Goal: Information Seeking & Learning: Learn about a topic

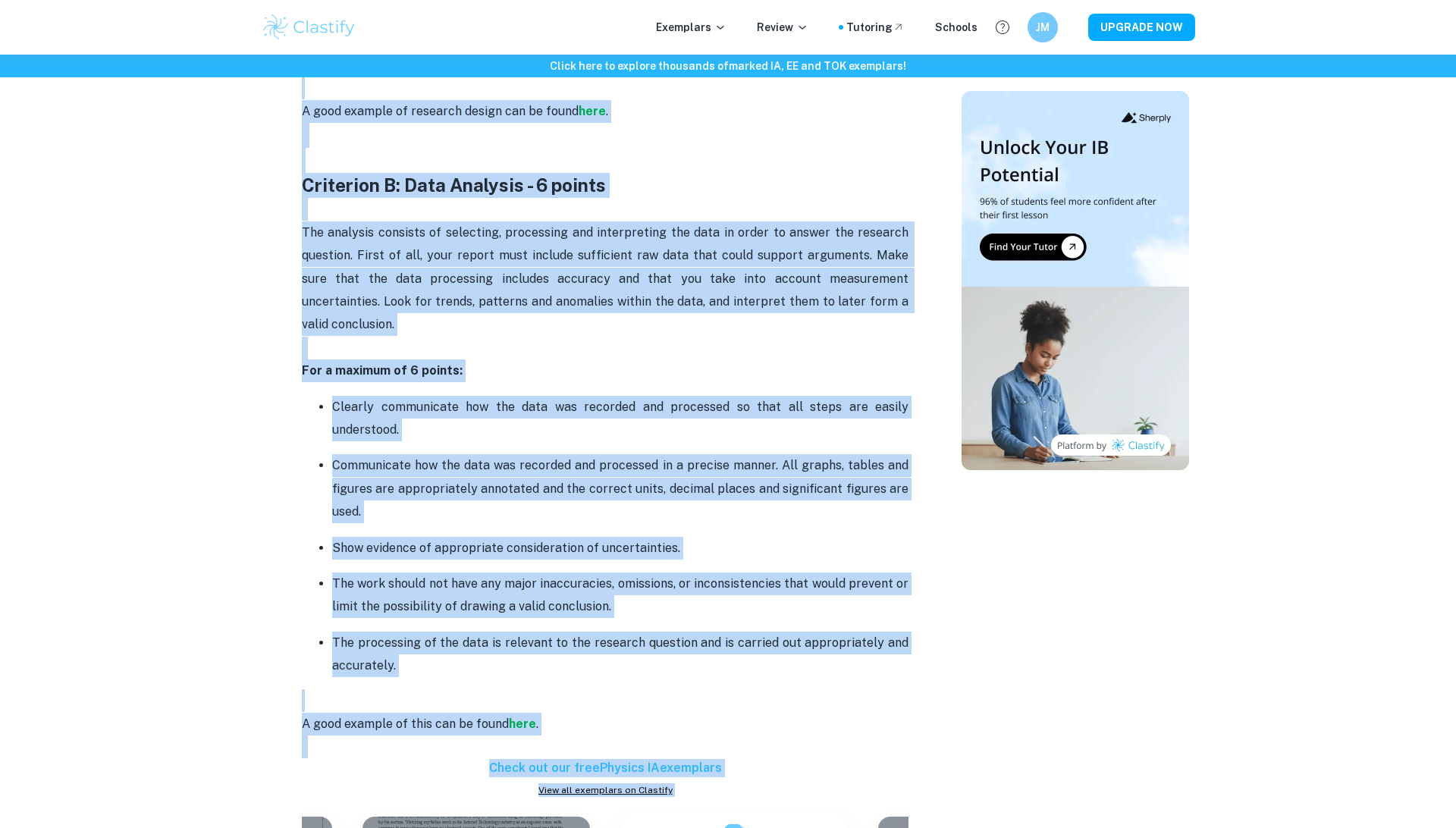
scroll to position [1606, 0]
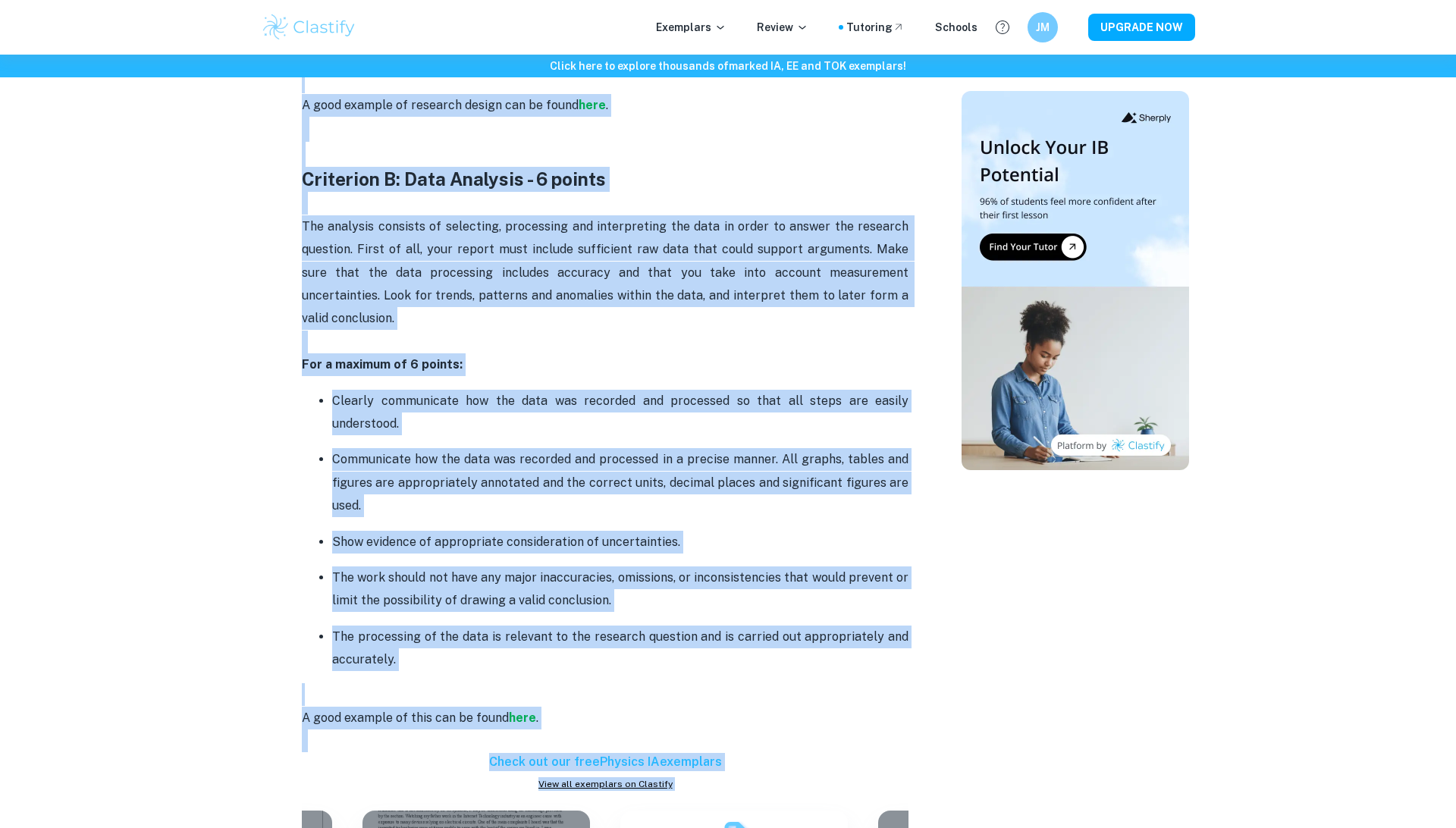
drag, startPoint x: 304, startPoint y: 369, endPoint x: 703, endPoint y: 623, distance: 473.0
copy div "Criterion A: Research Design - 6 points First, you must identify the topic and …"
click at [682, 625] on p "The processing of the data is relevant to the research question and is carried …" at bounding box center [619, 648] width 576 height 46
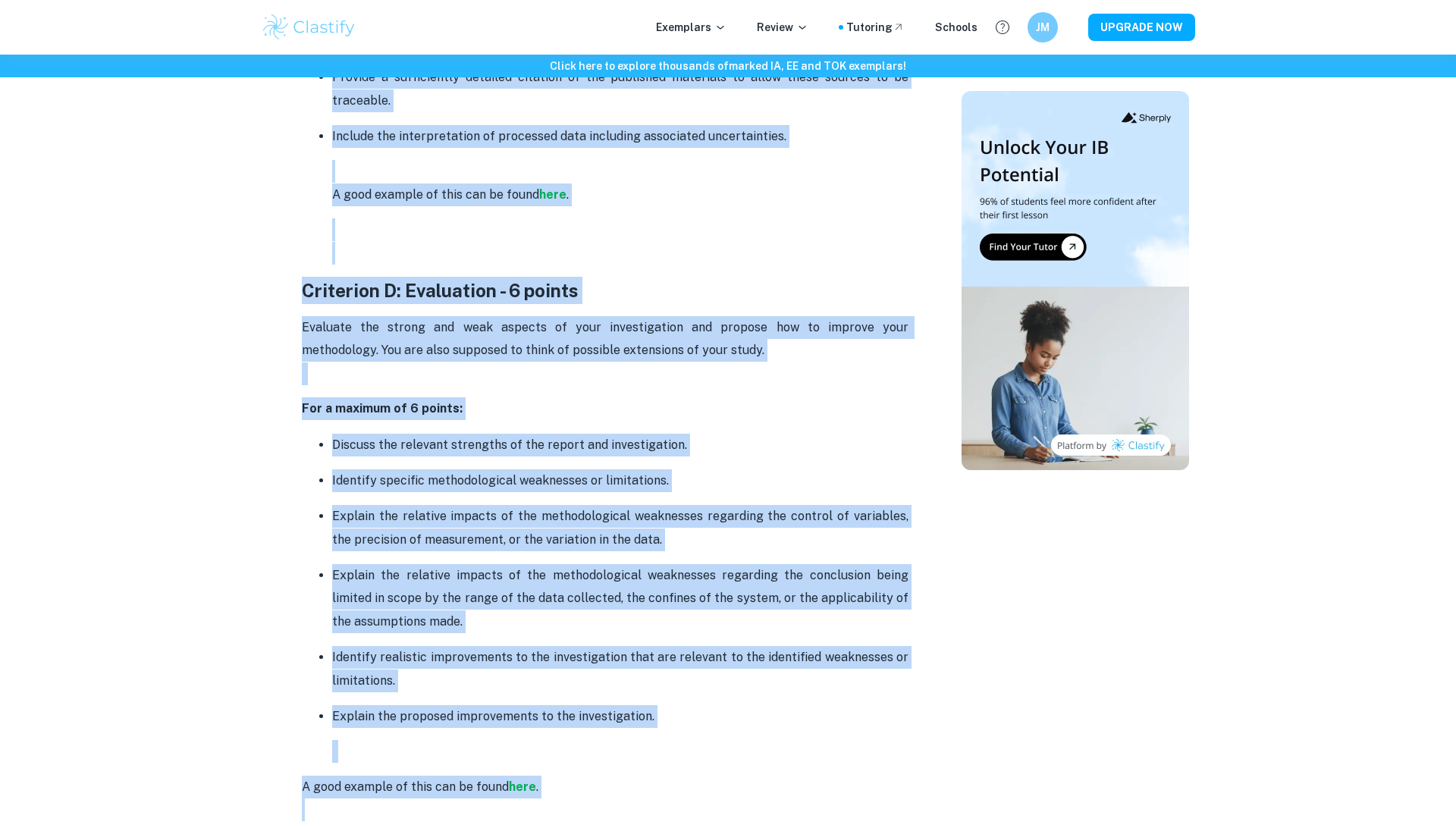
scroll to position [2945, 0]
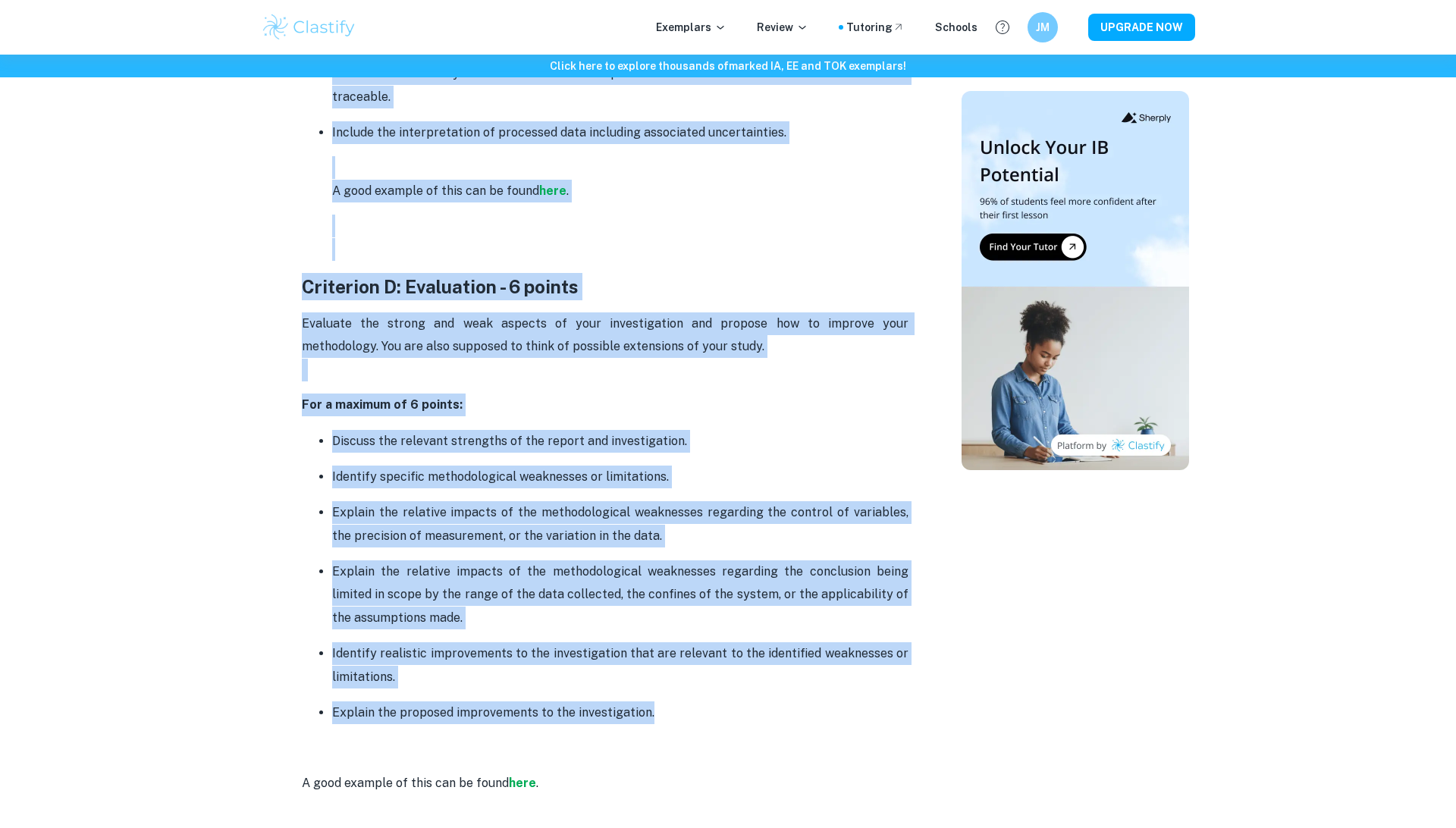
drag, startPoint x: 307, startPoint y: 244, endPoint x: 676, endPoint y: 691, distance: 579.6
copy div "Criterion C: Conclusion - 6 points You are expected to formulate a conclusion a…"
click at [635, 701] on p "Explain the proposed improvements to the investigation." at bounding box center [619, 713] width 576 height 23
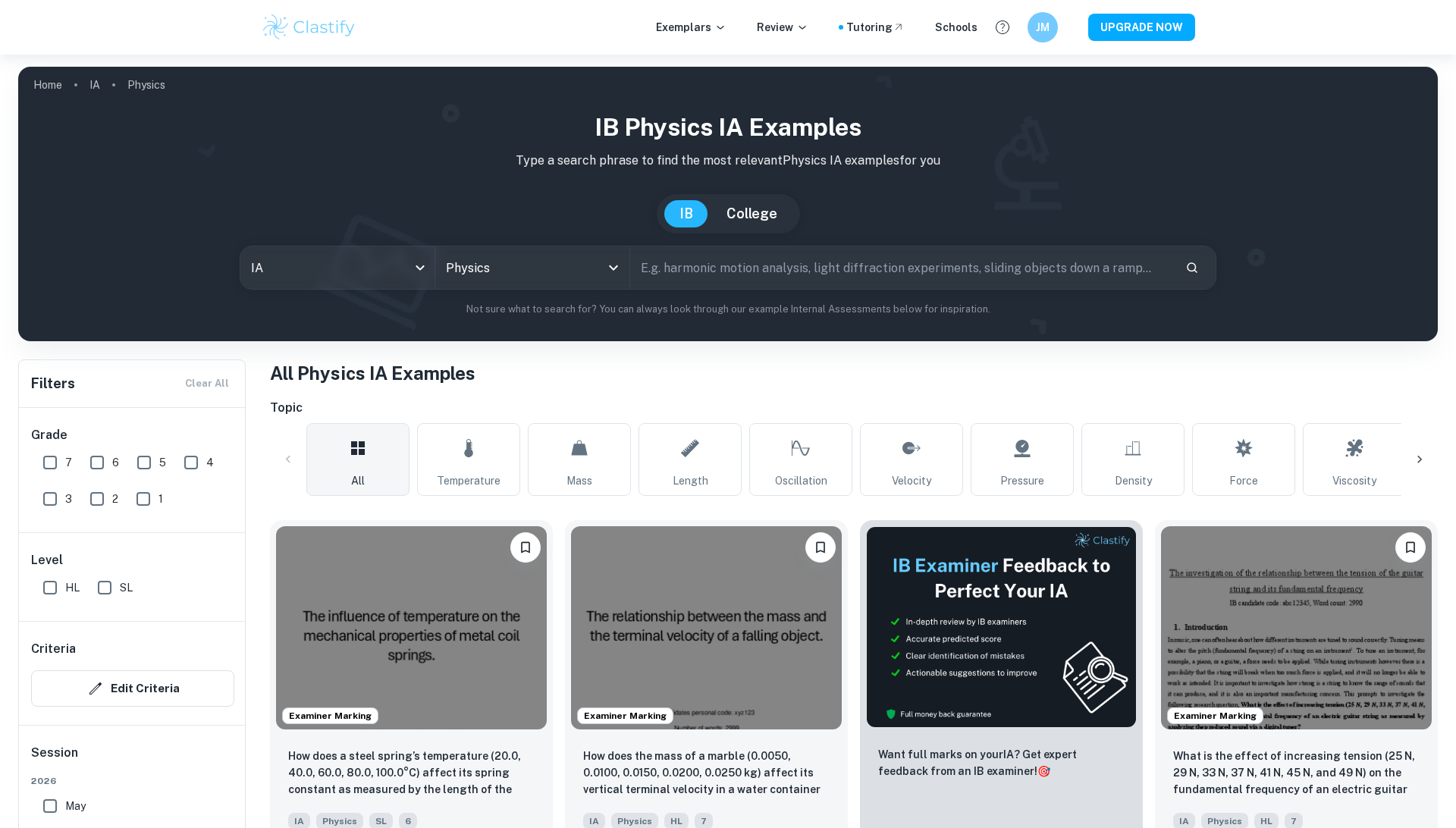
scroll to position [360, 0]
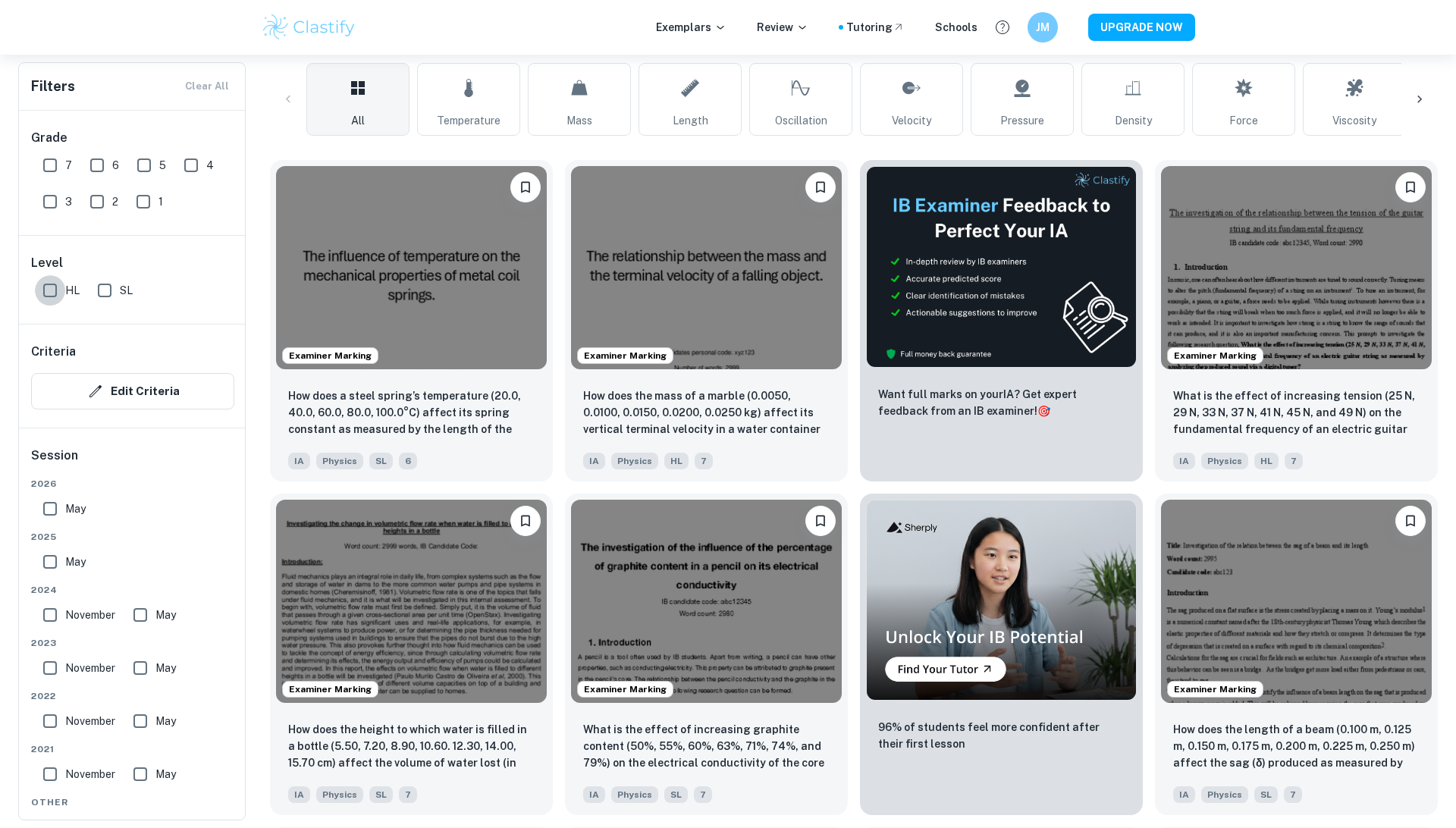
click at [58, 294] on input "HL" at bounding box center [50, 291] width 30 height 30
checkbox input "true"
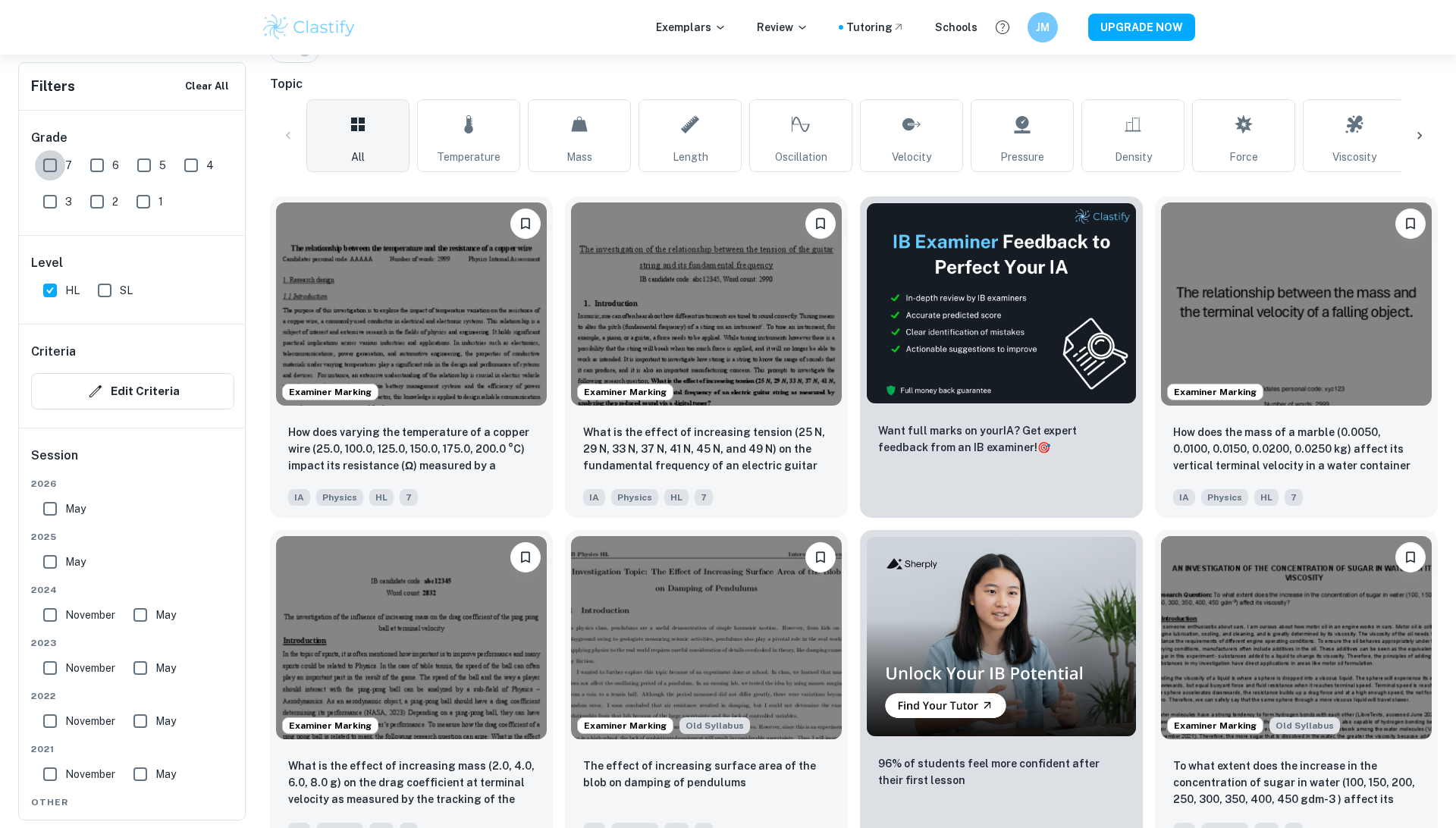
click at [54, 178] on input "7" at bounding box center [50, 165] width 30 height 30
checkbox input "true"
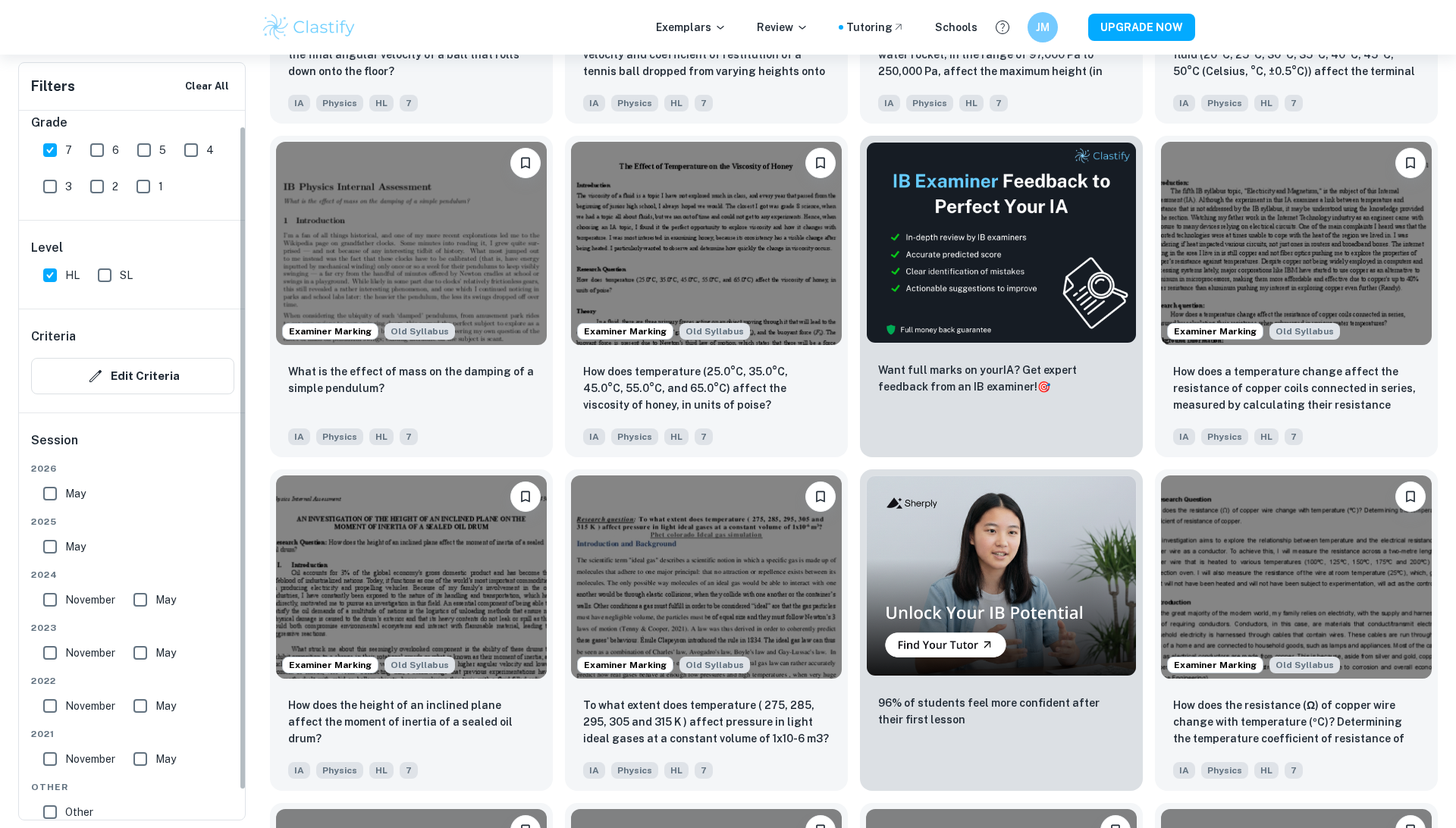
scroll to position [17, 0]
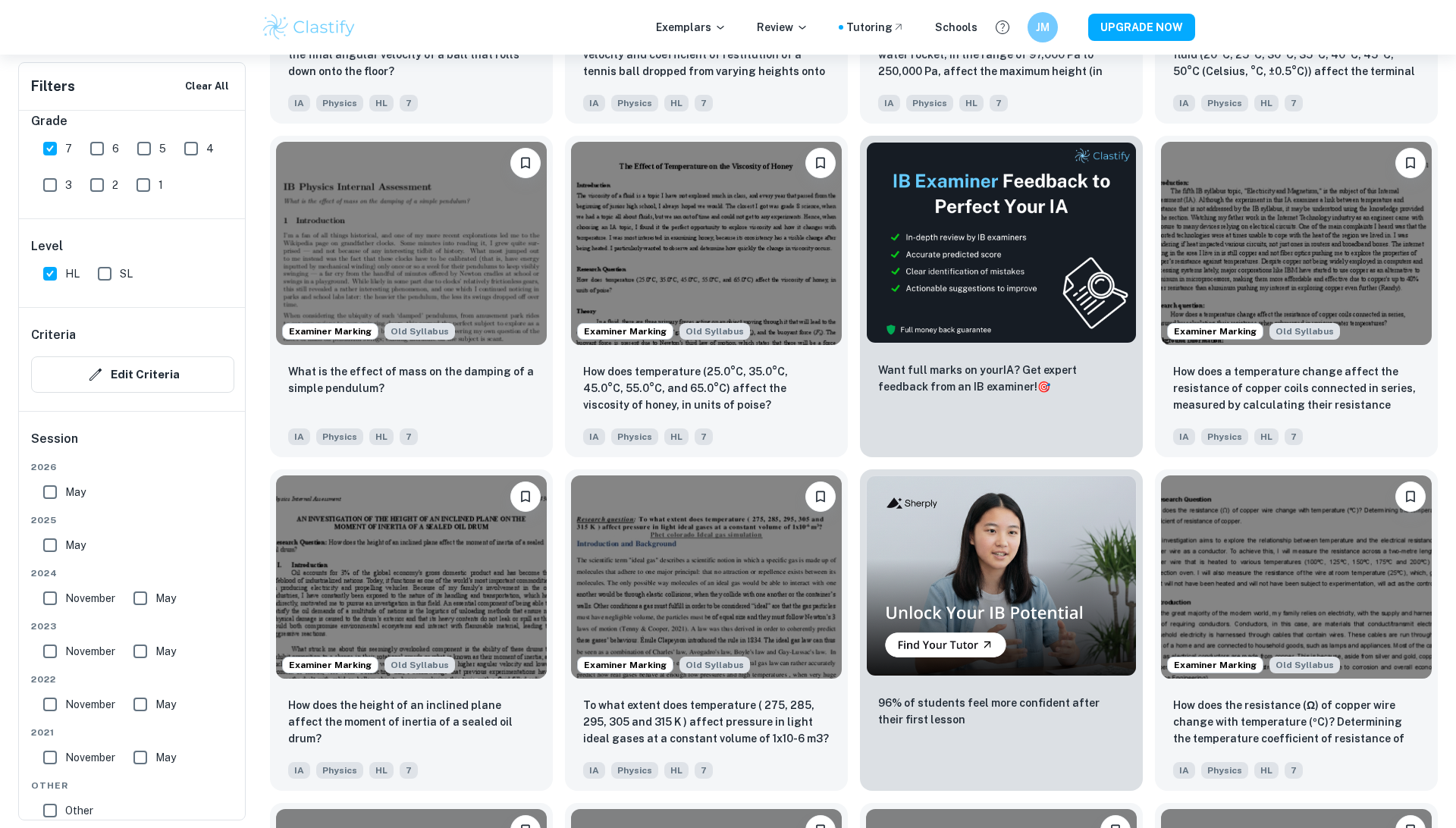
click at [72, 539] on span "May" at bounding box center [75, 545] width 20 height 17
click at [65, 539] on input "May" at bounding box center [50, 545] width 30 height 30
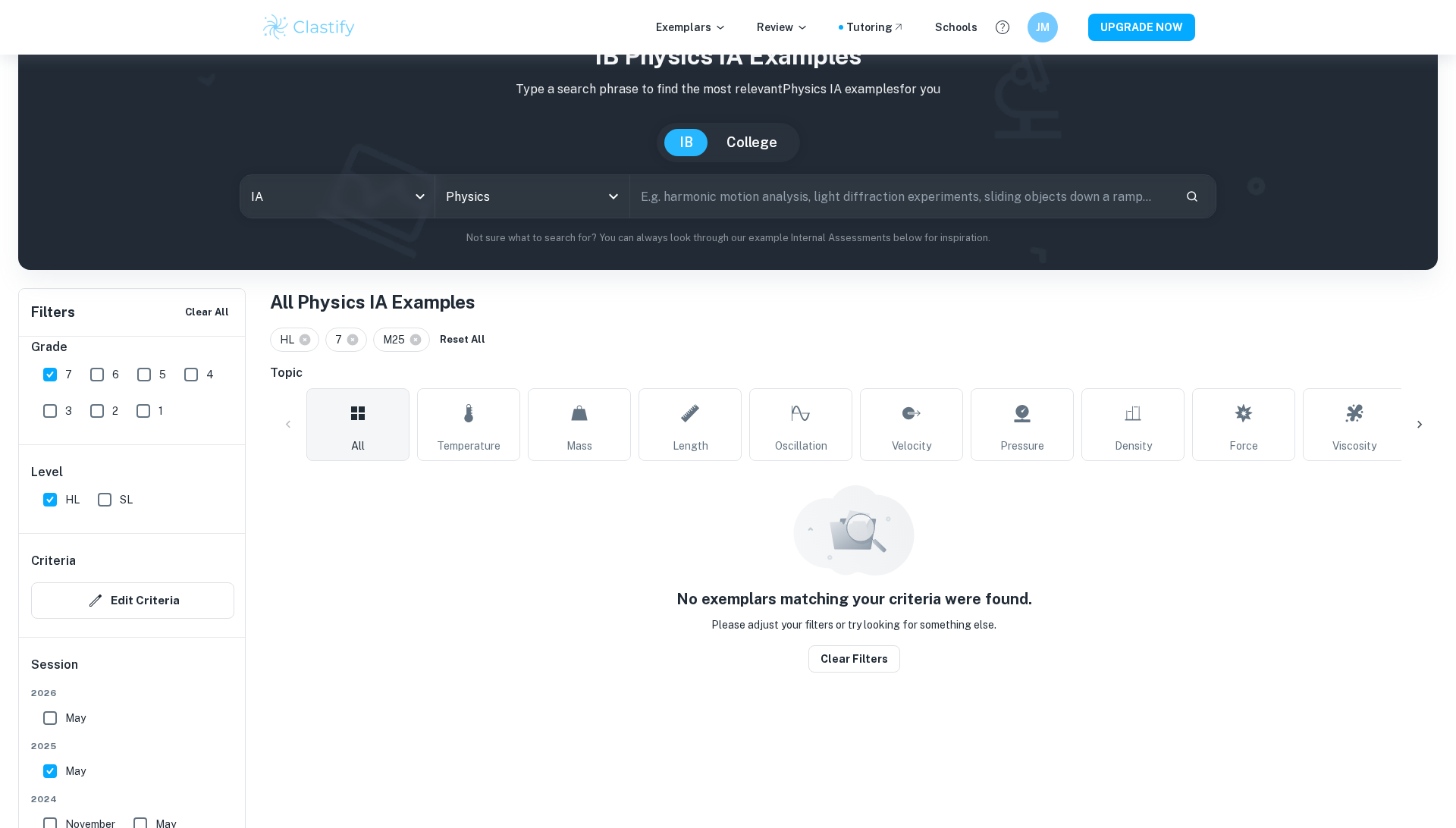
scroll to position [55, 0]
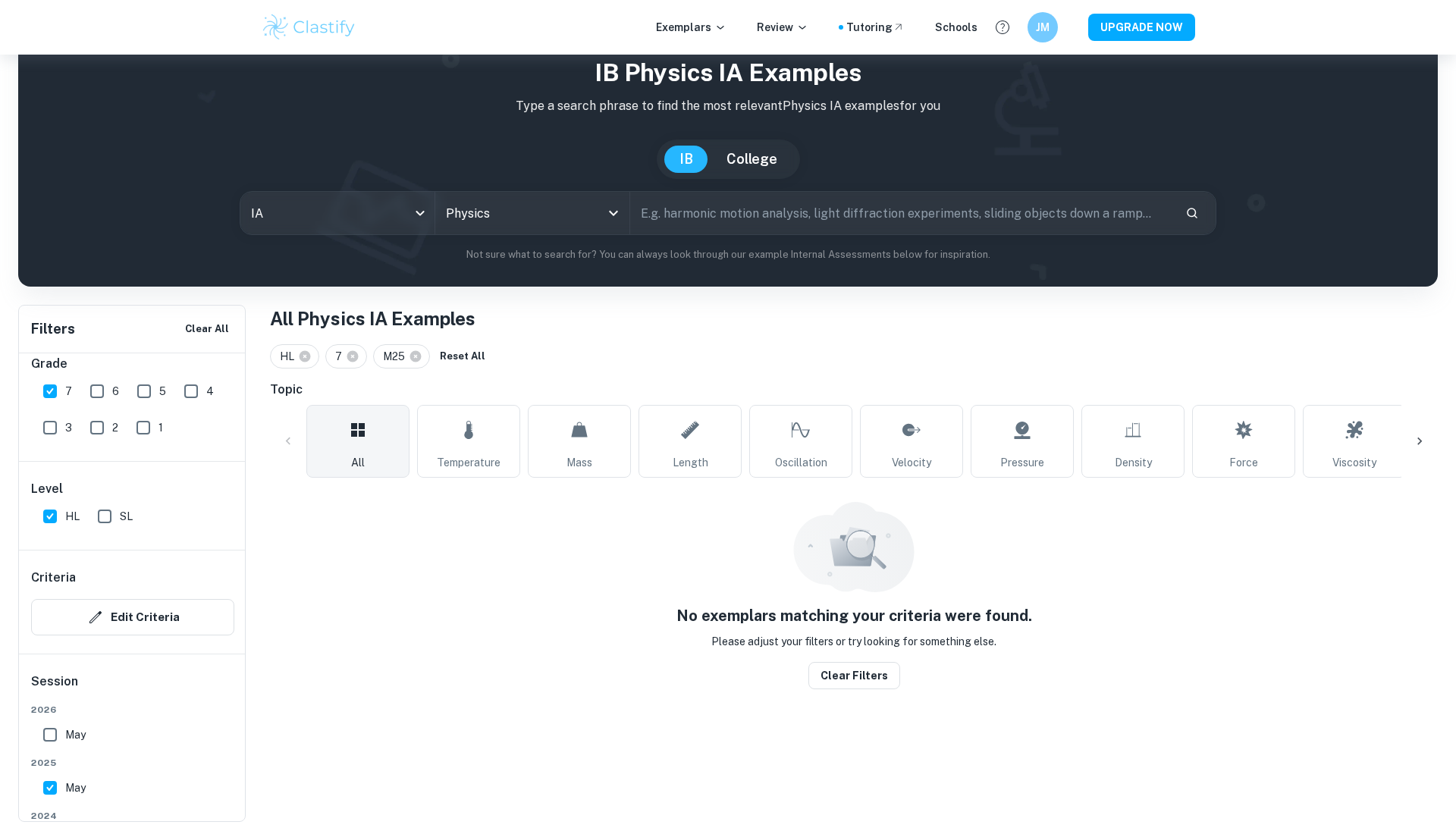
click at [66, 789] on span "May" at bounding box center [75, 788] width 20 height 17
click at [65, 789] on input "May" at bounding box center [50, 788] width 30 height 30
checkbox input "false"
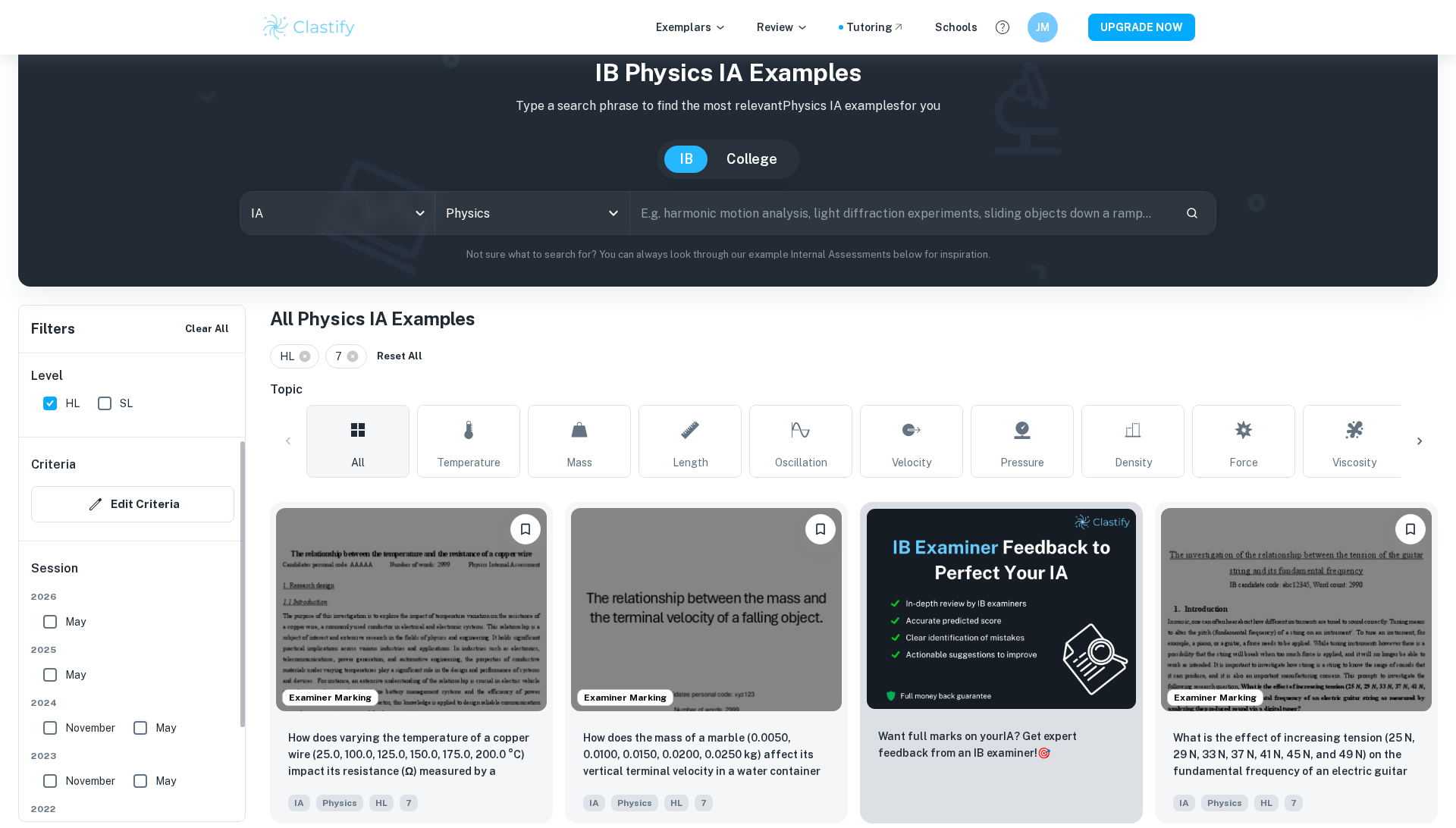
scroll to position [140, 0]
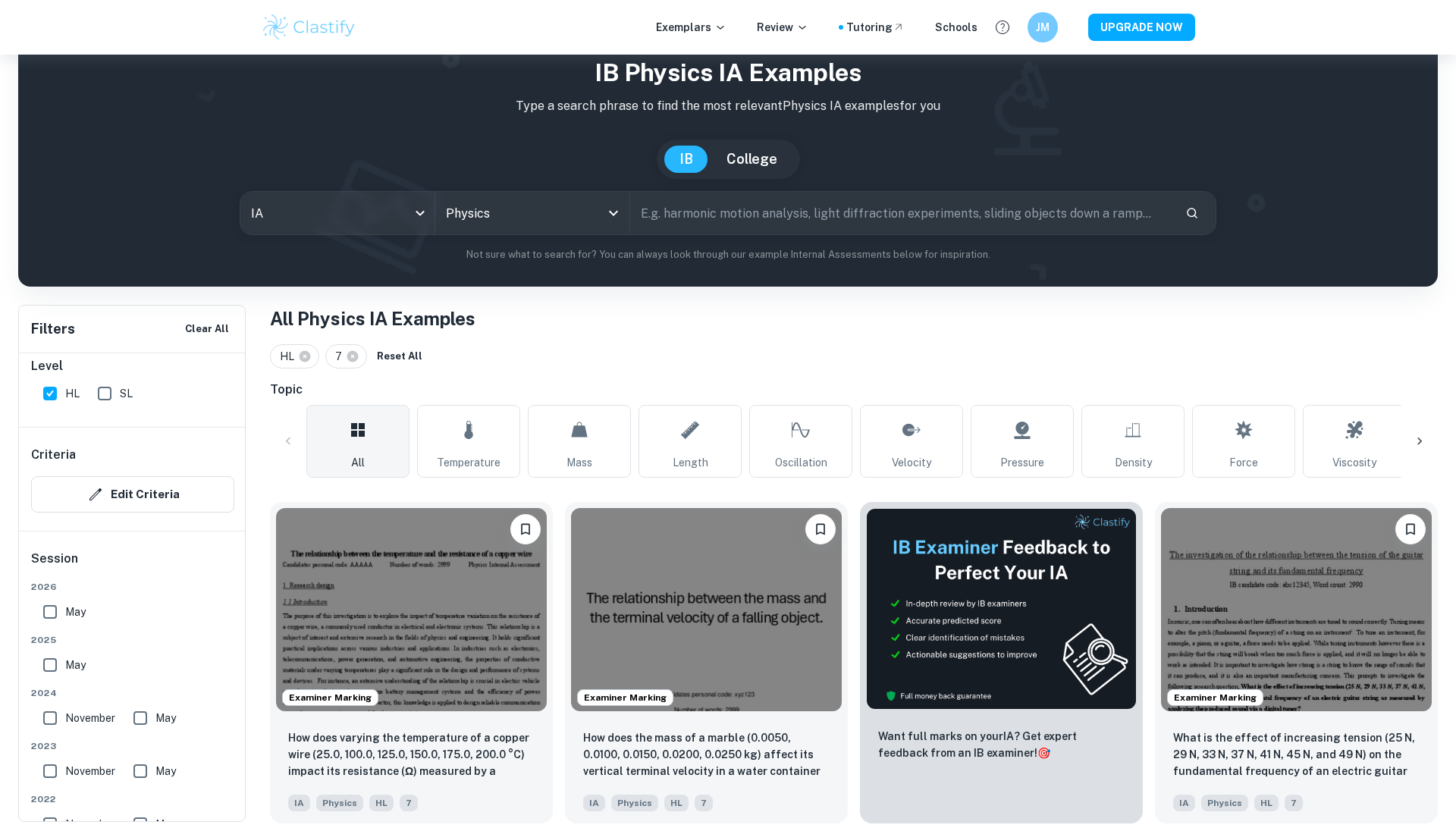
click at [162, 718] on span "May" at bounding box center [165, 718] width 20 height 17
click at [156, 718] on input "May" at bounding box center [140, 718] width 30 height 30
checkbox input "true"
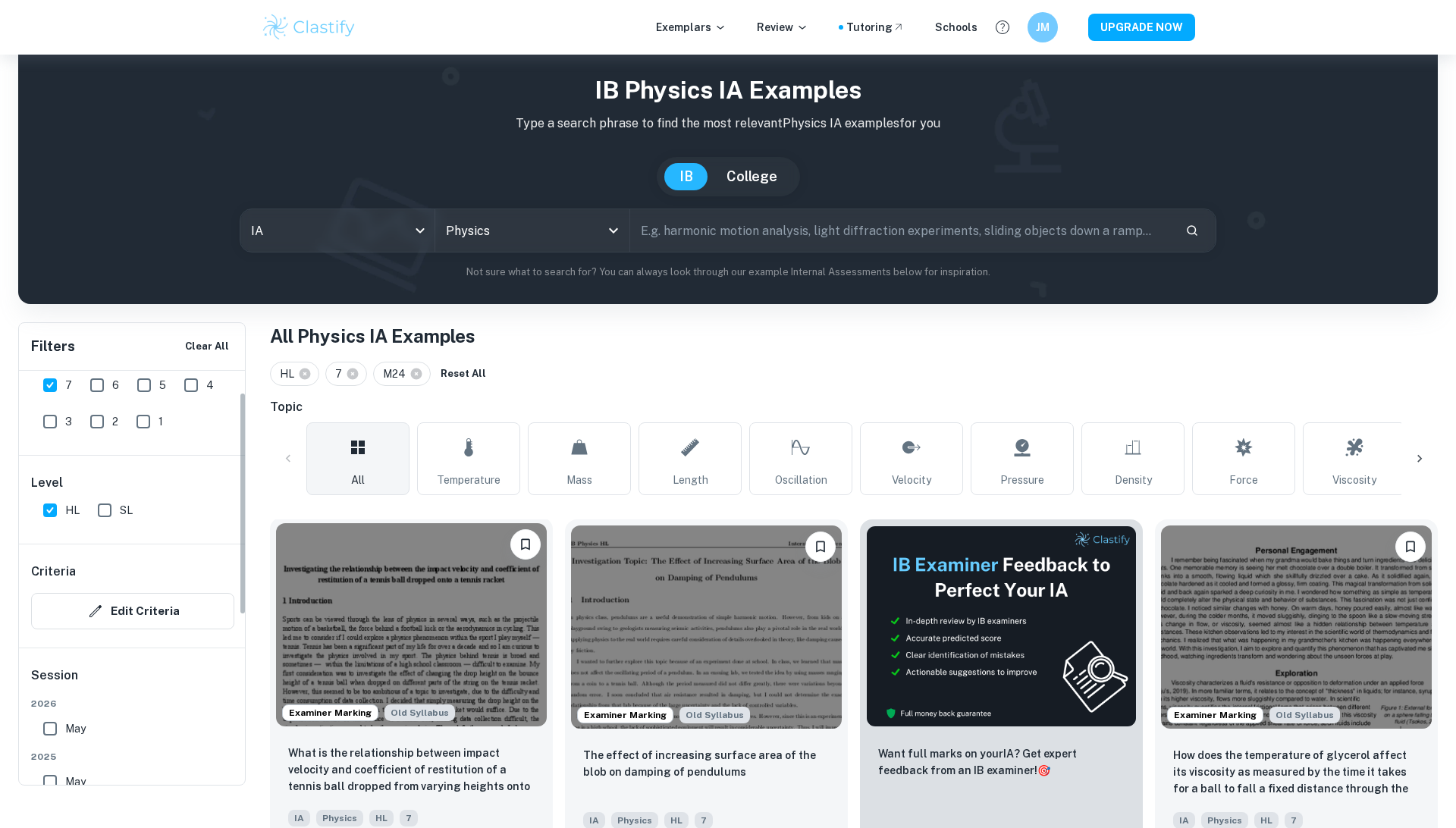
scroll to position [331, 0]
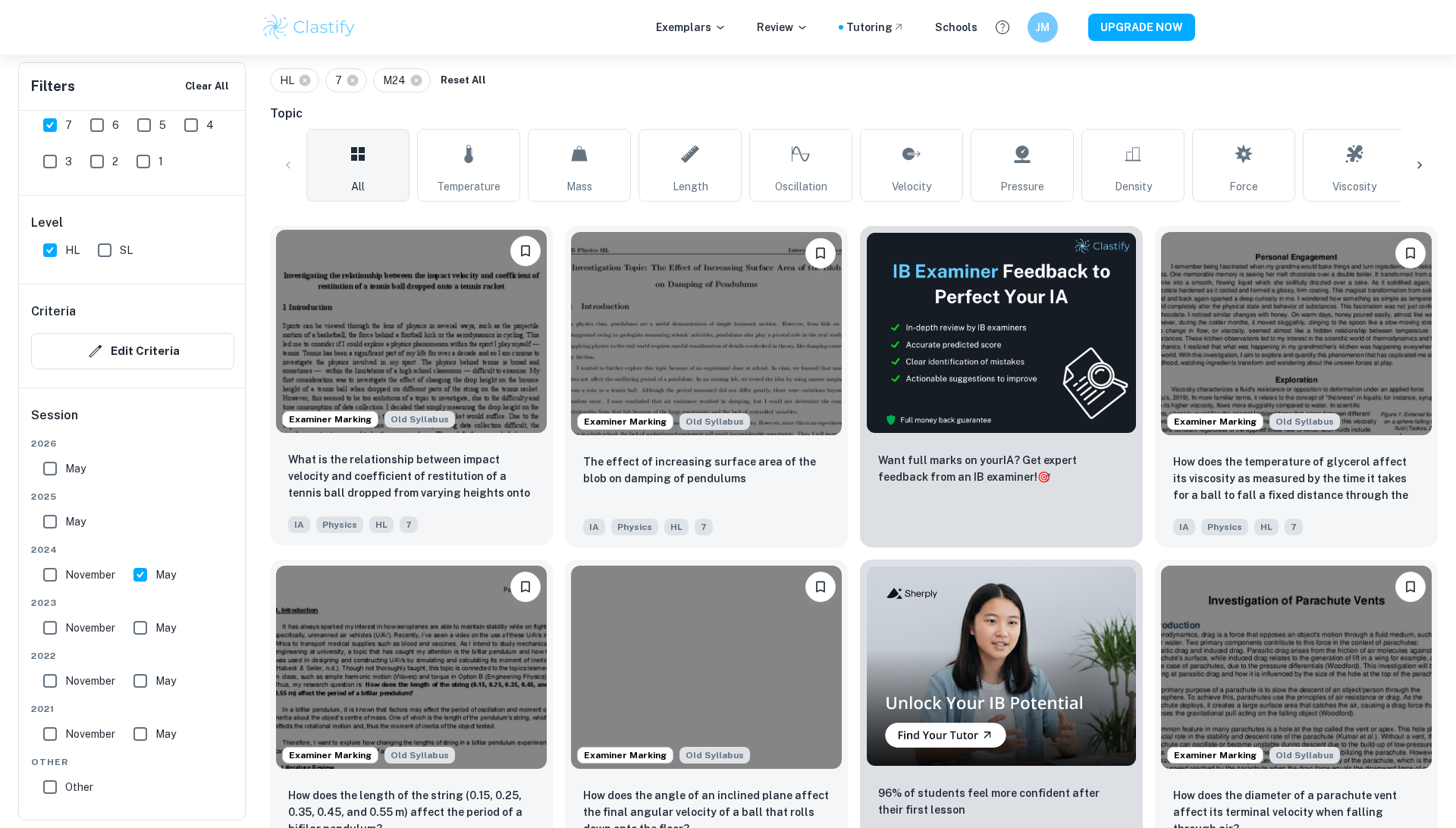
click at [448, 446] on div "What is the relationship between impact velocity and coefficient of restitution…" at bounding box center [411, 492] width 283 height 106
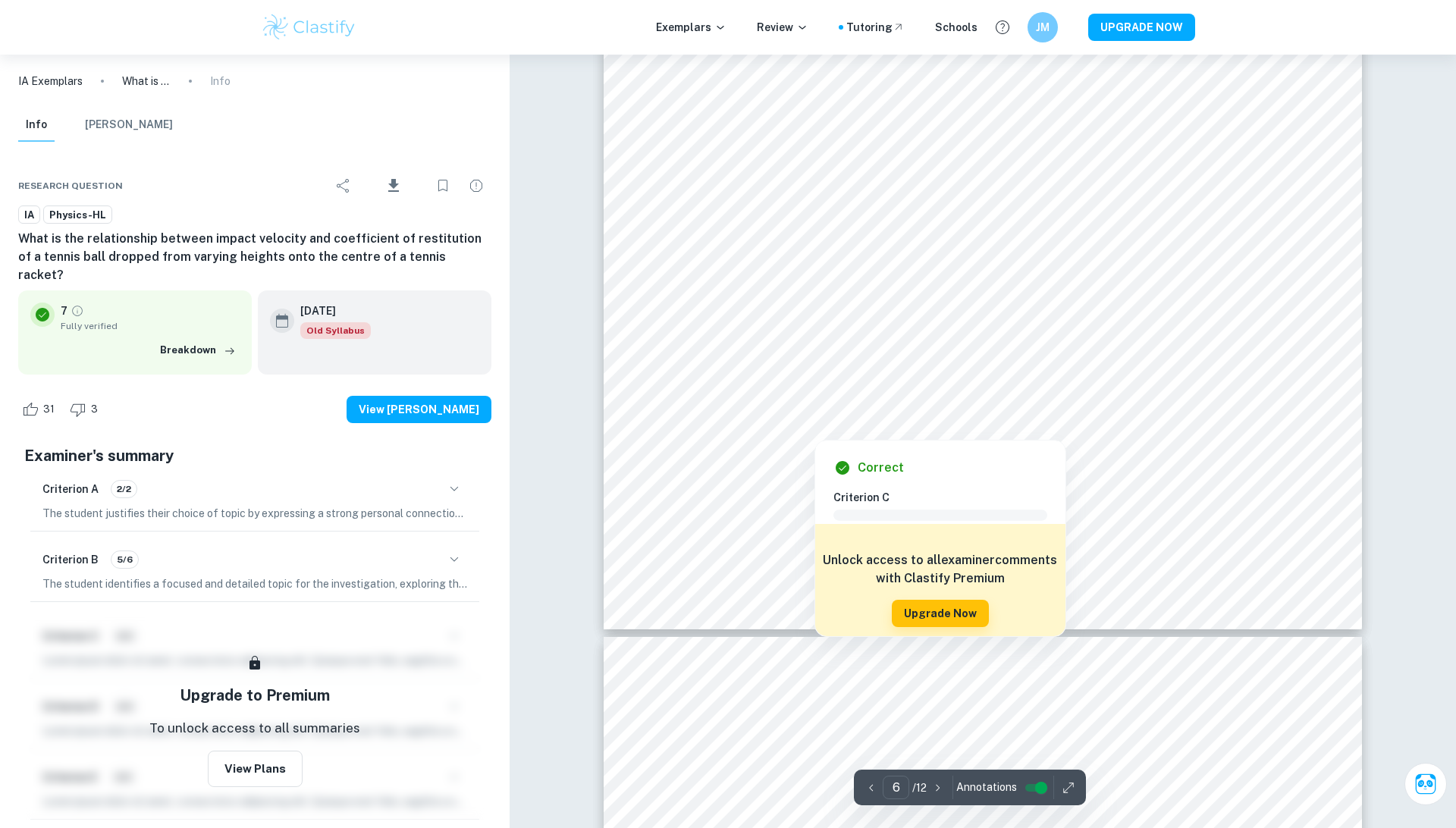
scroll to position [6170, 0]
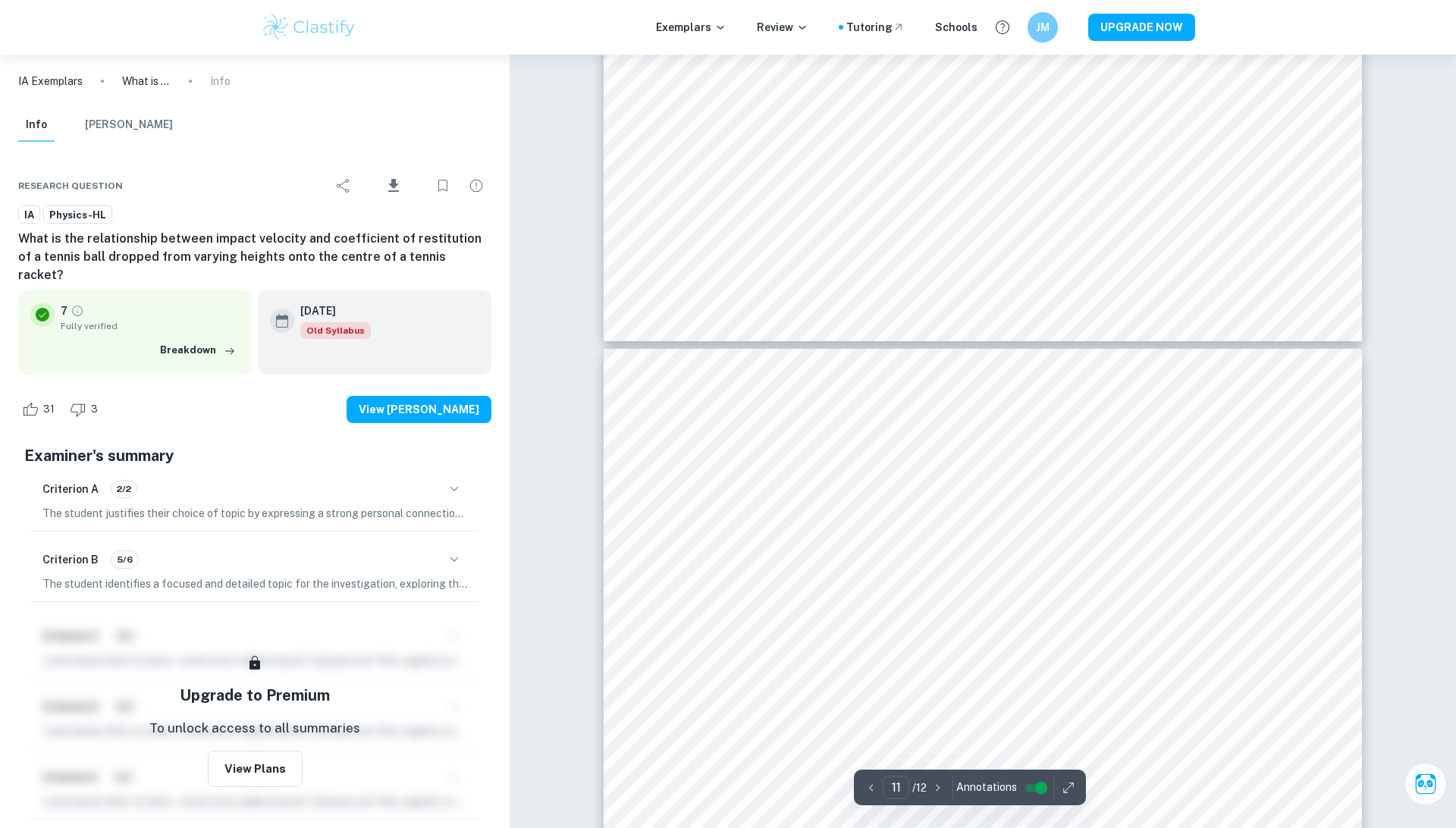
type input "12"
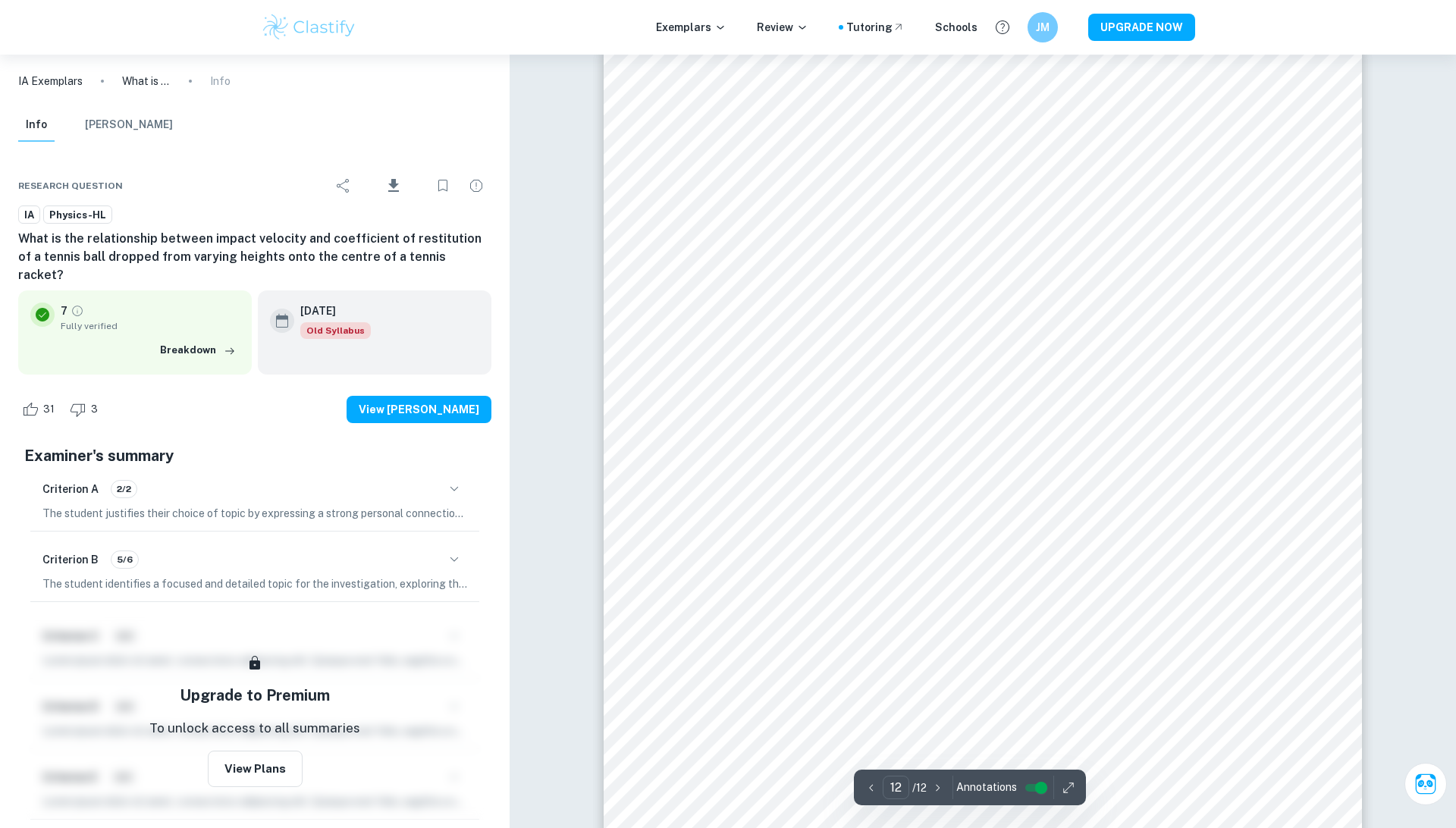
scroll to position [12199, 0]
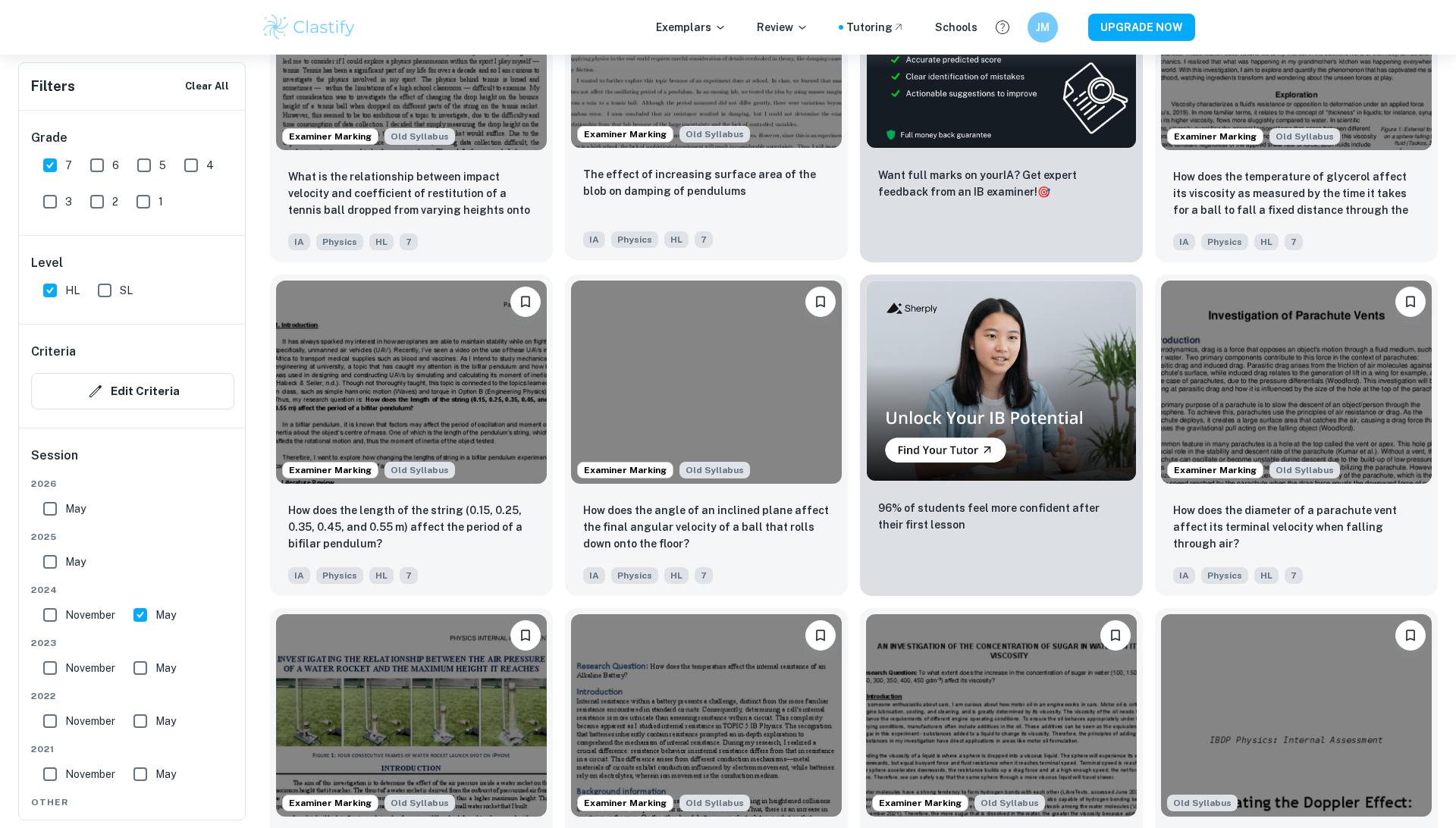
scroll to position [634, 0]
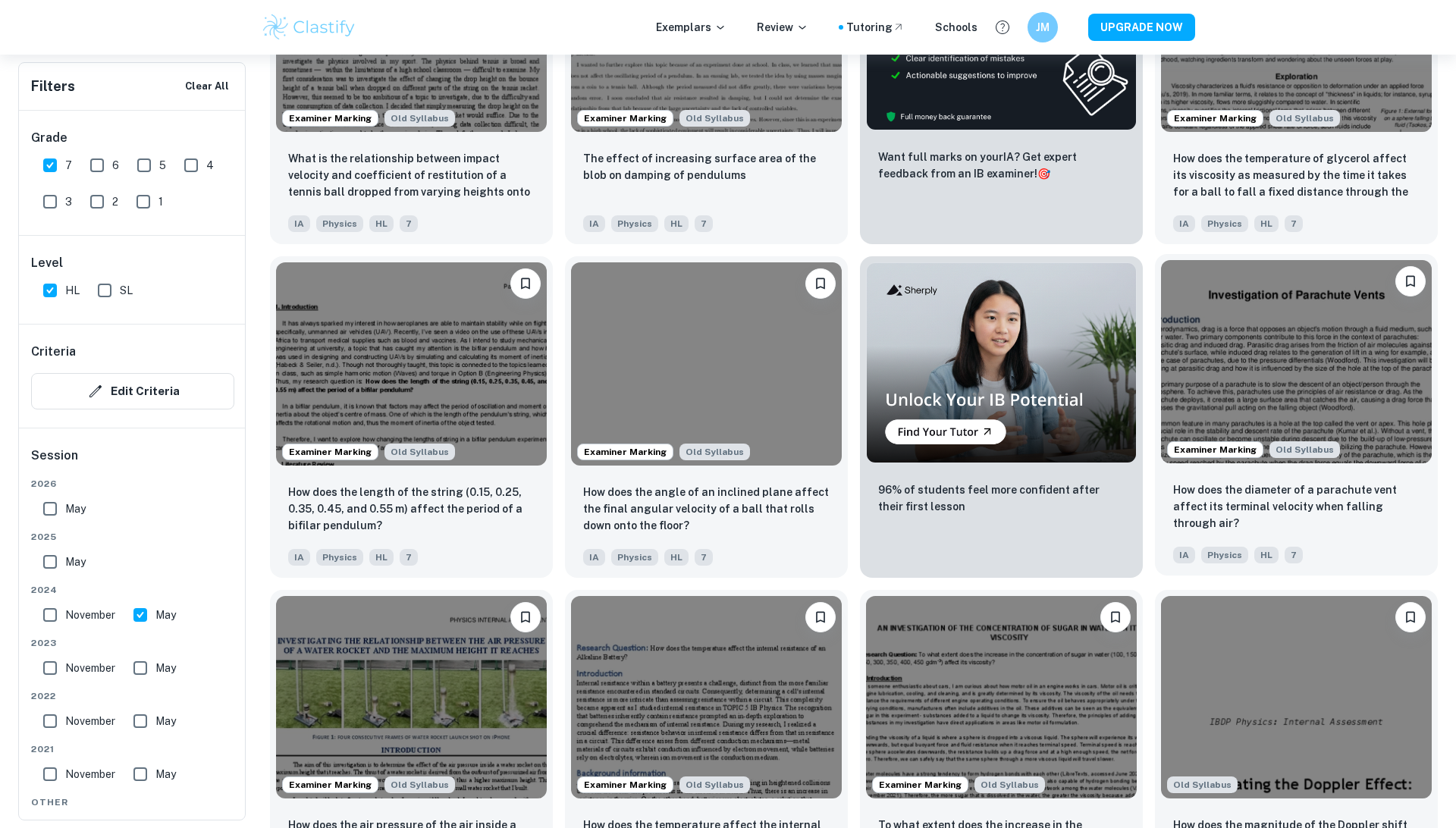
click at [1315, 525] on div "How does the diameter of a parachute vent affect its terminal velocity when fal…" at bounding box center [1296, 507] width 247 height 52
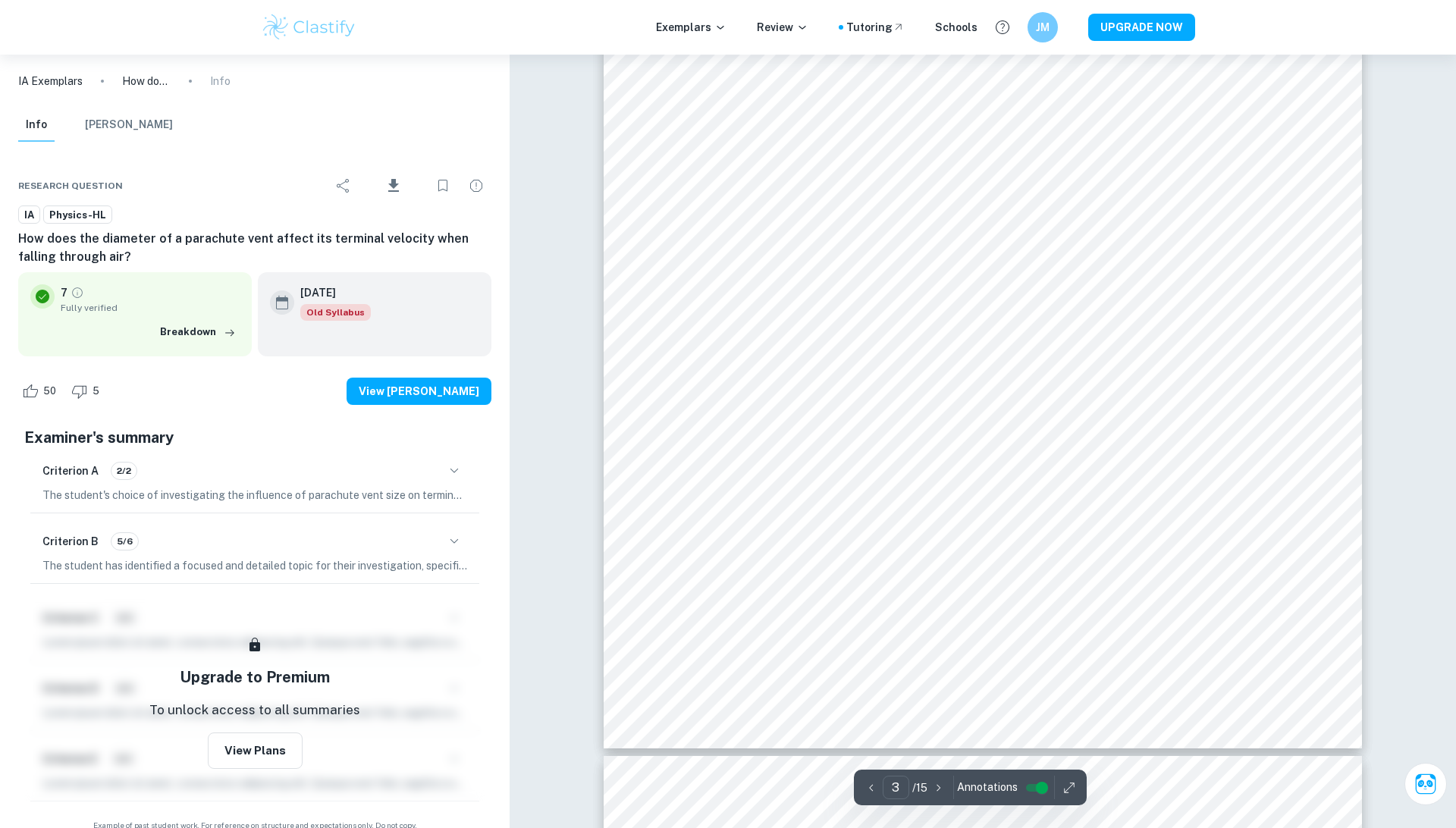
type input "4"
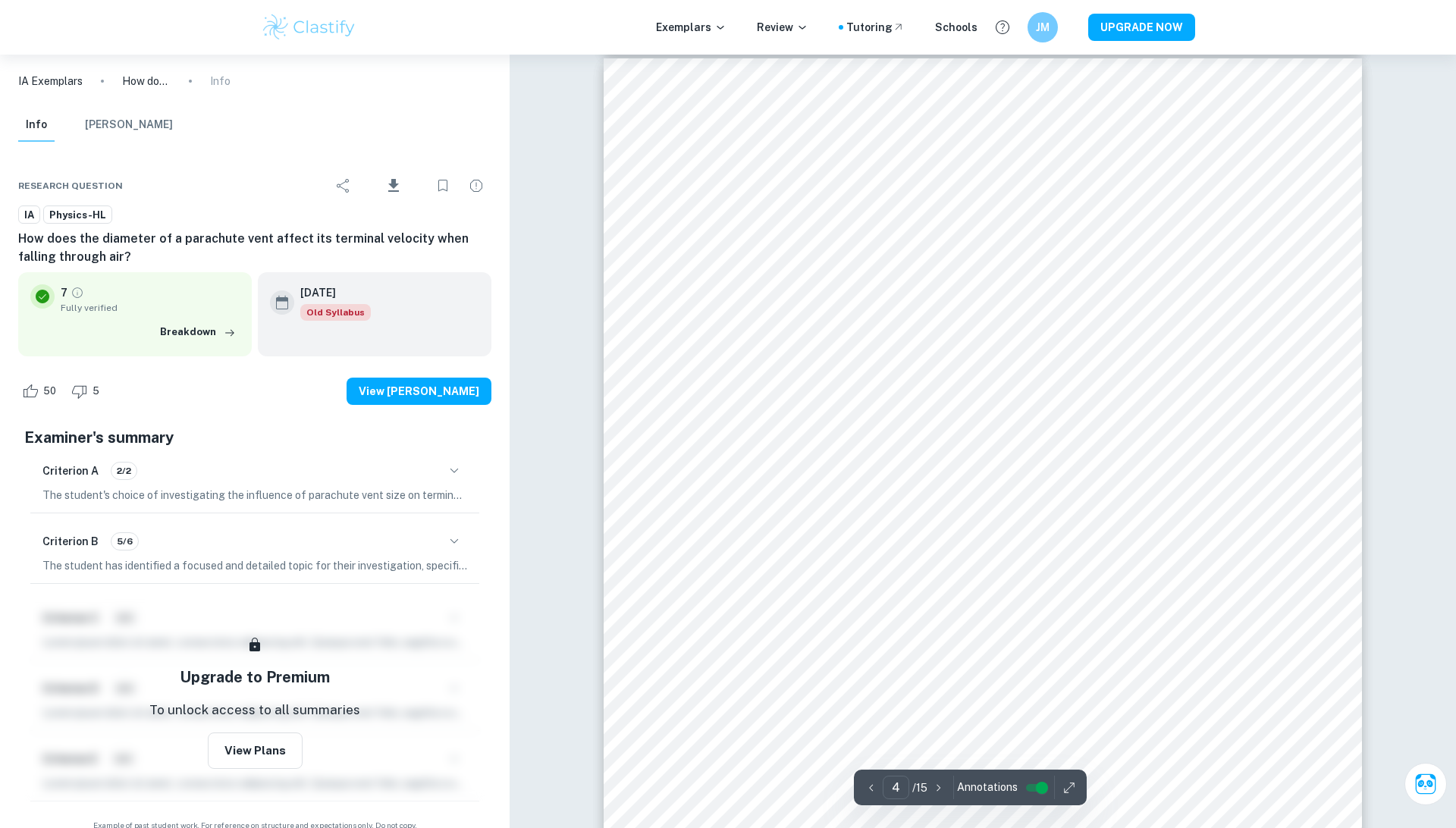
scroll to position [3641, 0]
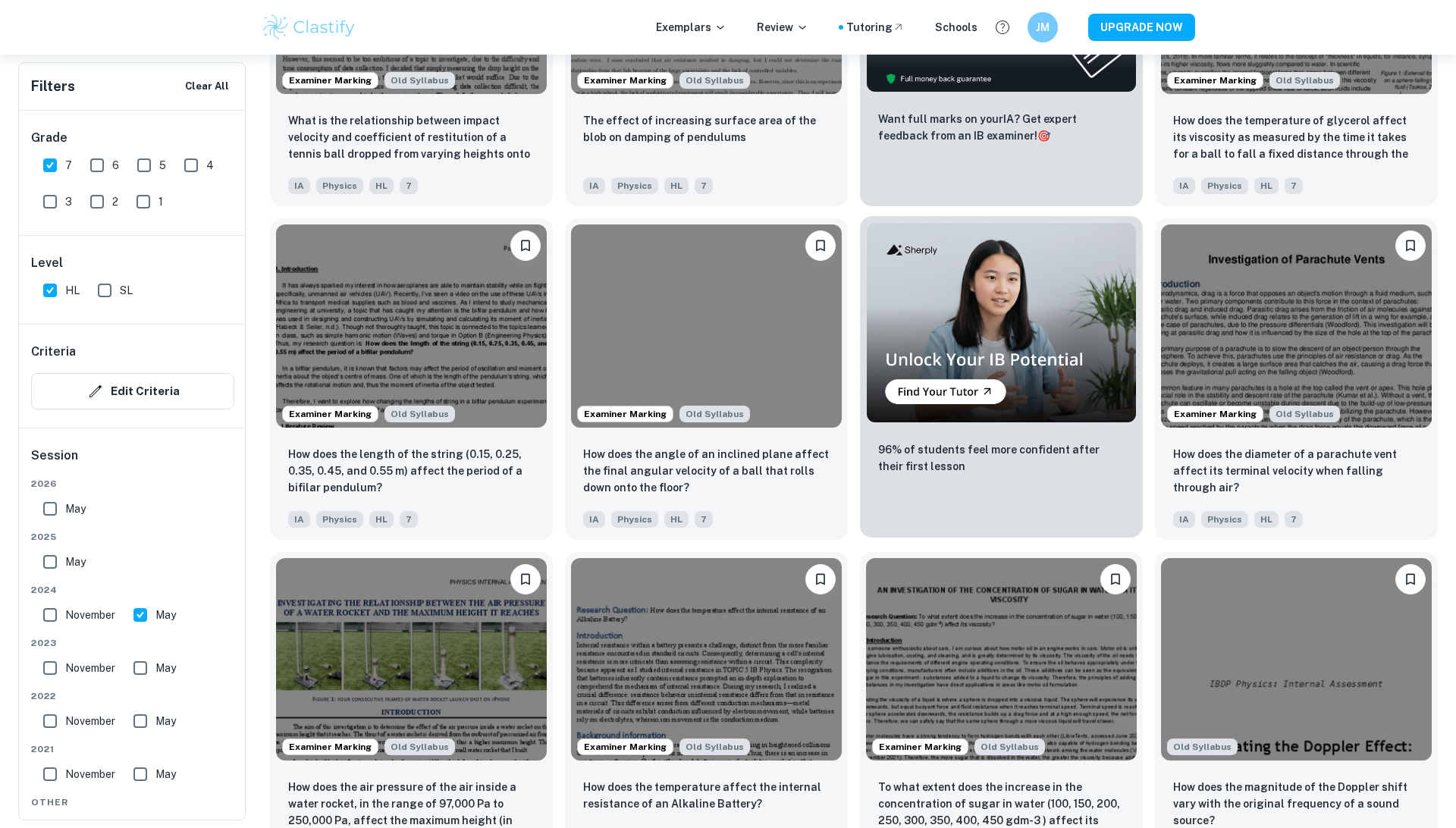
scroll to position [1067, 0]
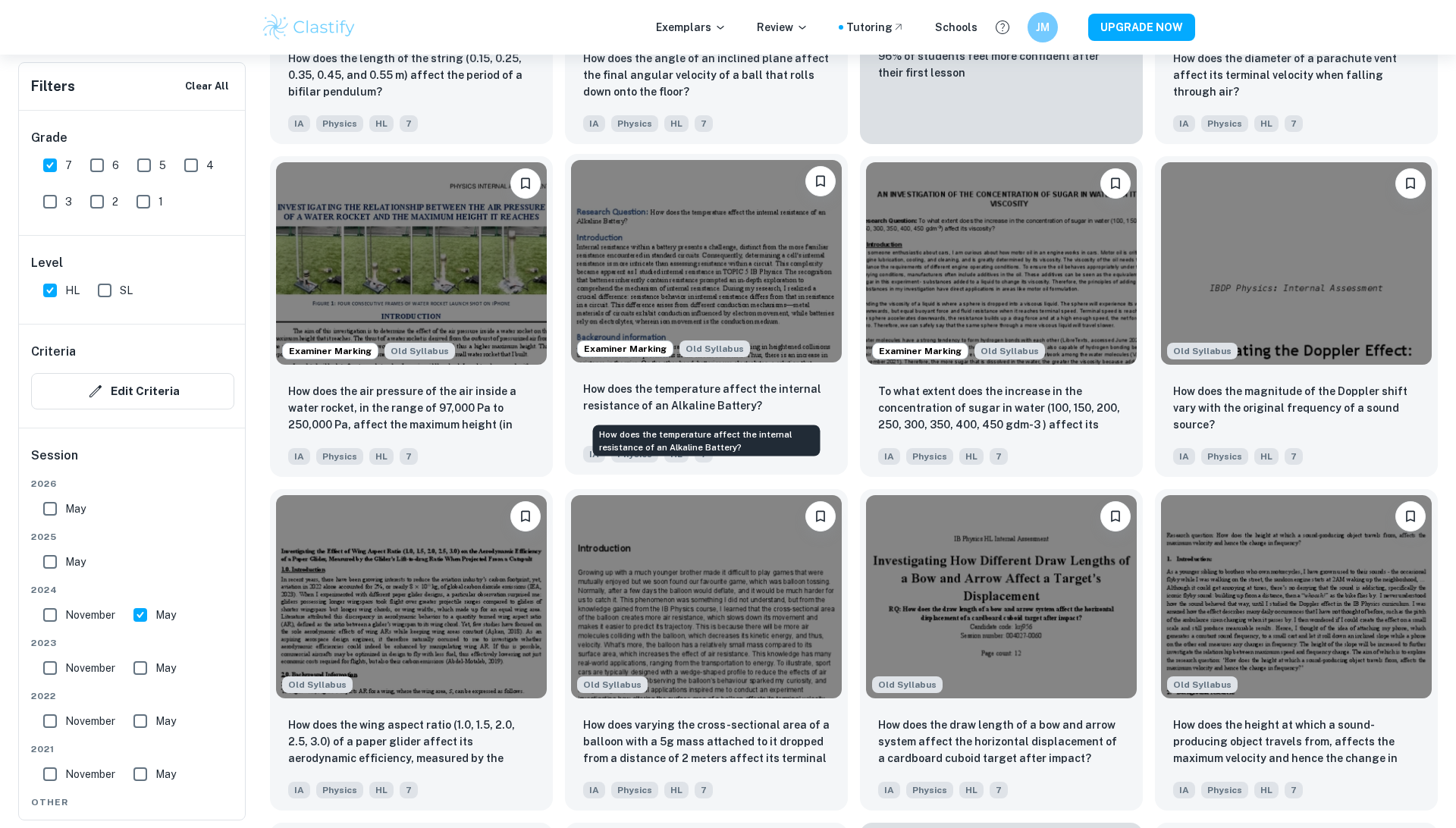
click at [653, 401] on p "How does the temperature affect the internal resistance of an Alkaline Battery?" at bounding box center [706, 397] width 247 height 33
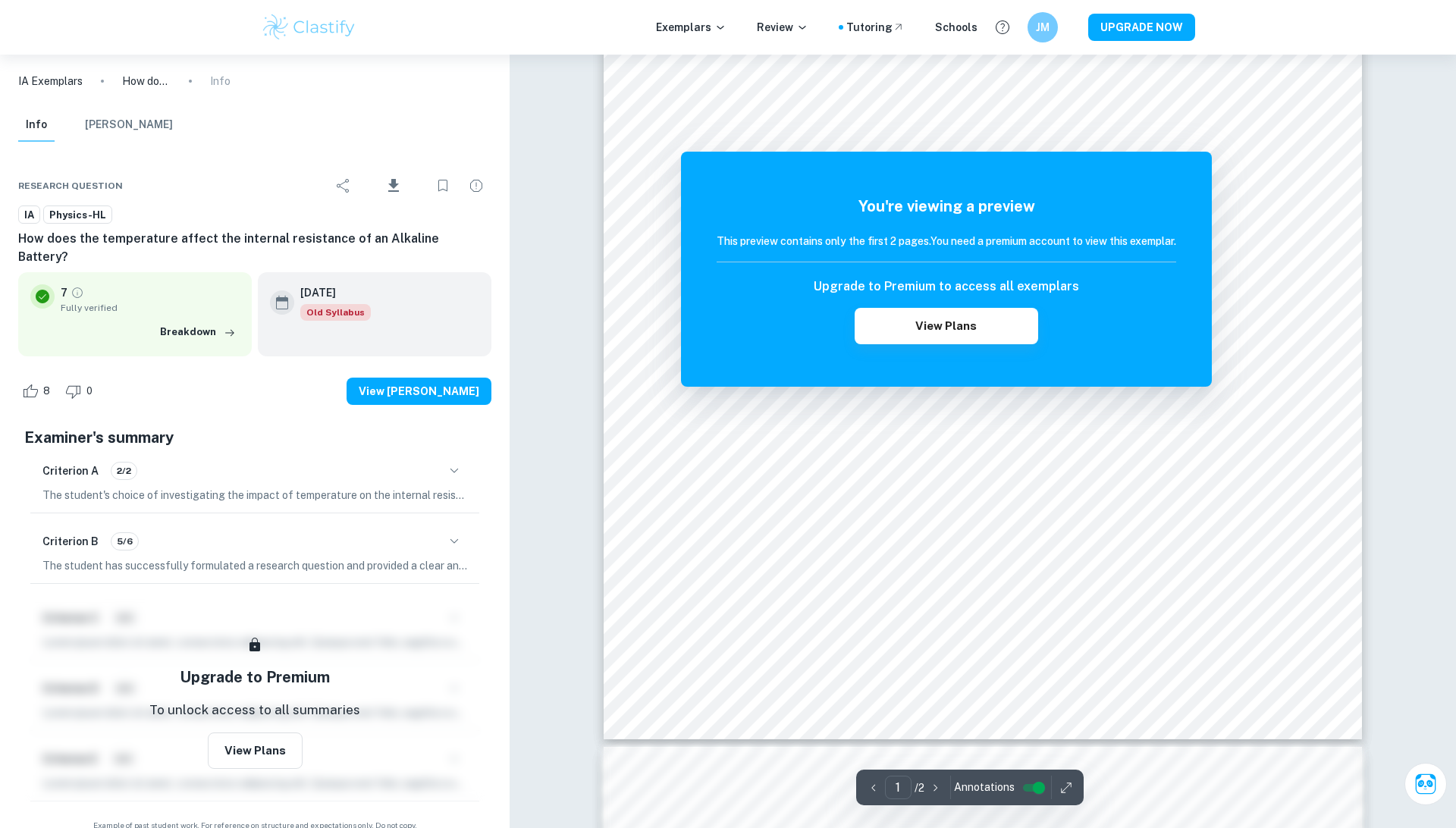
scroll to position [410, 0]
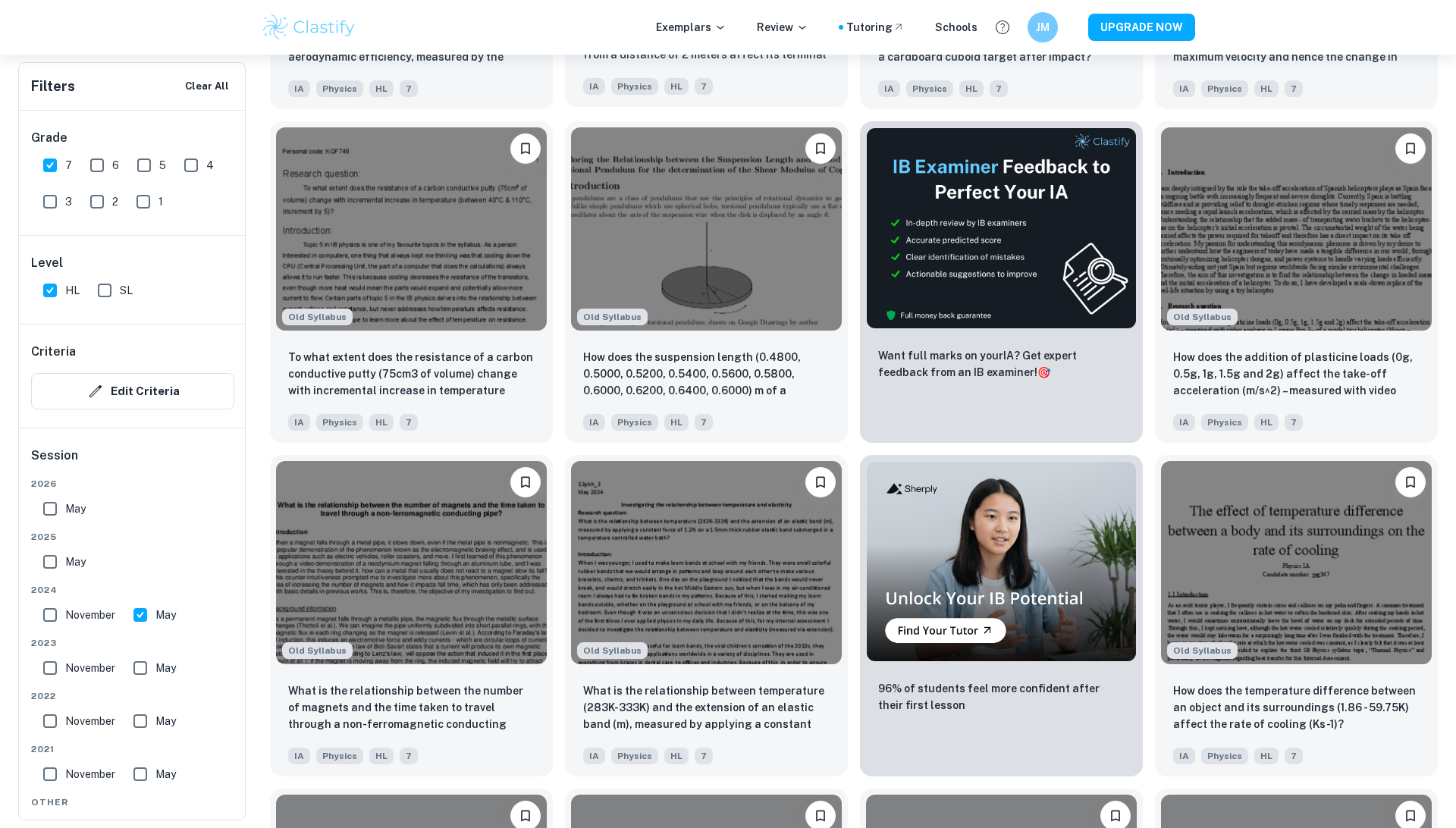
scroll to position [1835, 0]
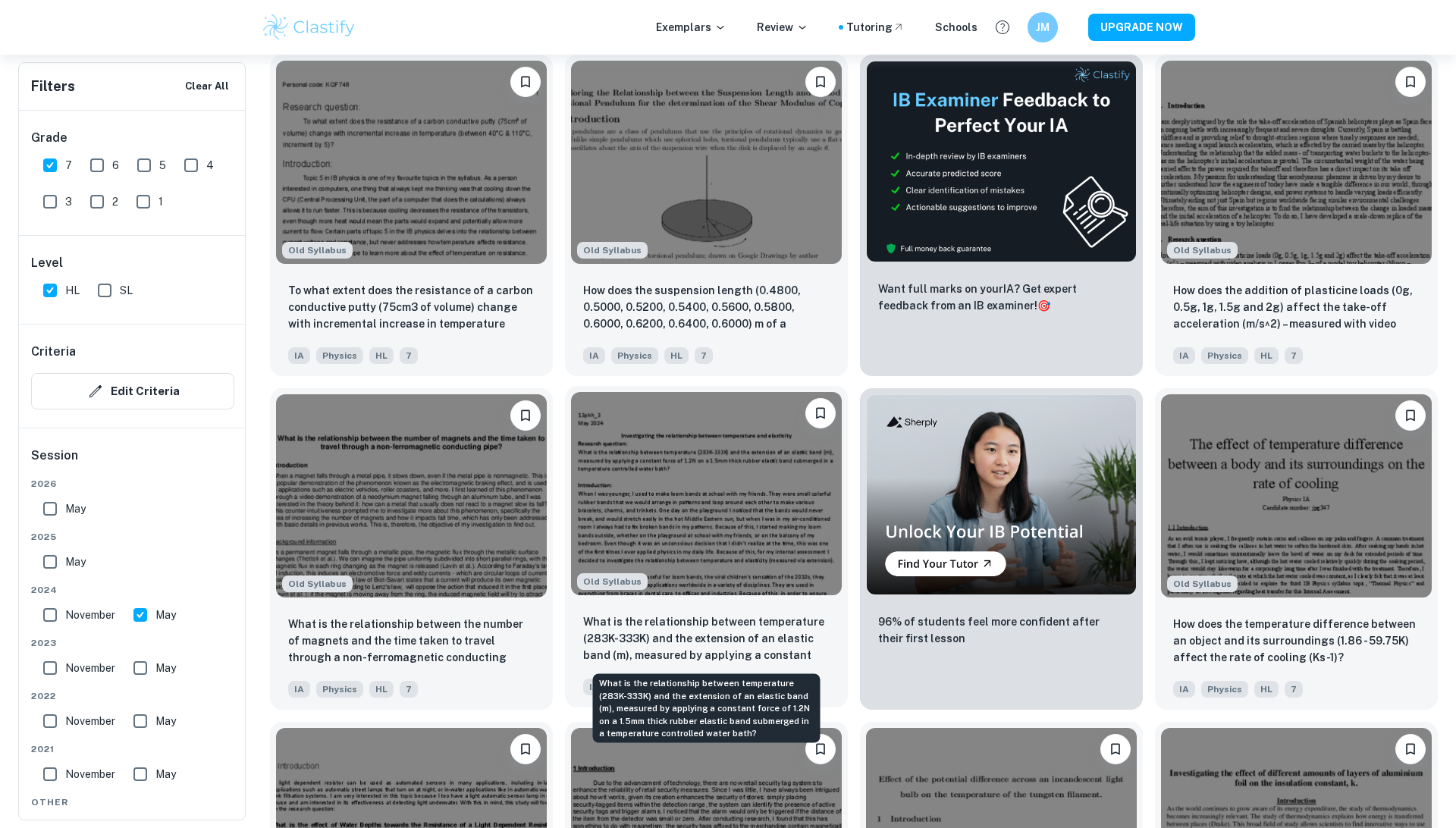
click at [679, 634] on p "What is the relationship between temperature (283K-333K) and the extension of a…" at bounding box center [706, 639] width 247 height 52
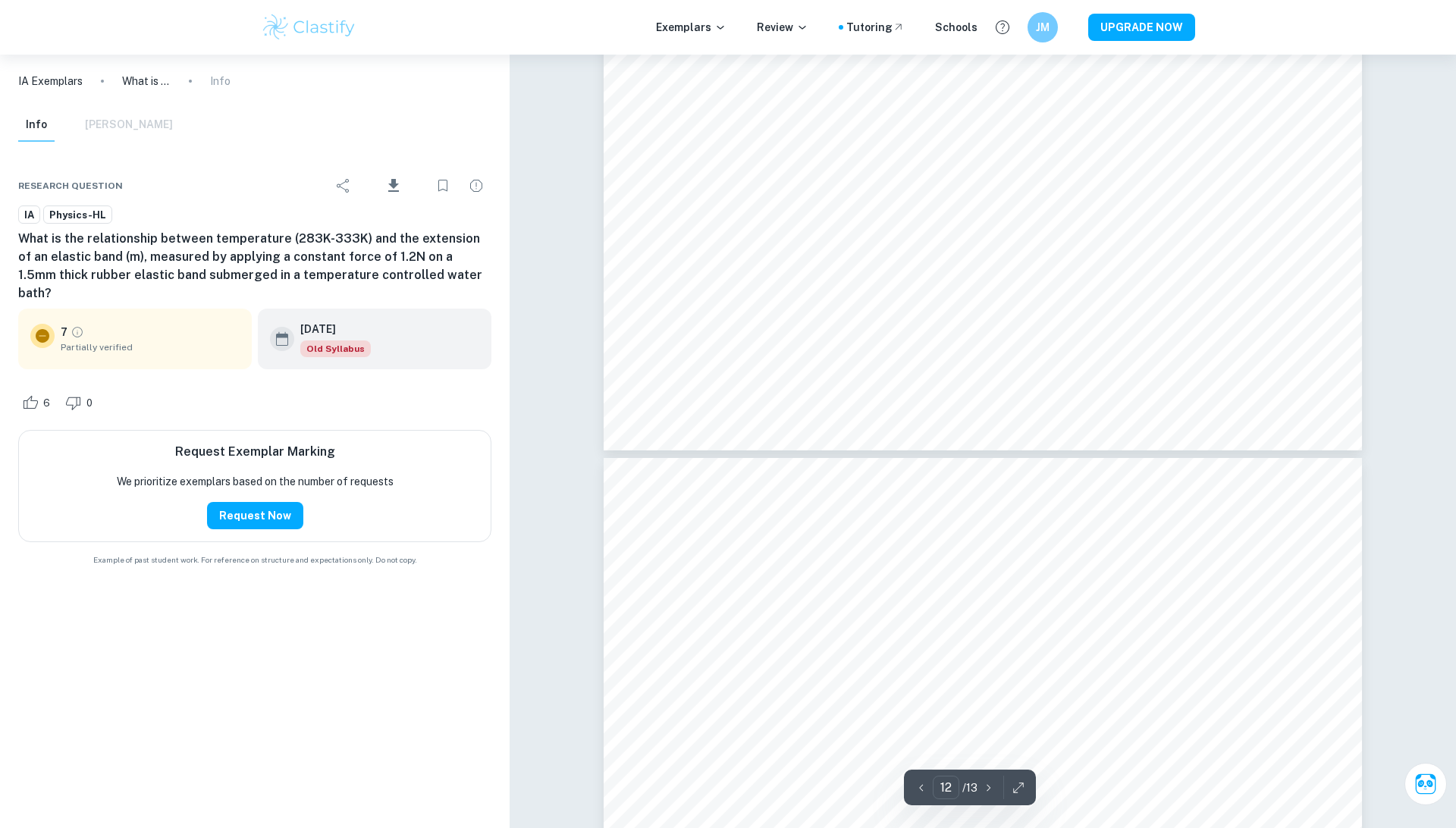
type input "13"
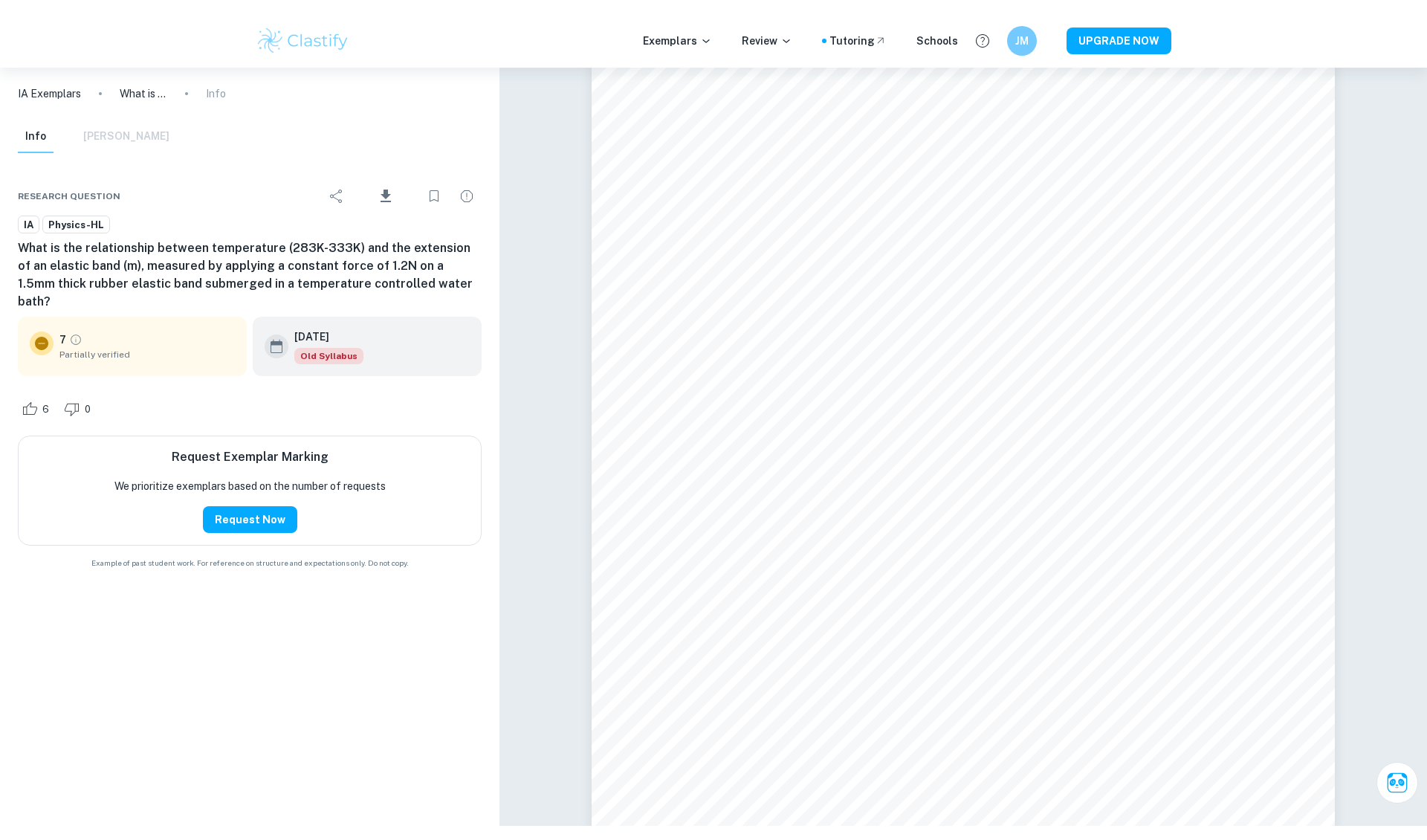
scroll to position [13360, 0]
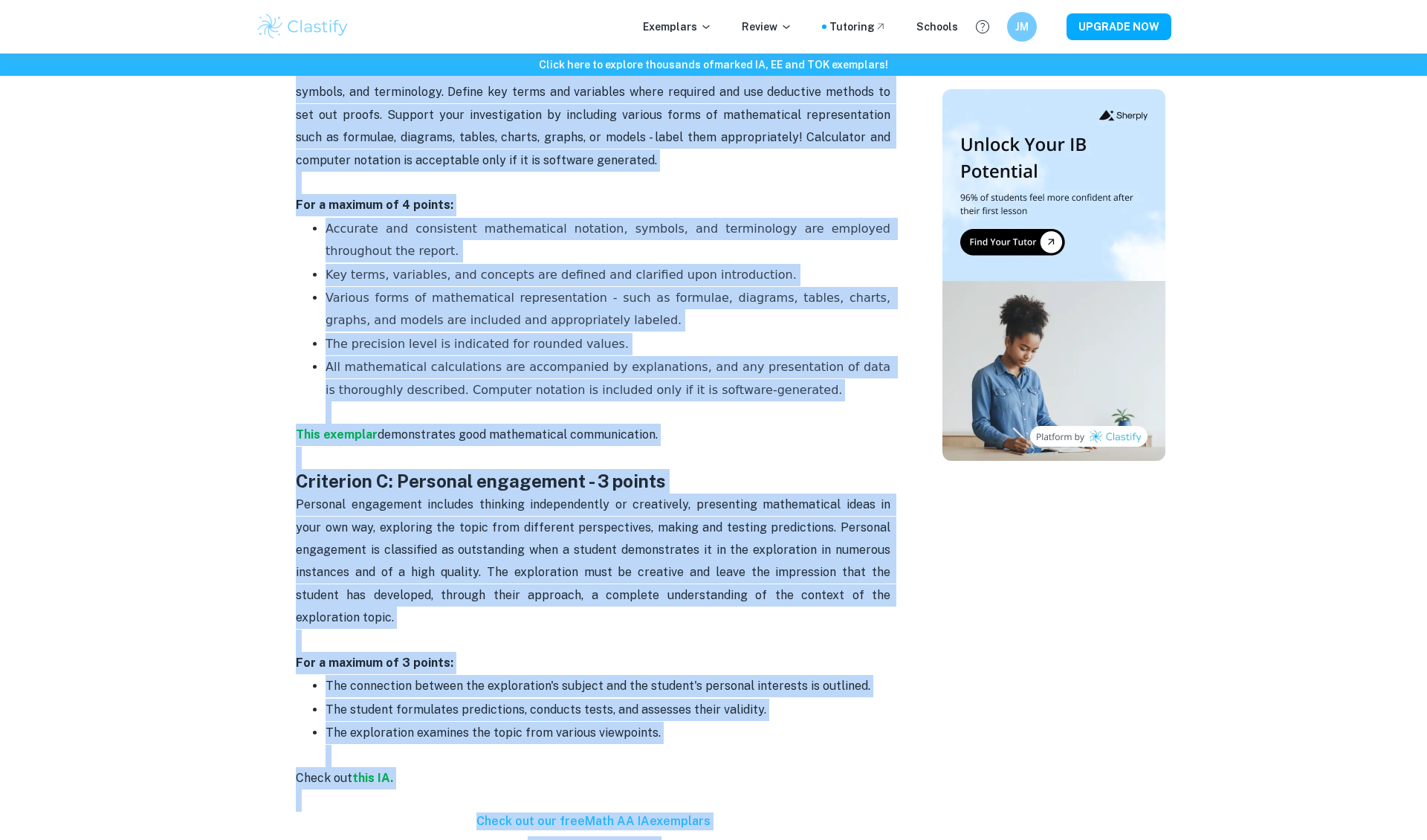
scroll to position [1211, 0]
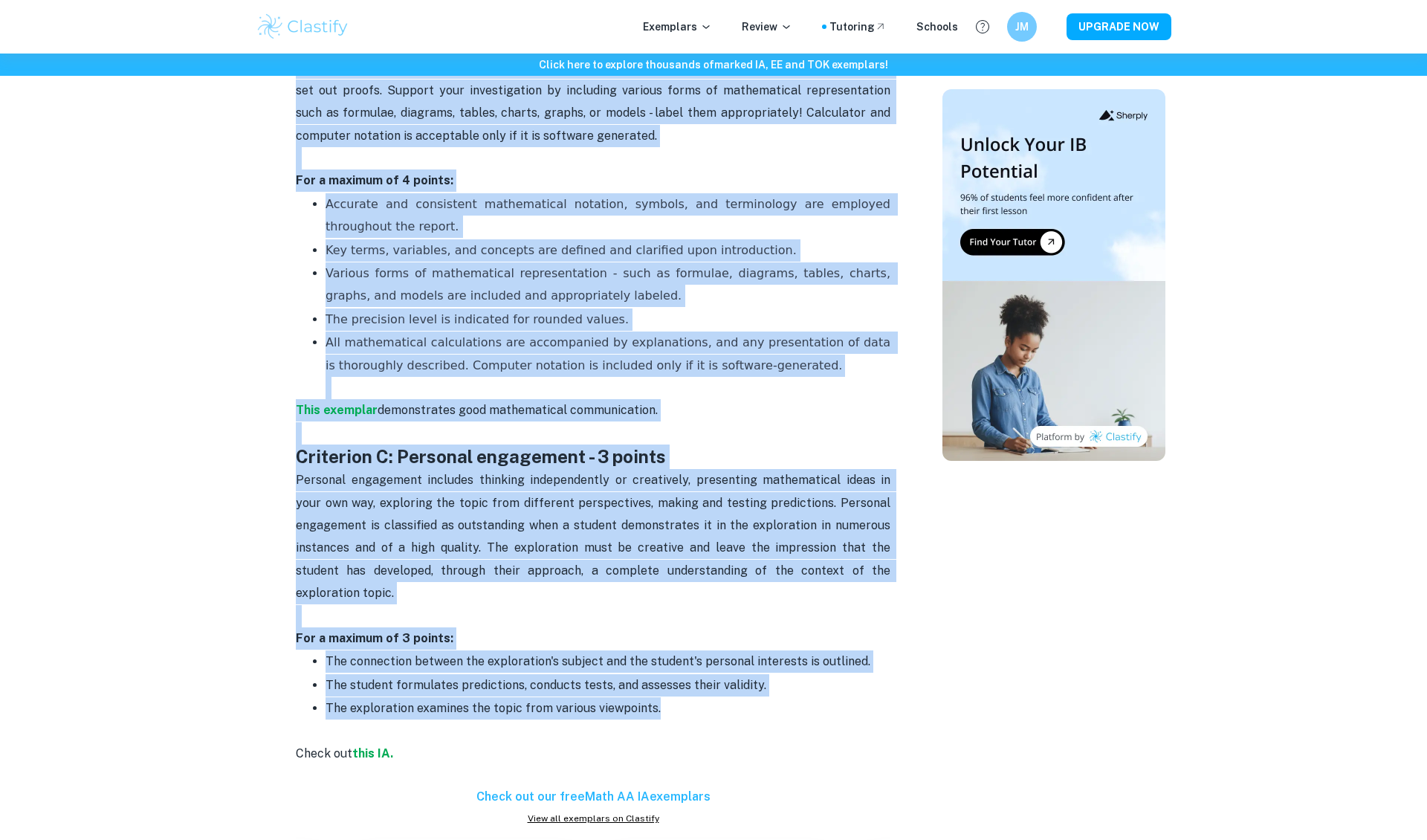
drag, startPoint x: 293, startPoint y: 323, endPoint x: 722, endPoint y: 675, distance: 554.9
click at [723, 676] on div "Math AA IA Criteria and Checklist By Julia • February 6, 2024 Get feedback on y…" at bounding box center [593, 726] width 663 height 3609
copy div "Criterion A: Presentation - 4 points The first criterion assesses the organizat…"
click at [684, 678] on span "The student formulates predictions, conducts tests, and assesses their validity." at bounding box center [545, 684] width 440 height 14
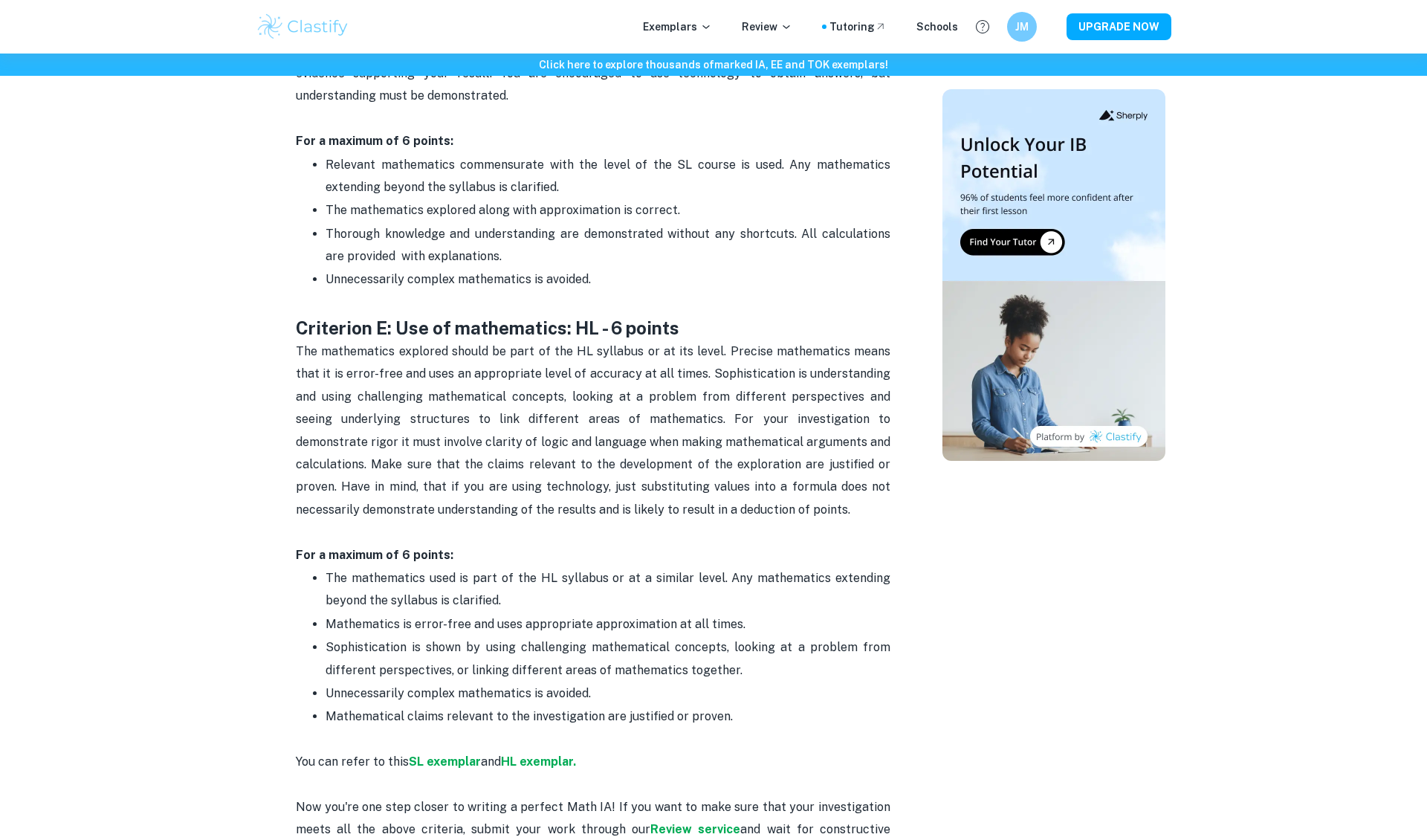
scroll to position [2646, 0]
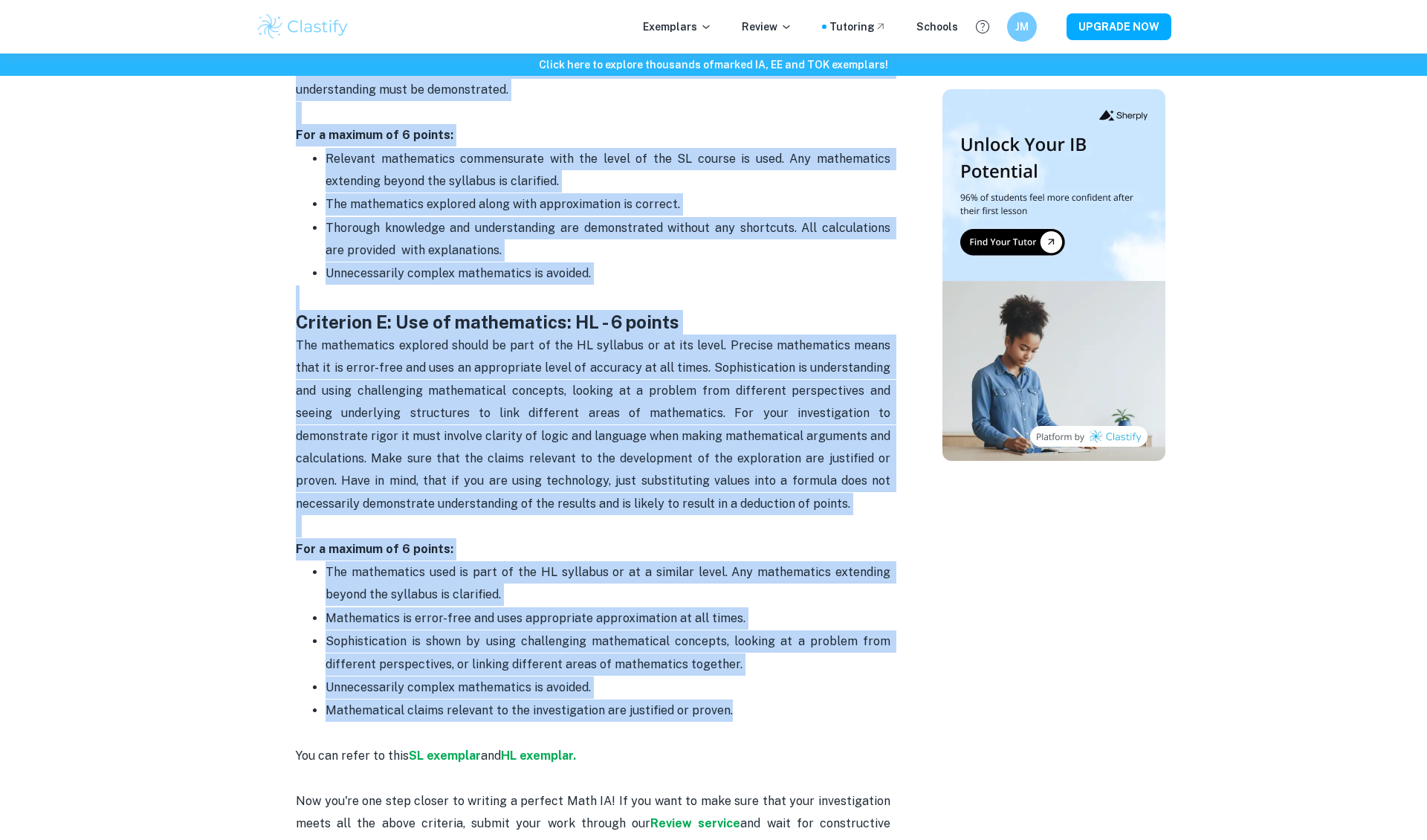
drag, startPoint x: 292, startPoint y: 193, endPoint x: 722, endPoint y: 679, distance: 648.9
copy div "Criterion D: Reflection - 3 points Reflection means reviewing, analysing, and e…"
click at [671, 703] on span "Mathematical claims relevant to the investigation are justified or proven." at bounding box center [528, 710] width 407 height 14
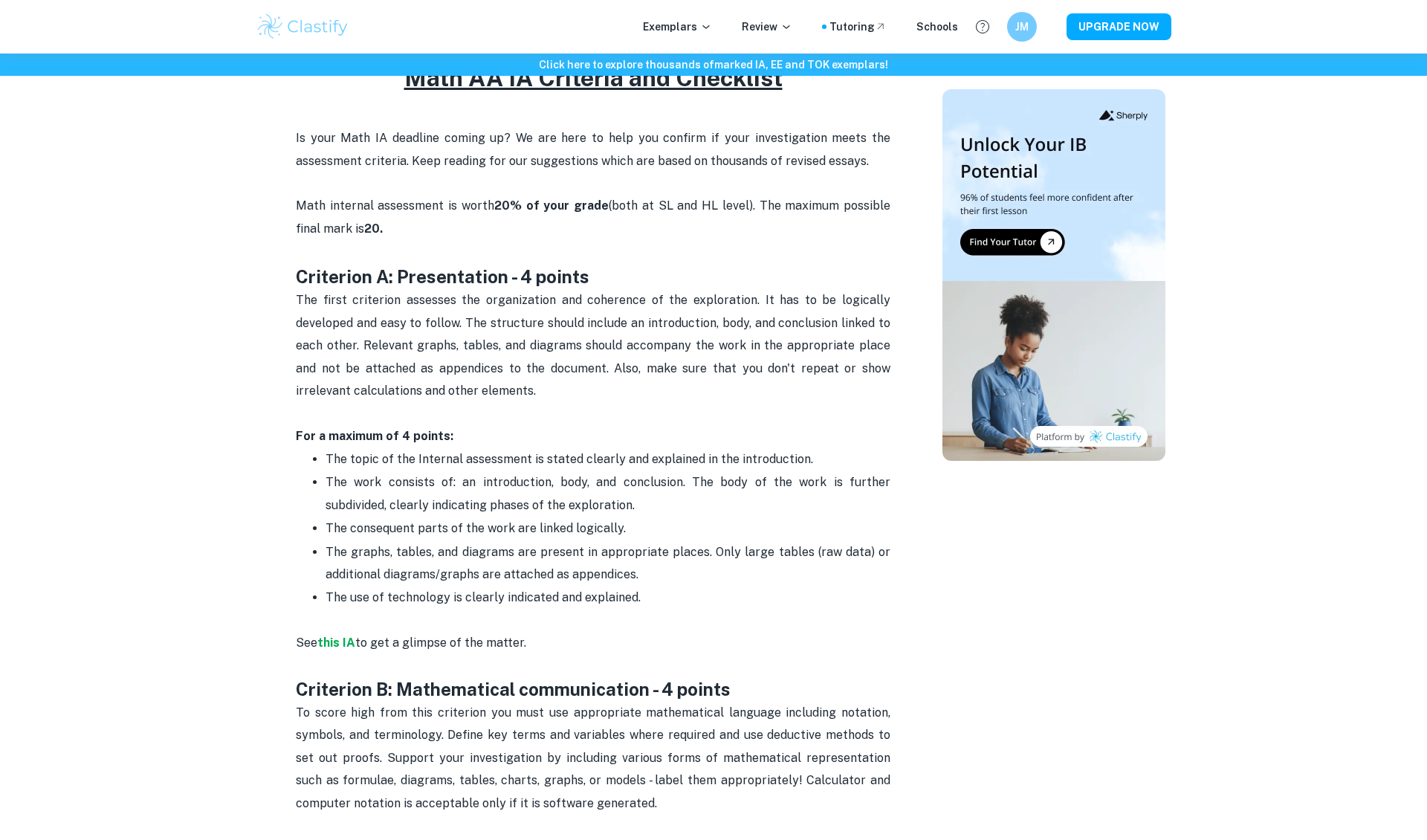
scroll to position [629, 0]
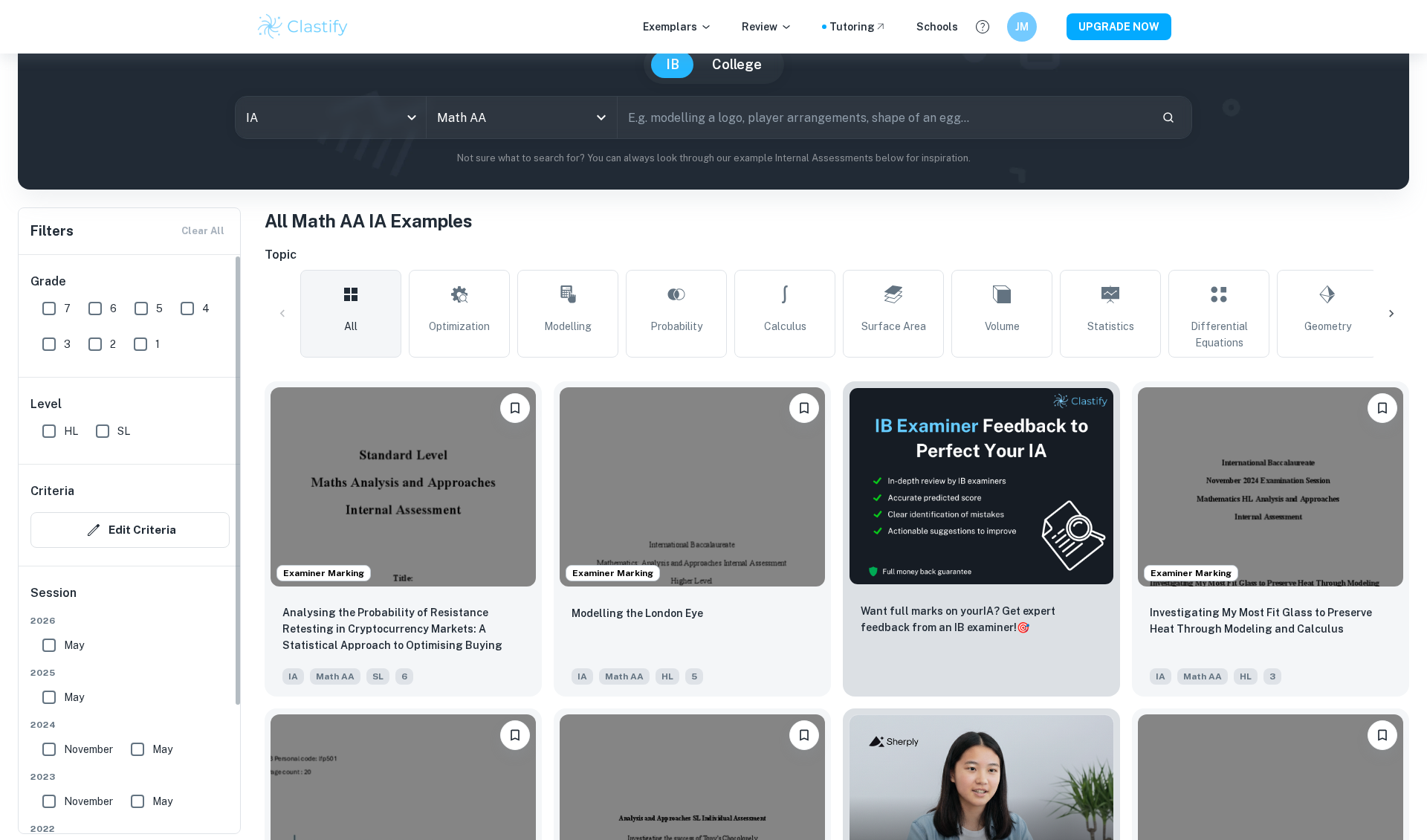
click at [44, 422] on input "HL" at bounding box center [49, 431] width 30 height 30
checkbox input "true"
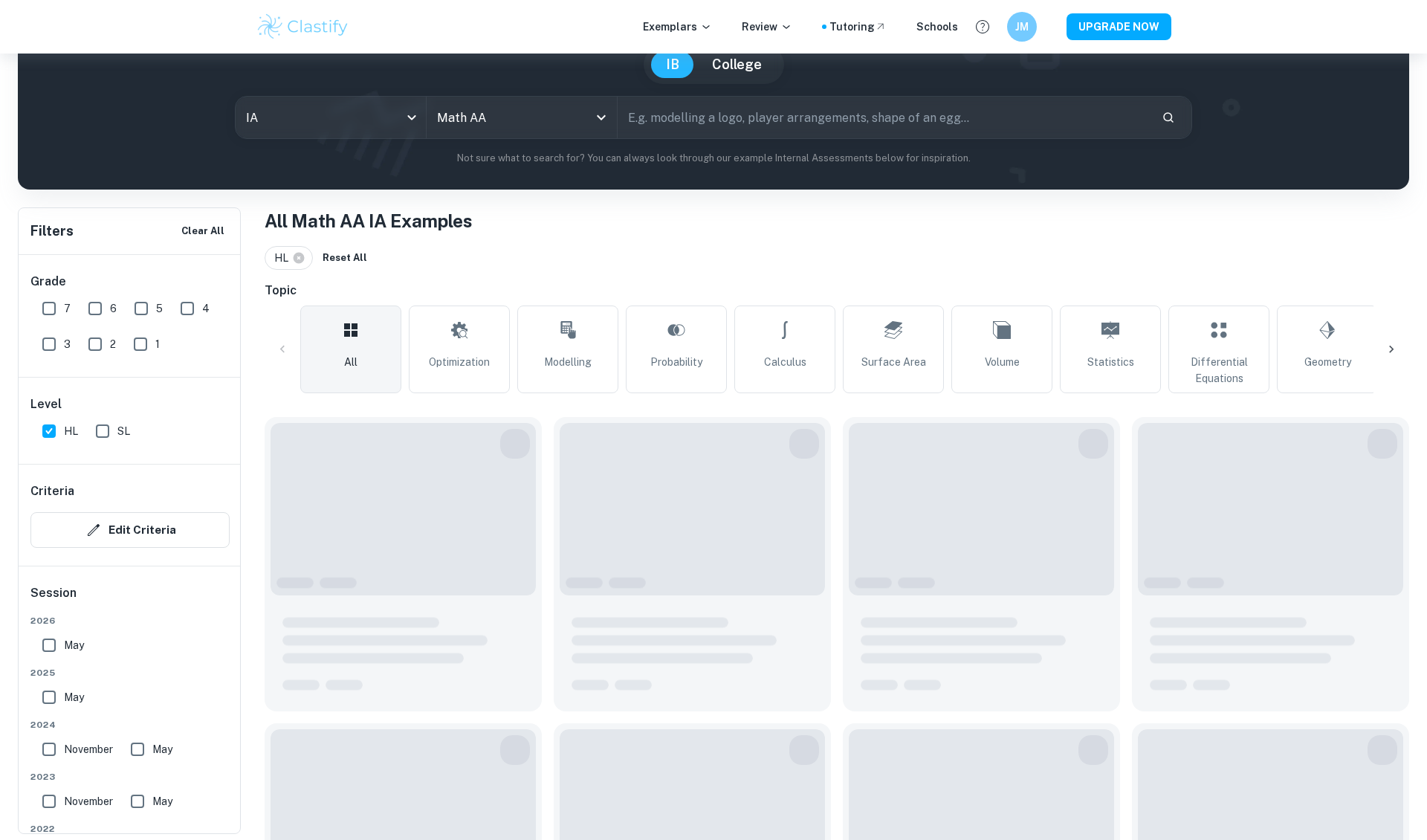
scroll to position [145, 0]
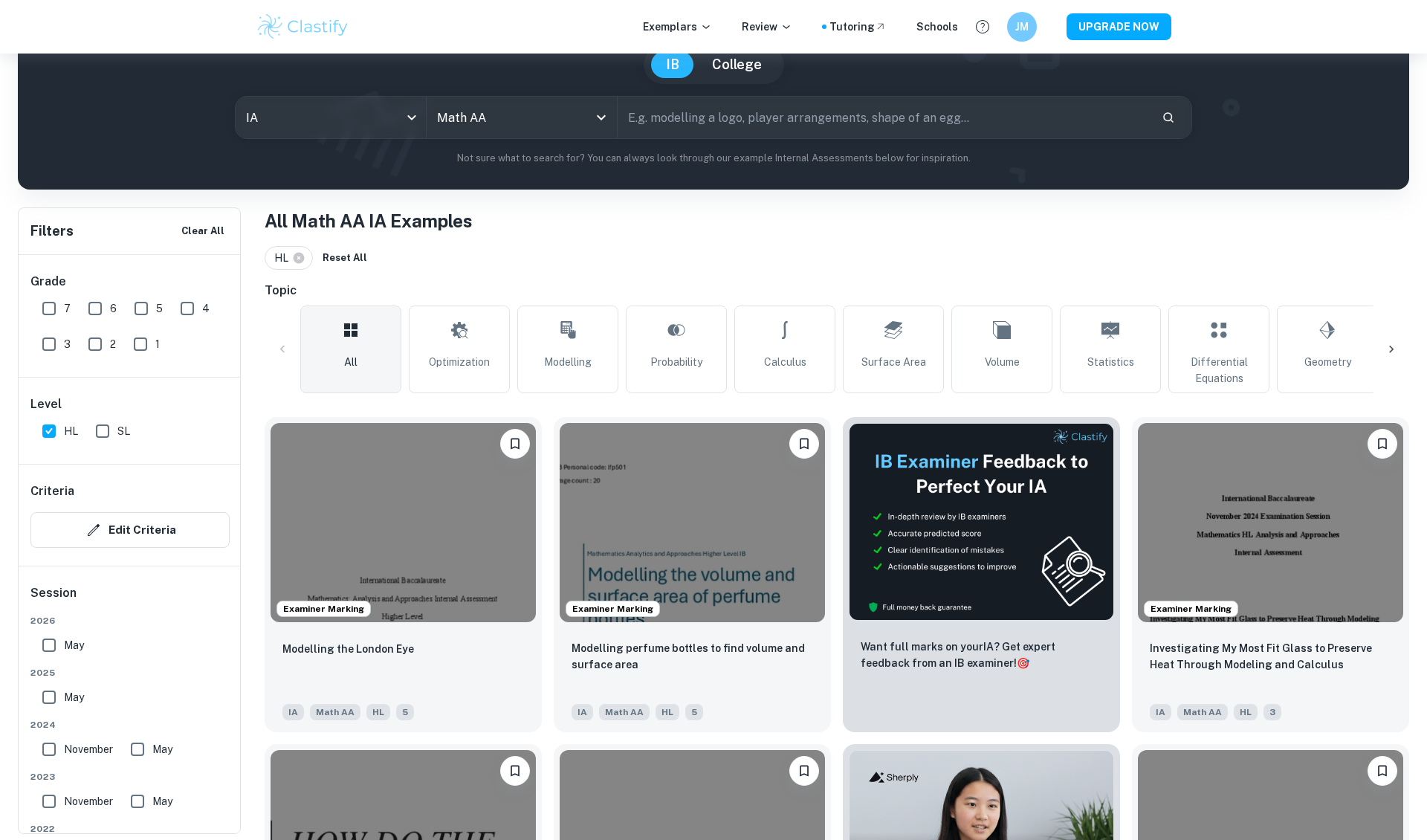
click at [51, 309] on input "7" at bounding box center [49, 309] width 30 height 30
checkbox input "true"
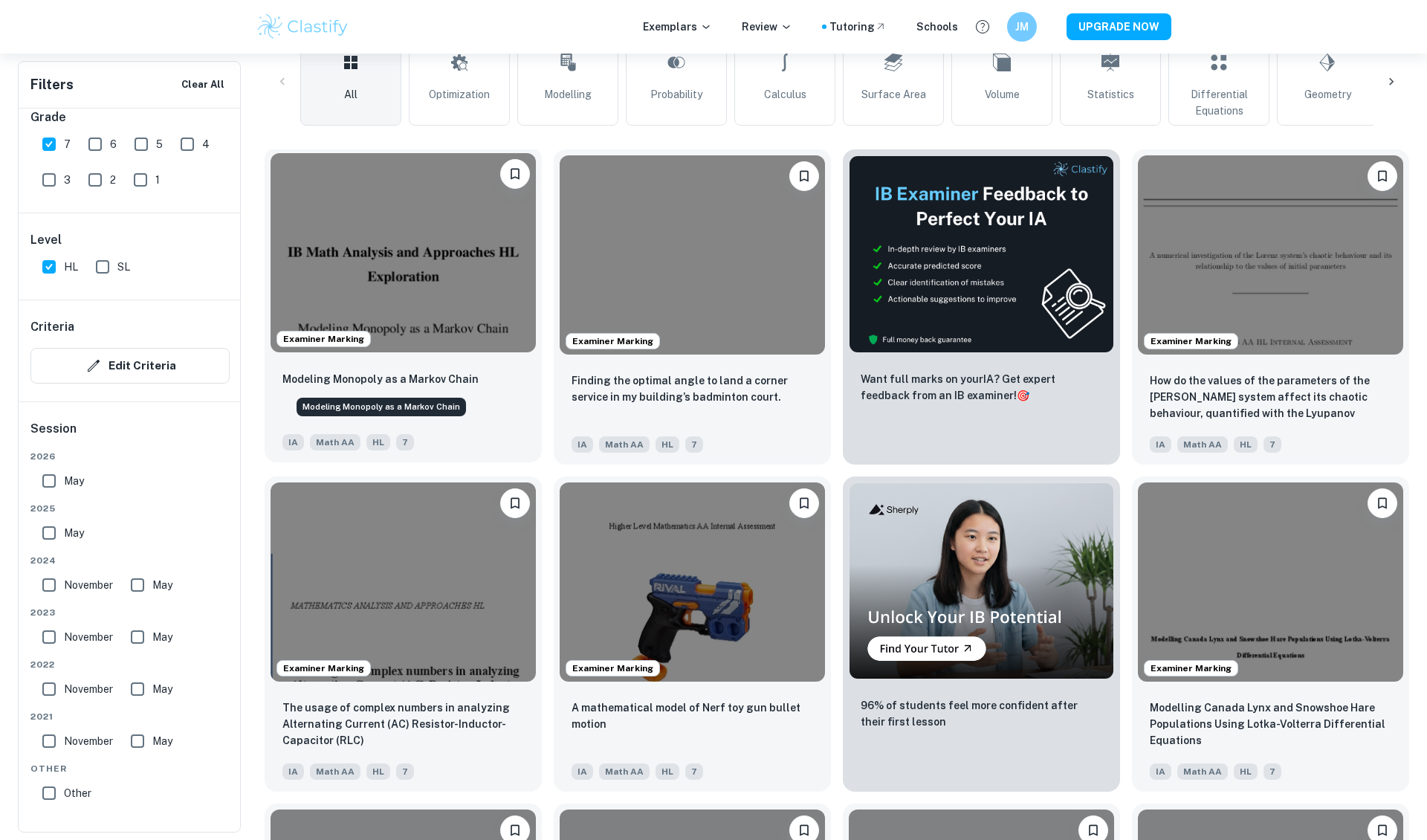
scroll to position [413, 0]
click at [145, 589] on input "May" at bounding box center [138, 585] width 30 height 30
checkbox input "true"
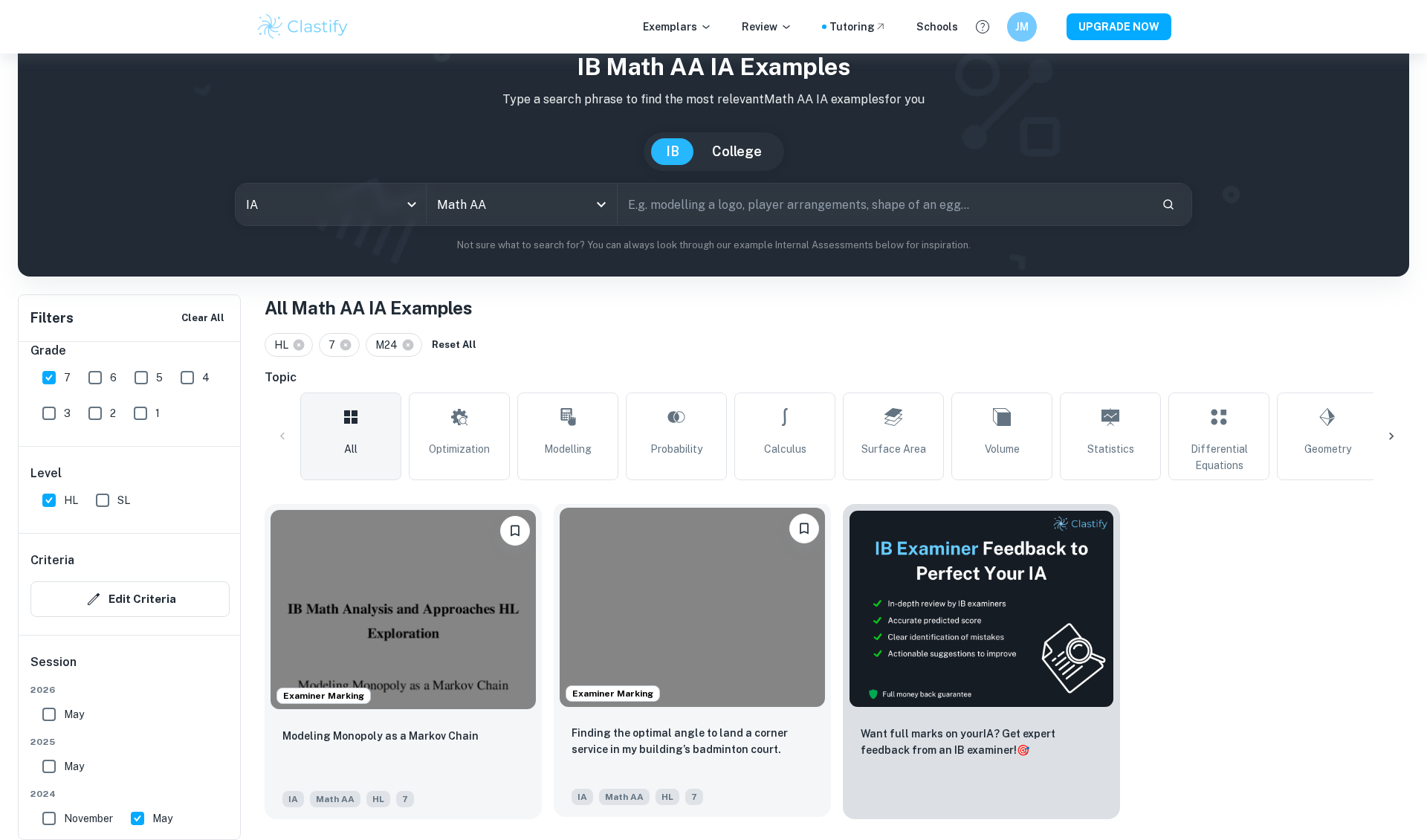
scroll to position [54, 0]
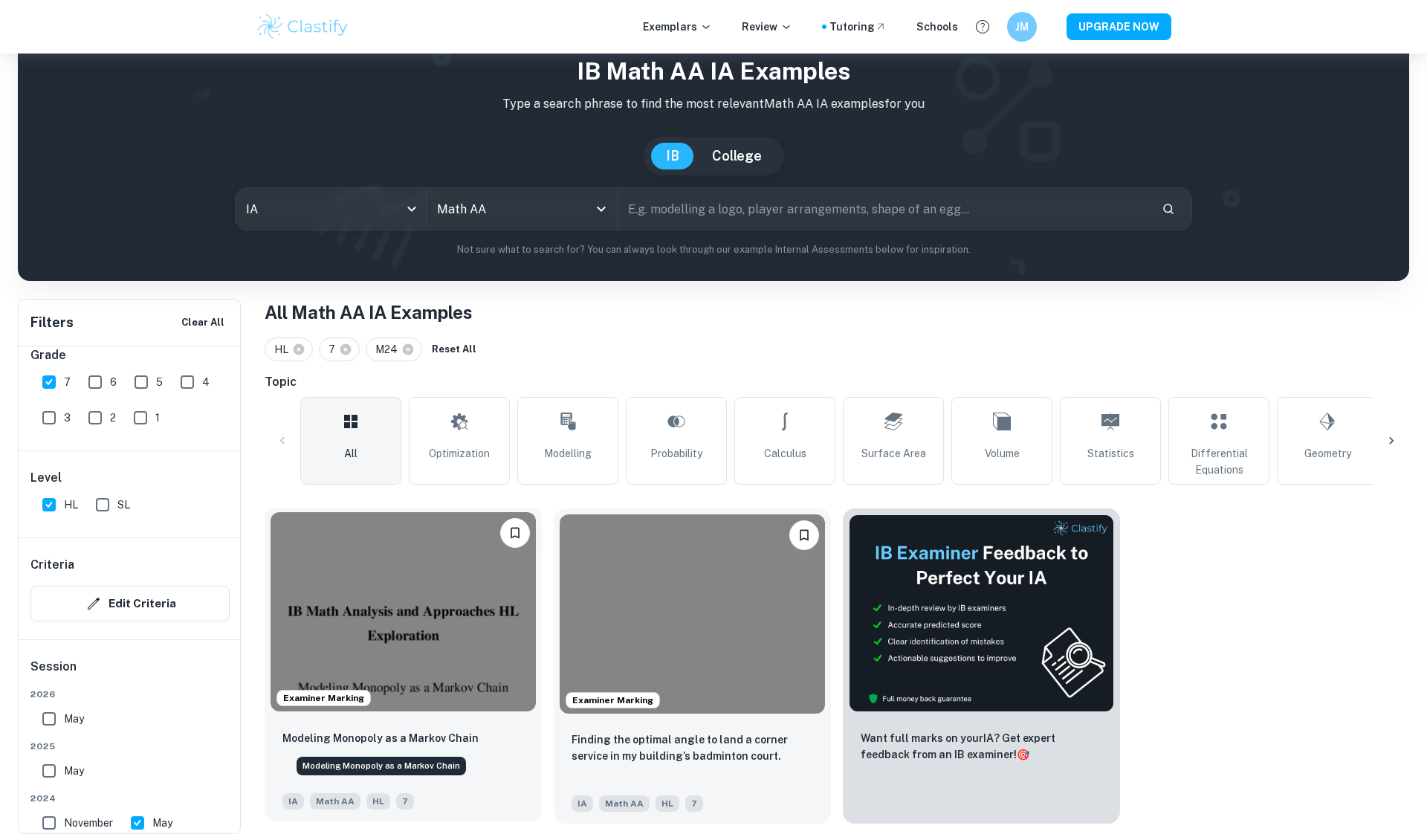
click at [411, 734] on p "Modeling Monopoly as a Markov Chain" at bounding box center [381, 738] width 196 height 16
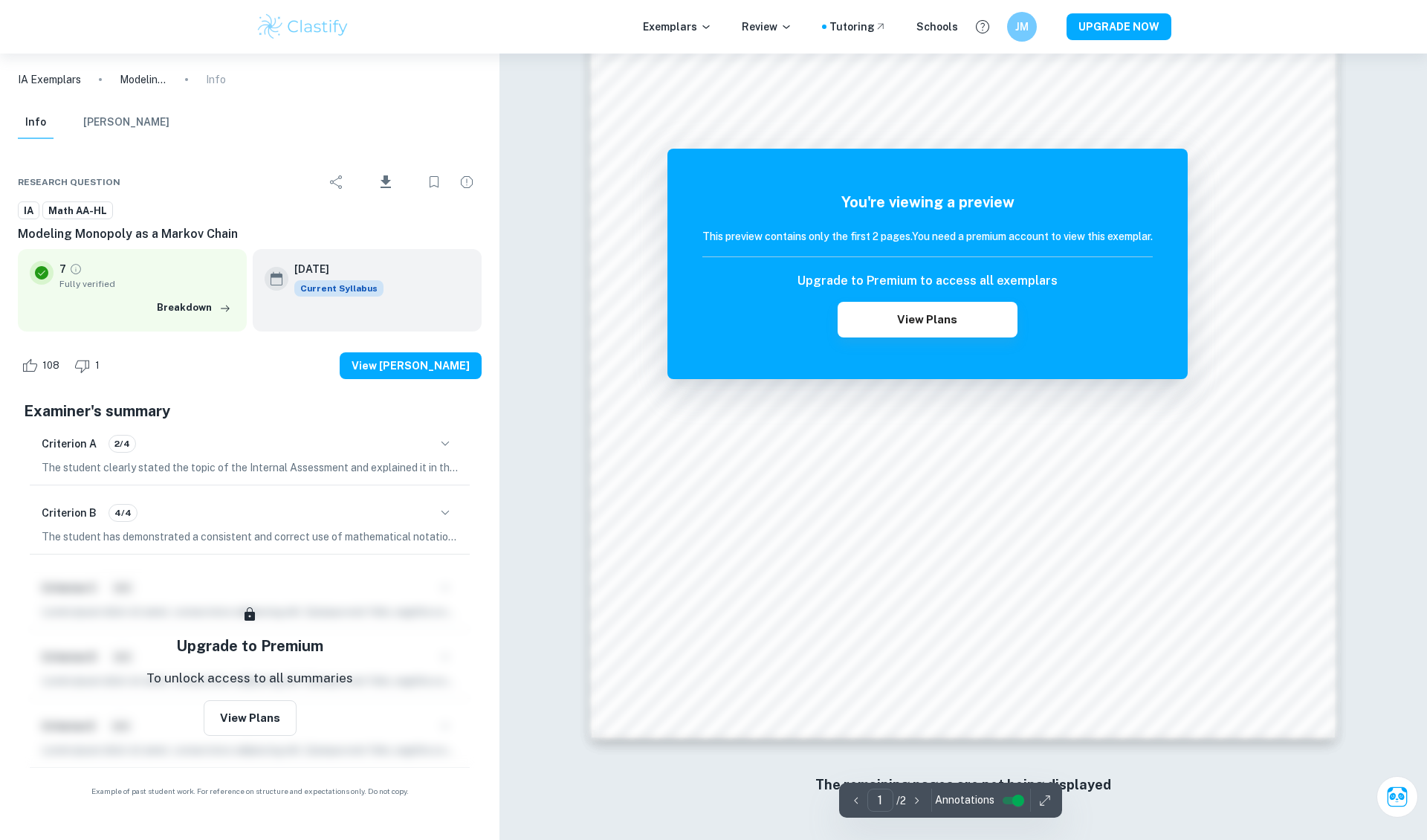
scroll to position [1262, 0]
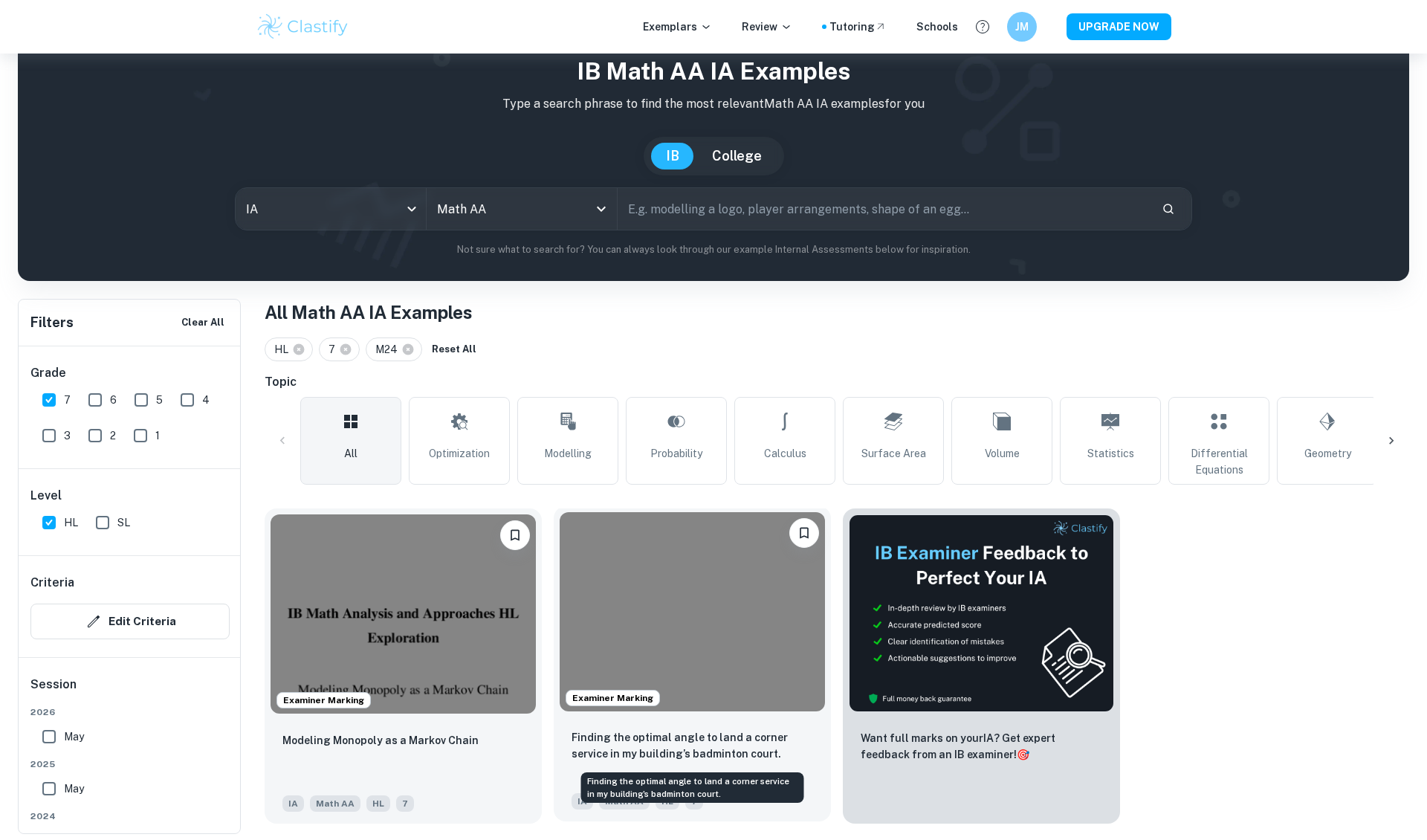
scroll to position [54, 0]
click at [718, 745] on p "Finding the optimal angle to land a corner service in my building’s badminton c…" at bounding box center [692, 746] width 242 height 33
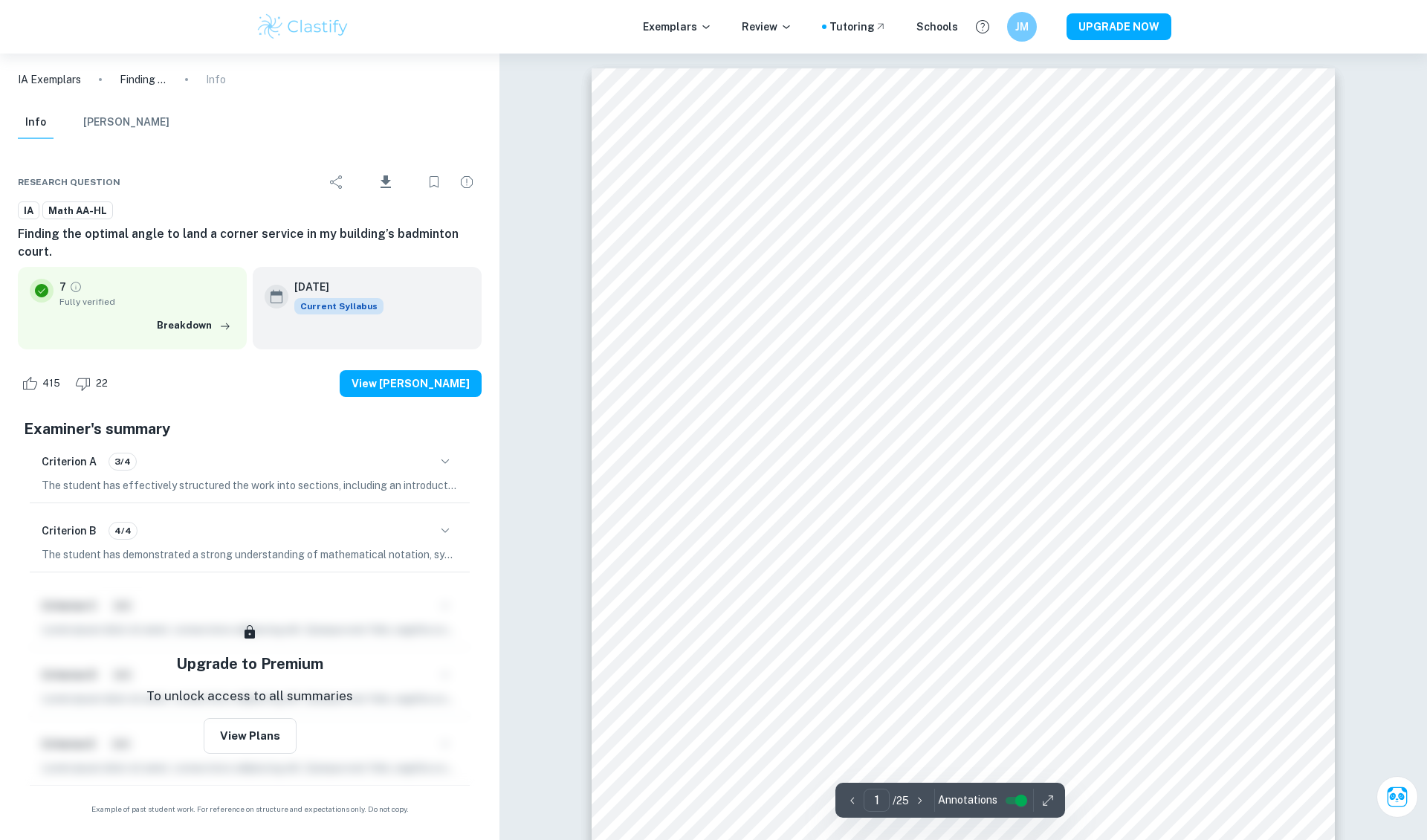
type input "2"
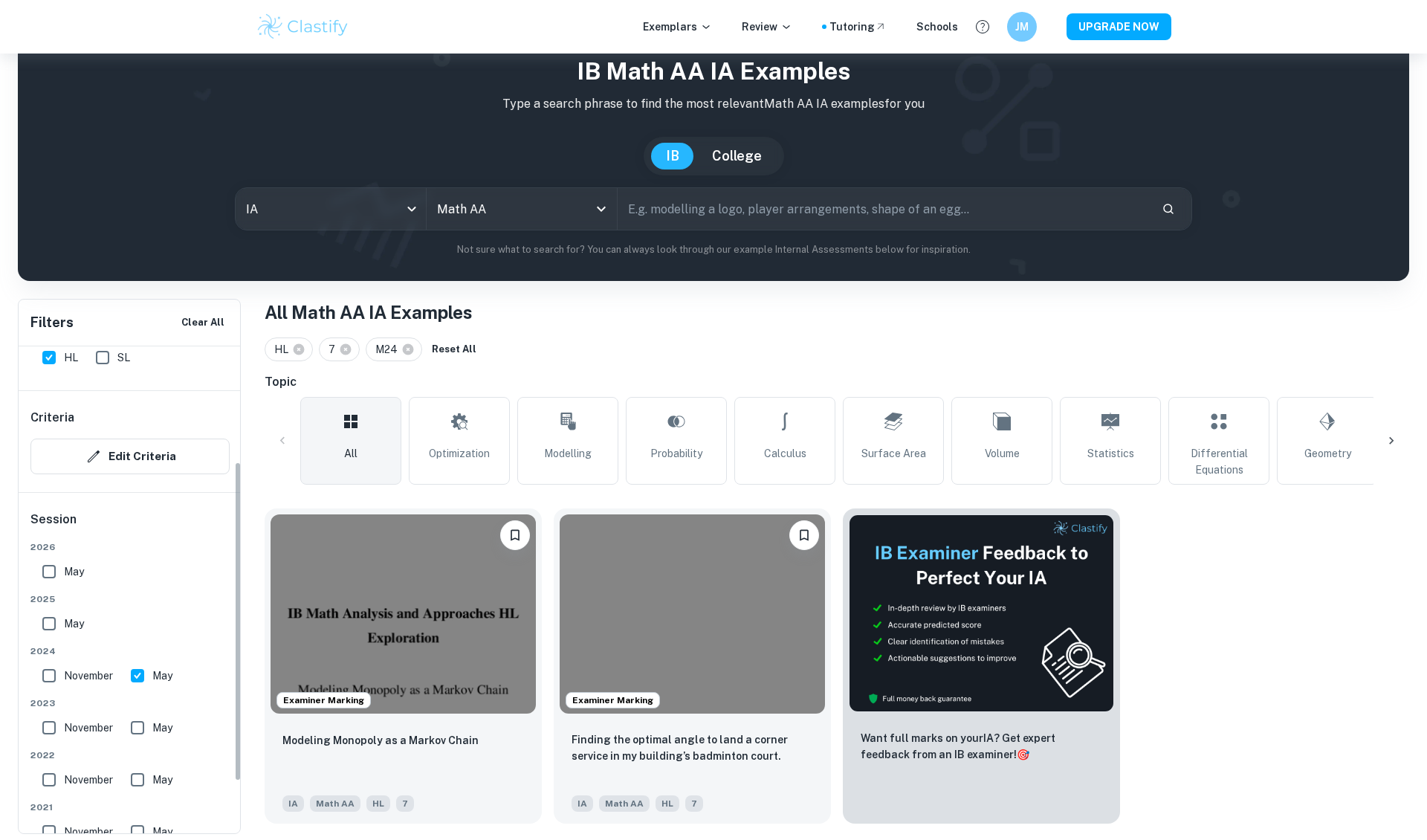
scroll to position [176, 0]
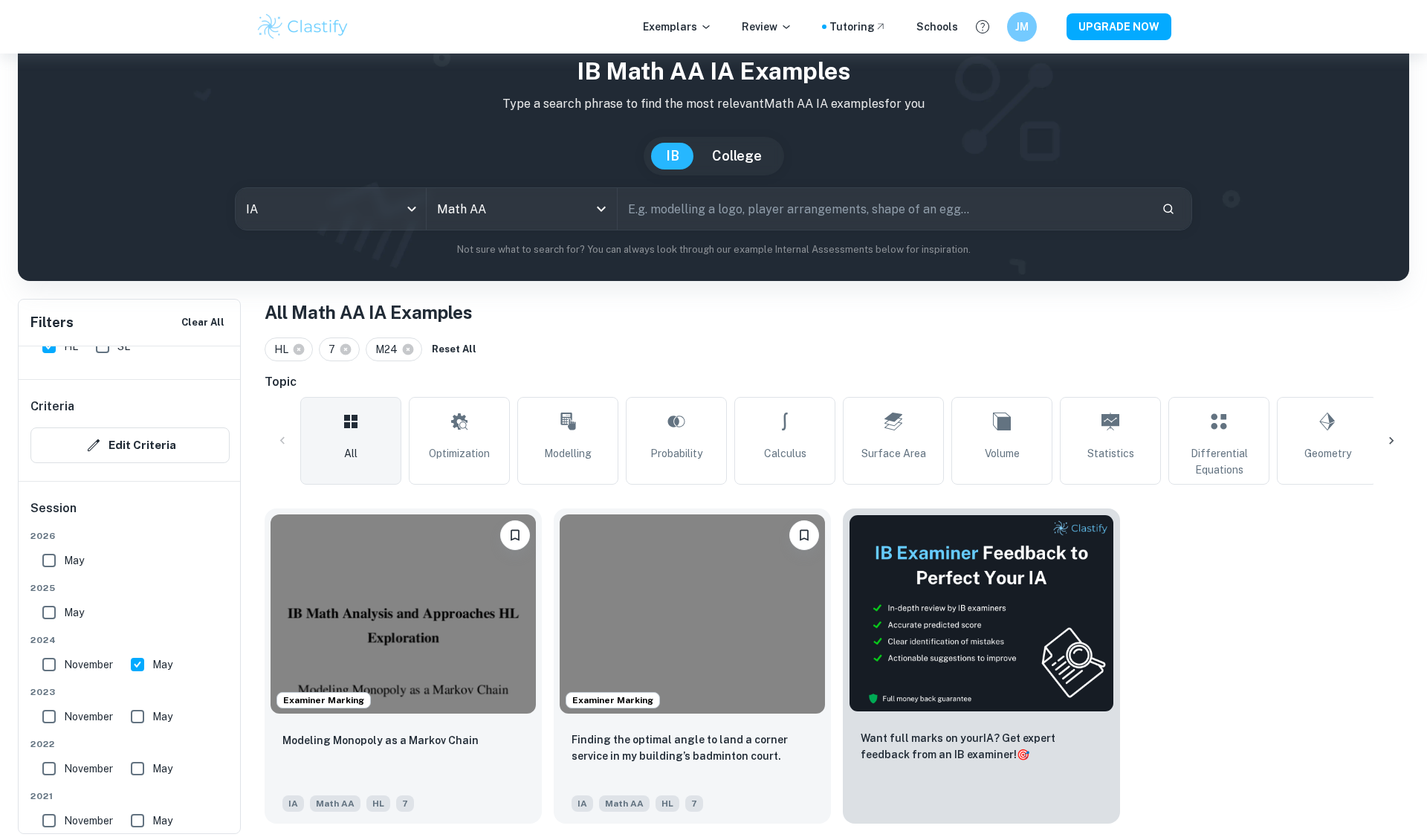
click at [74, 671] on span "November" at bounding box center [89, 664] width 49 height 16
click at [64, 671] on input "November" at bounding box center [49, 664] width 30 height 30
checkbox input "true"
click at [173, 664] on span "May" at bounding box center [162, 664] width 20 height 16
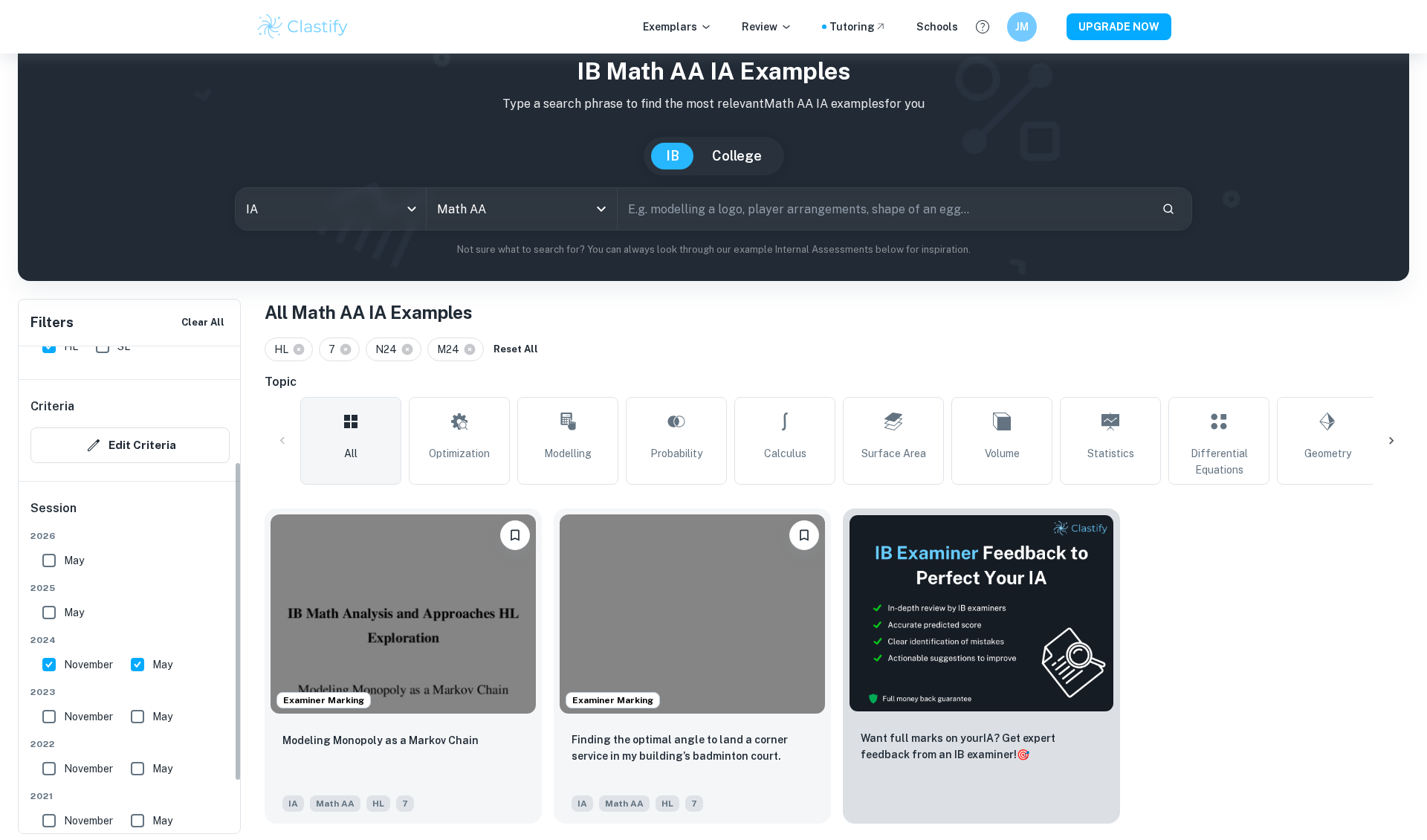
click at [153, 664] on input "May" at bounding box center [138, 664] width 30 height 30
checkbox input "false"
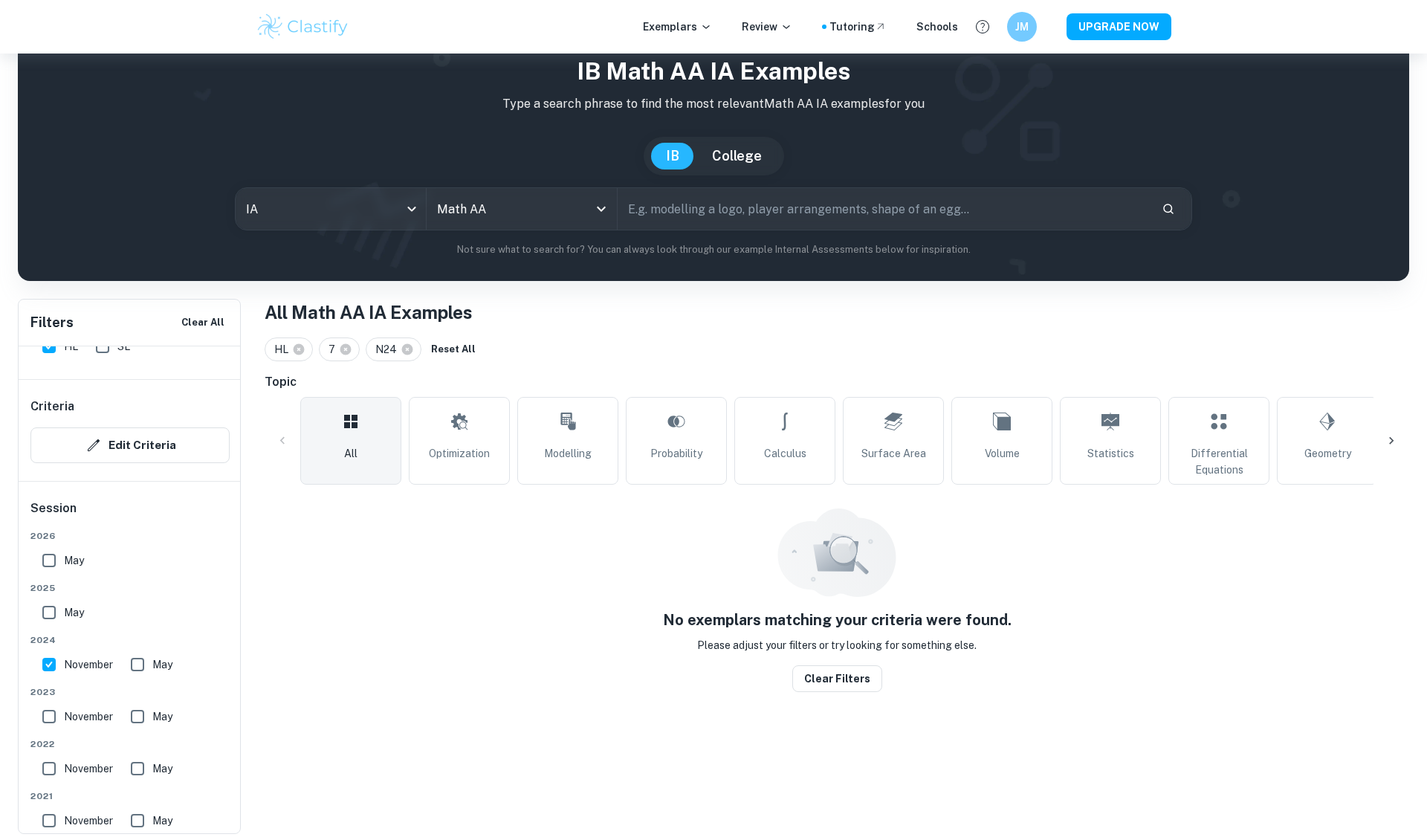
click at [57, 664] on input "November" at bounding box center [49, 664] width 30 height 30
checkbox input "false"
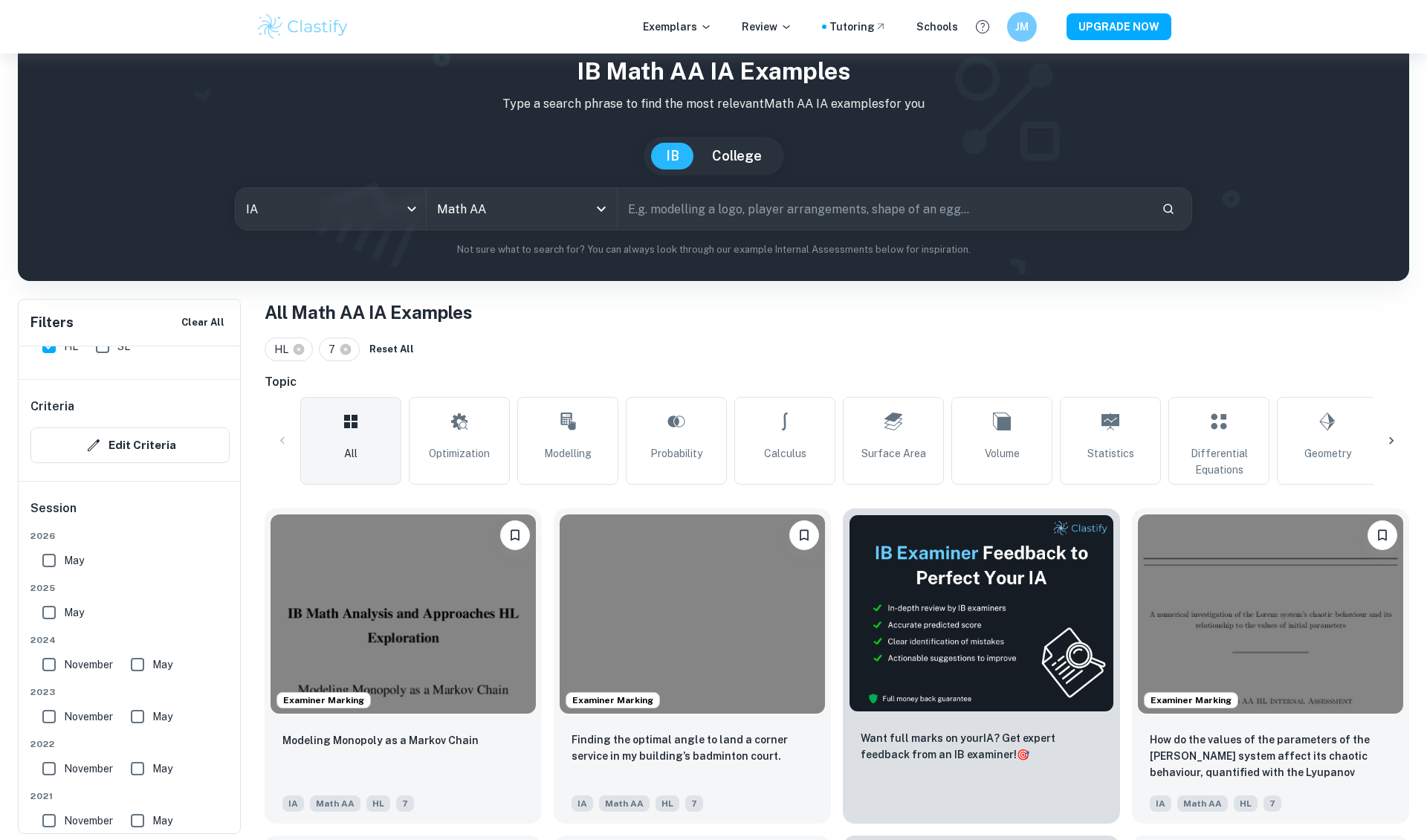
click at [141, 709] on input "May" at bounding box center [138, 716] width 30 height 30
checkbox input "true"
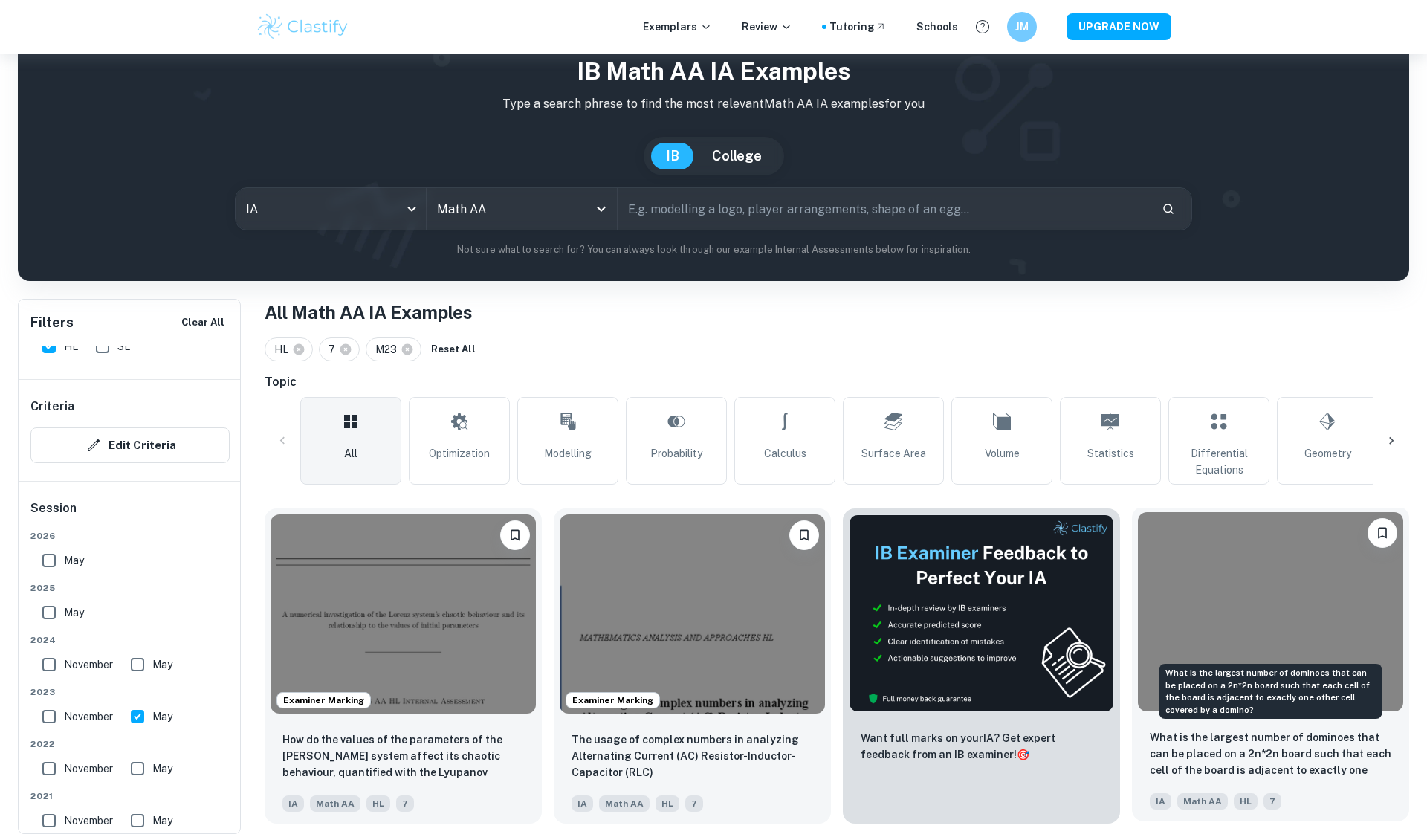
click at [1233, 731] on p "What is the largest number of dominoes that can be placed on a 2n*2n board such…" at bounding box center [1270, 754] width 242 height 51
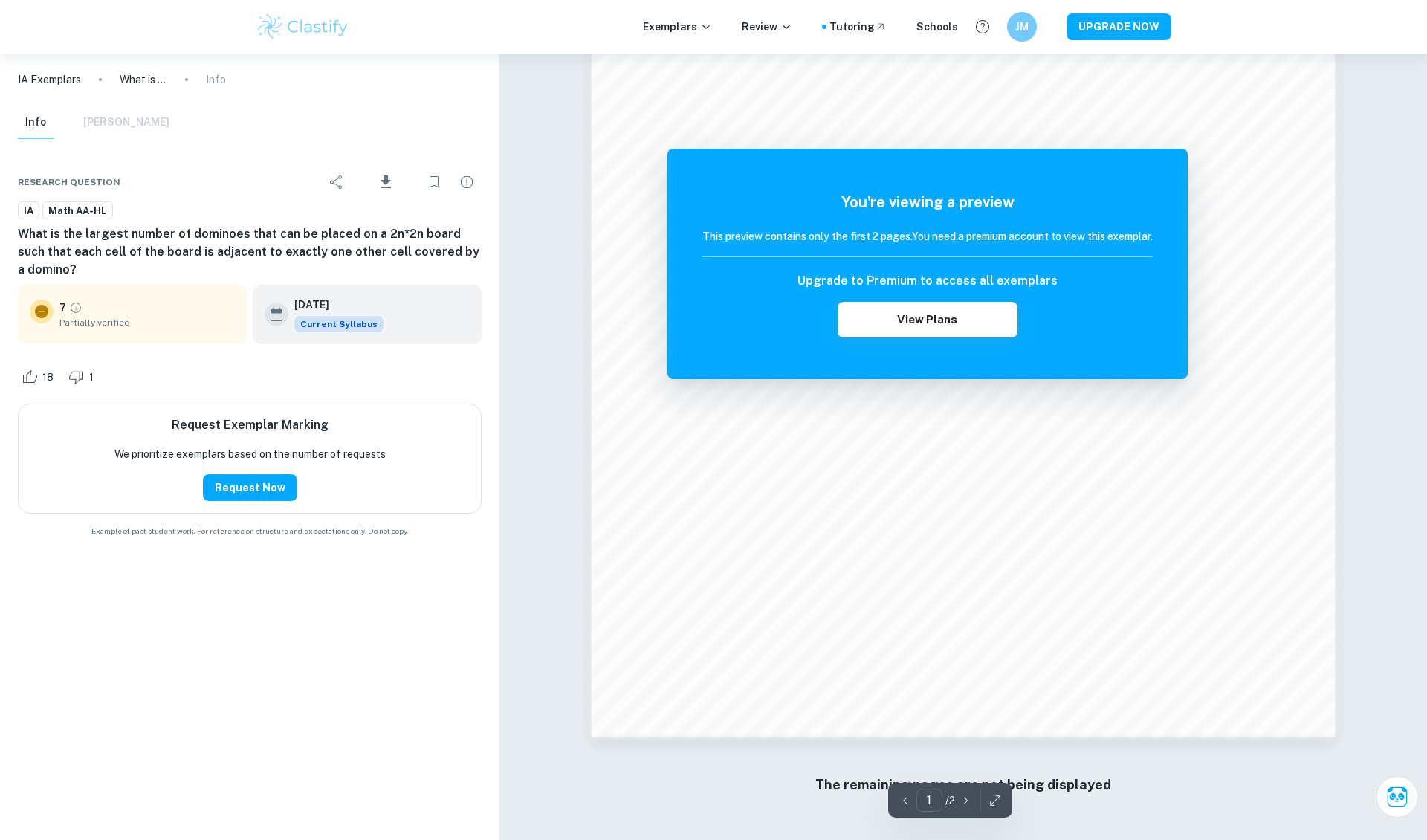
scroll to position [1440, 0]
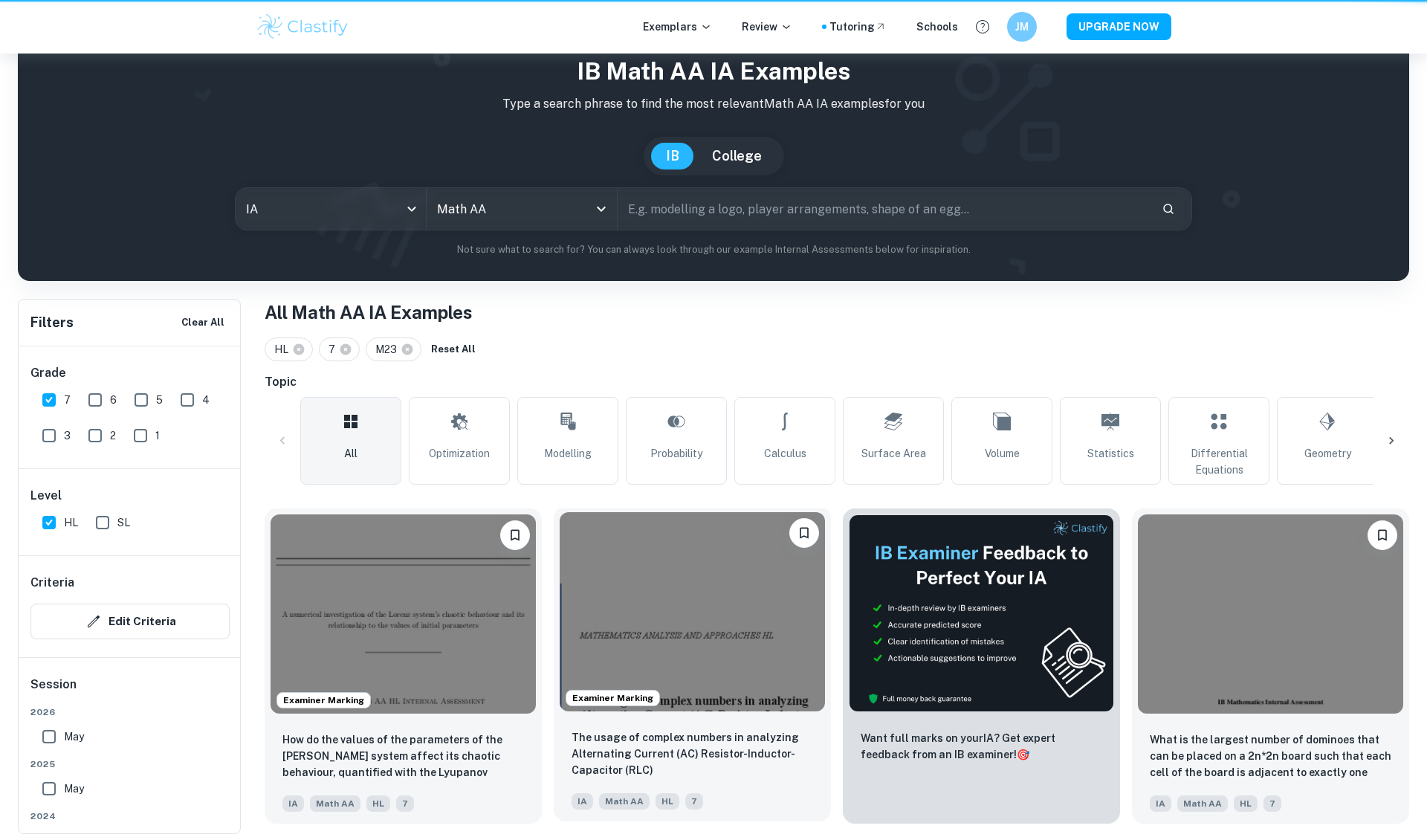
scroll to position [54, 0]
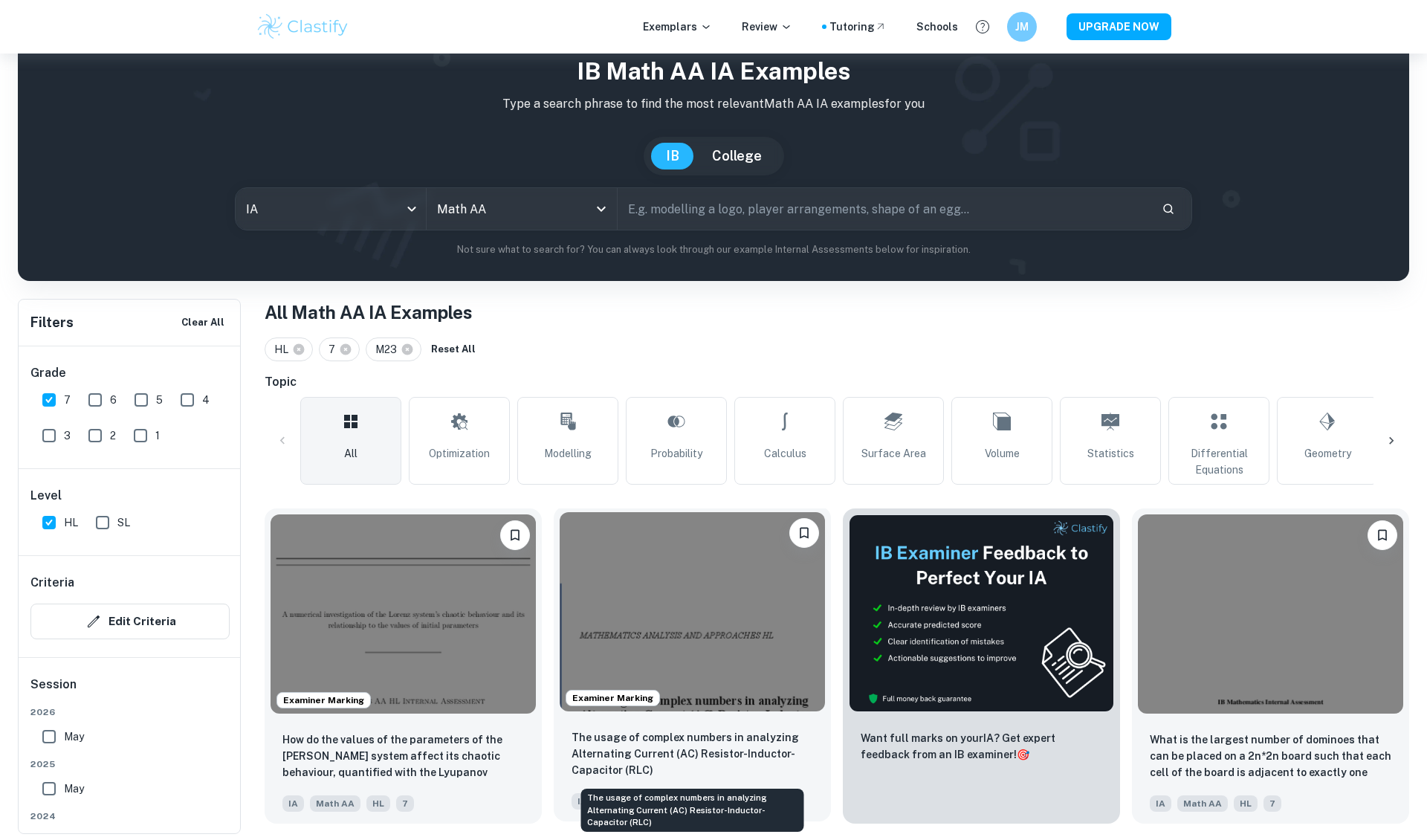
click at [687, 736] on p "The usage of complex numbers in analyzing Alternating Current (AC) Resistor-Ind…" at bounding box center [692, 754] width 242 height 49
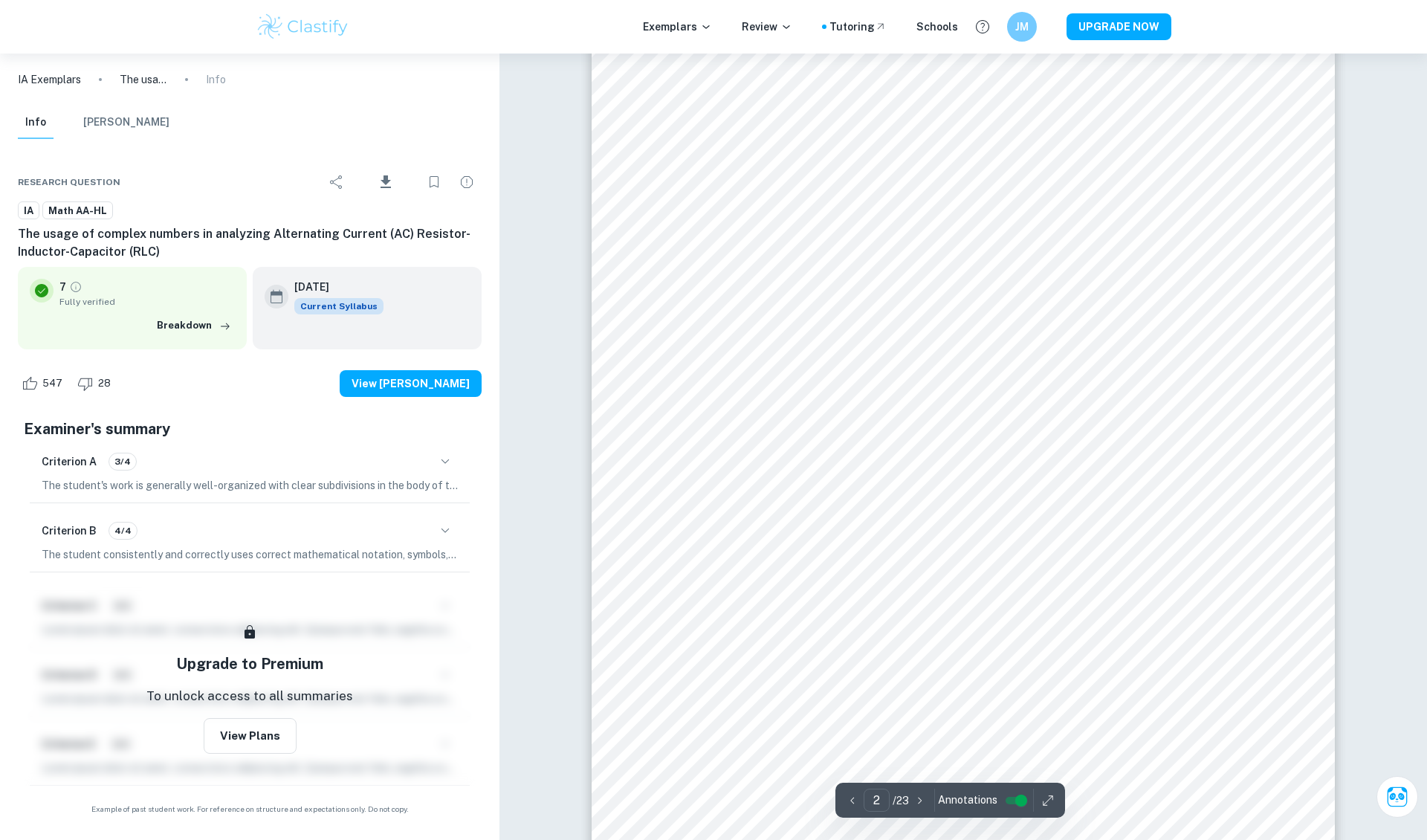
scroll to position [1262, 1]
type input "8"
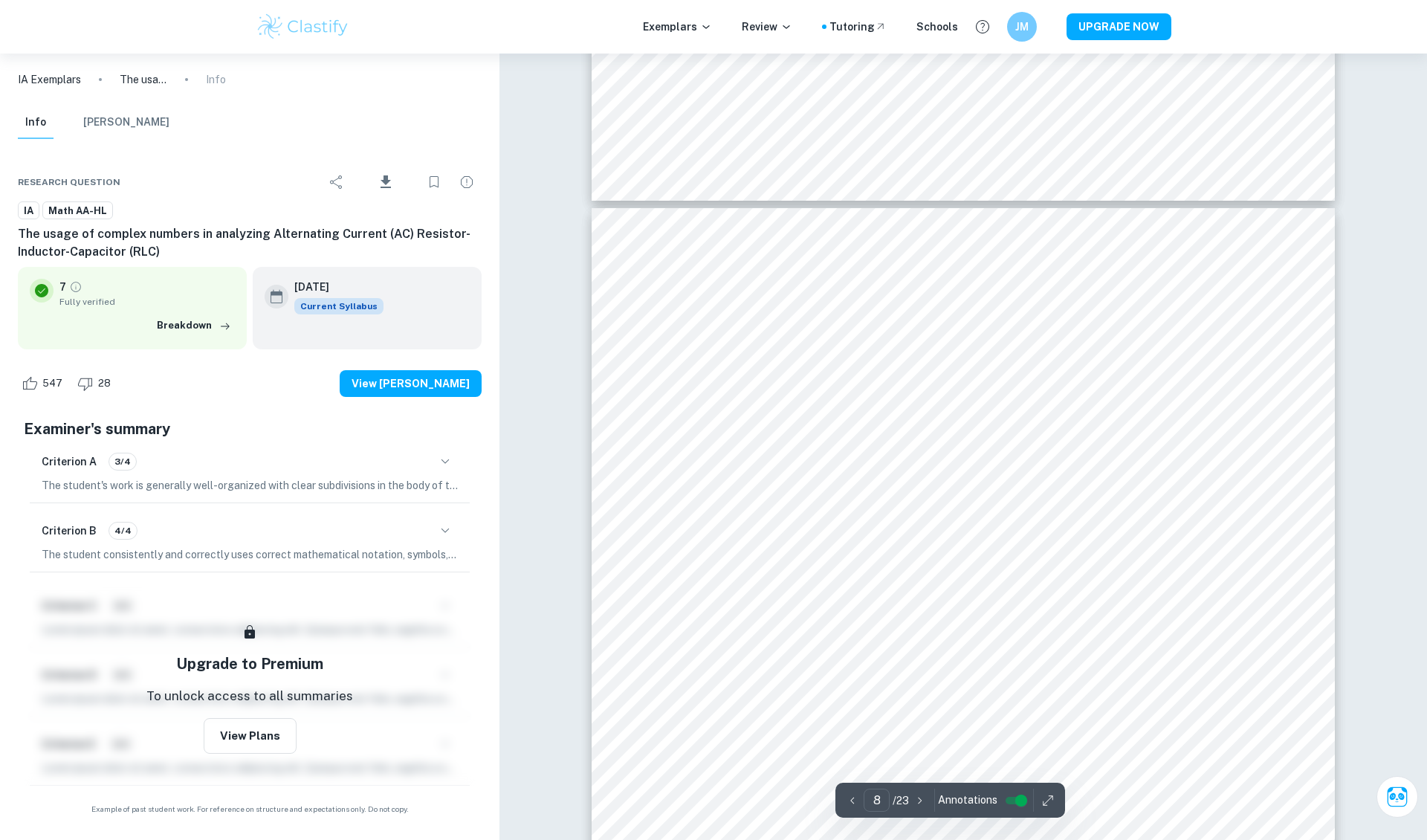
scroll to position [7625, 0]
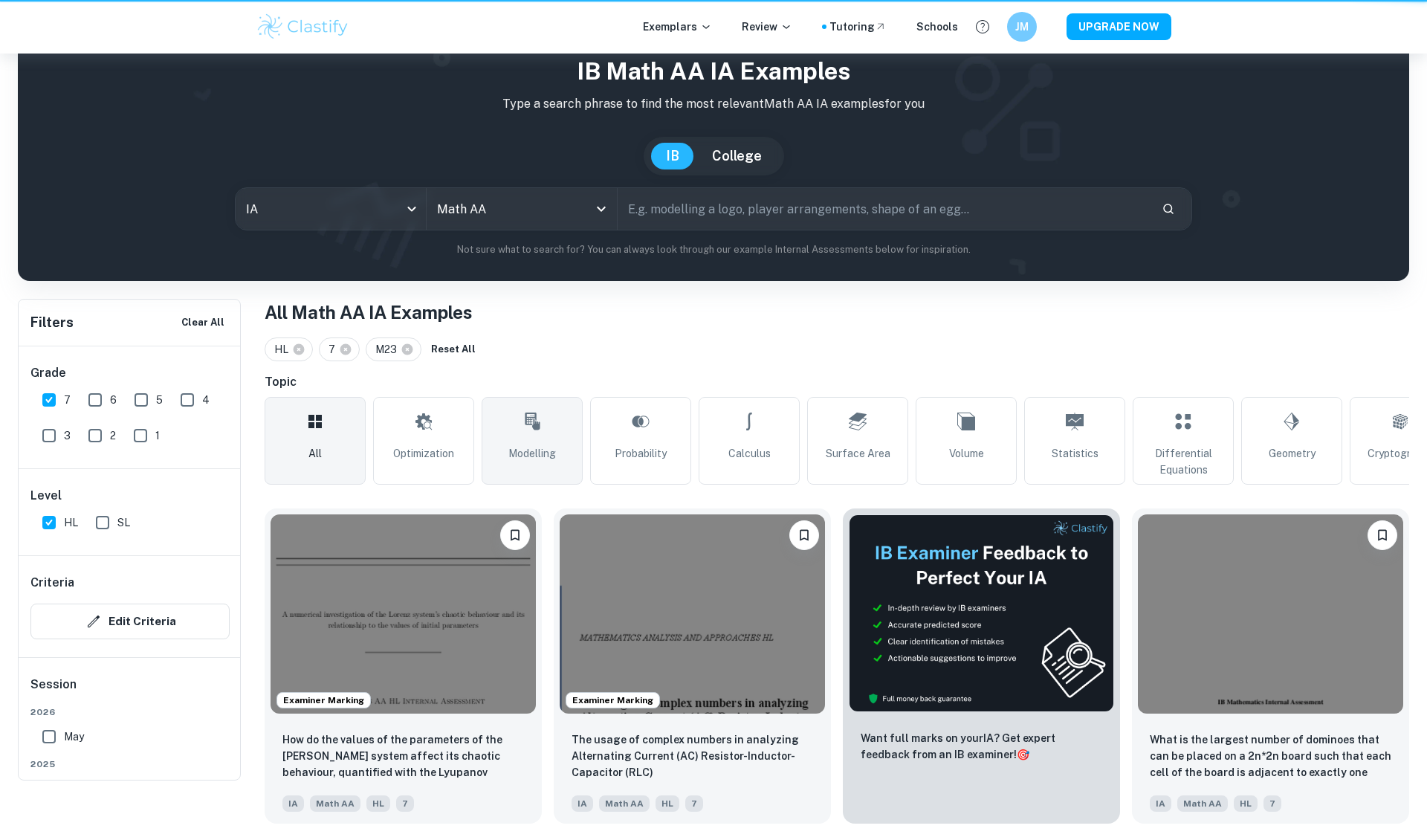
scroll to position [54, 0]
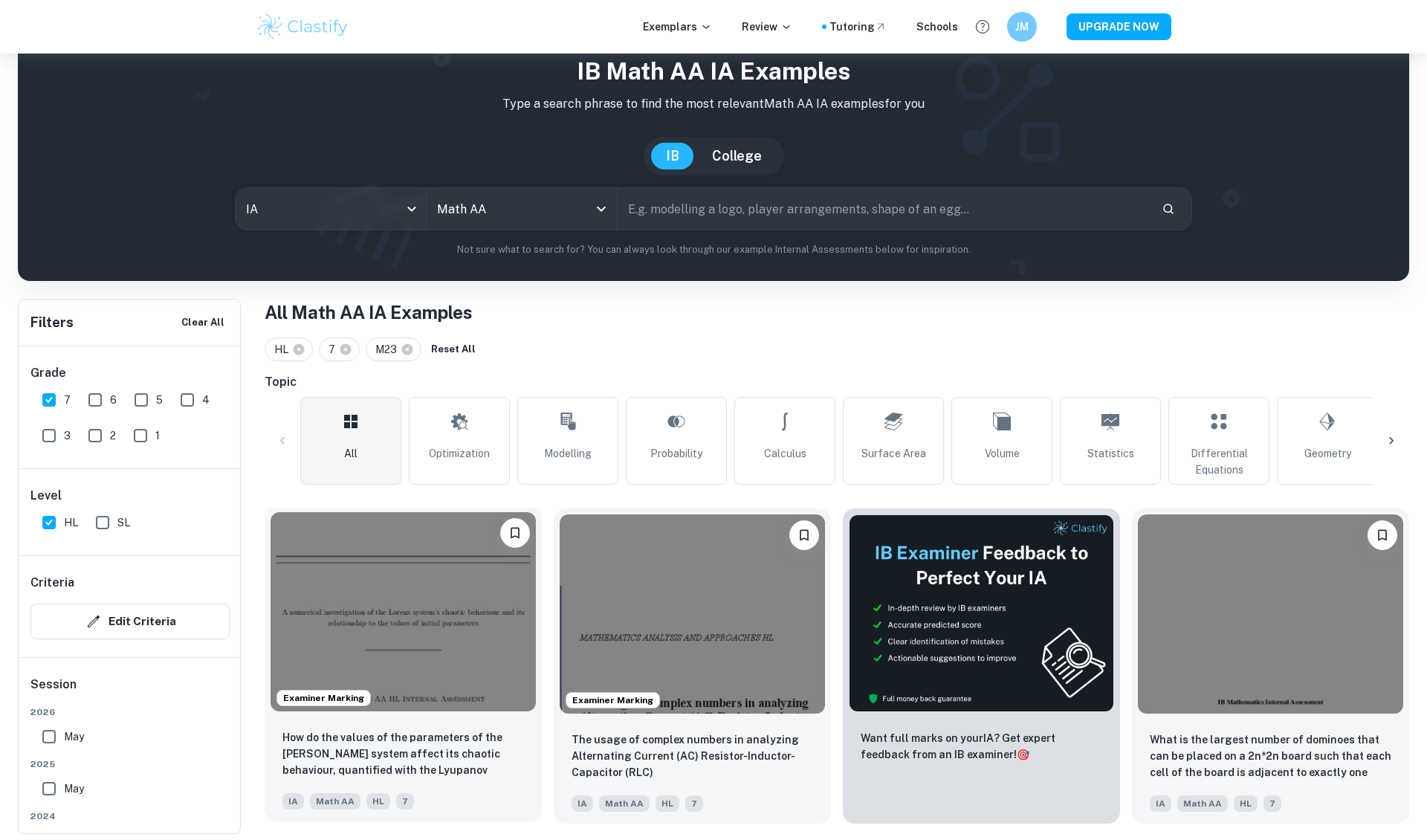
click at [393, 680] on img at bounding box center [403, 612] width 266 height 199
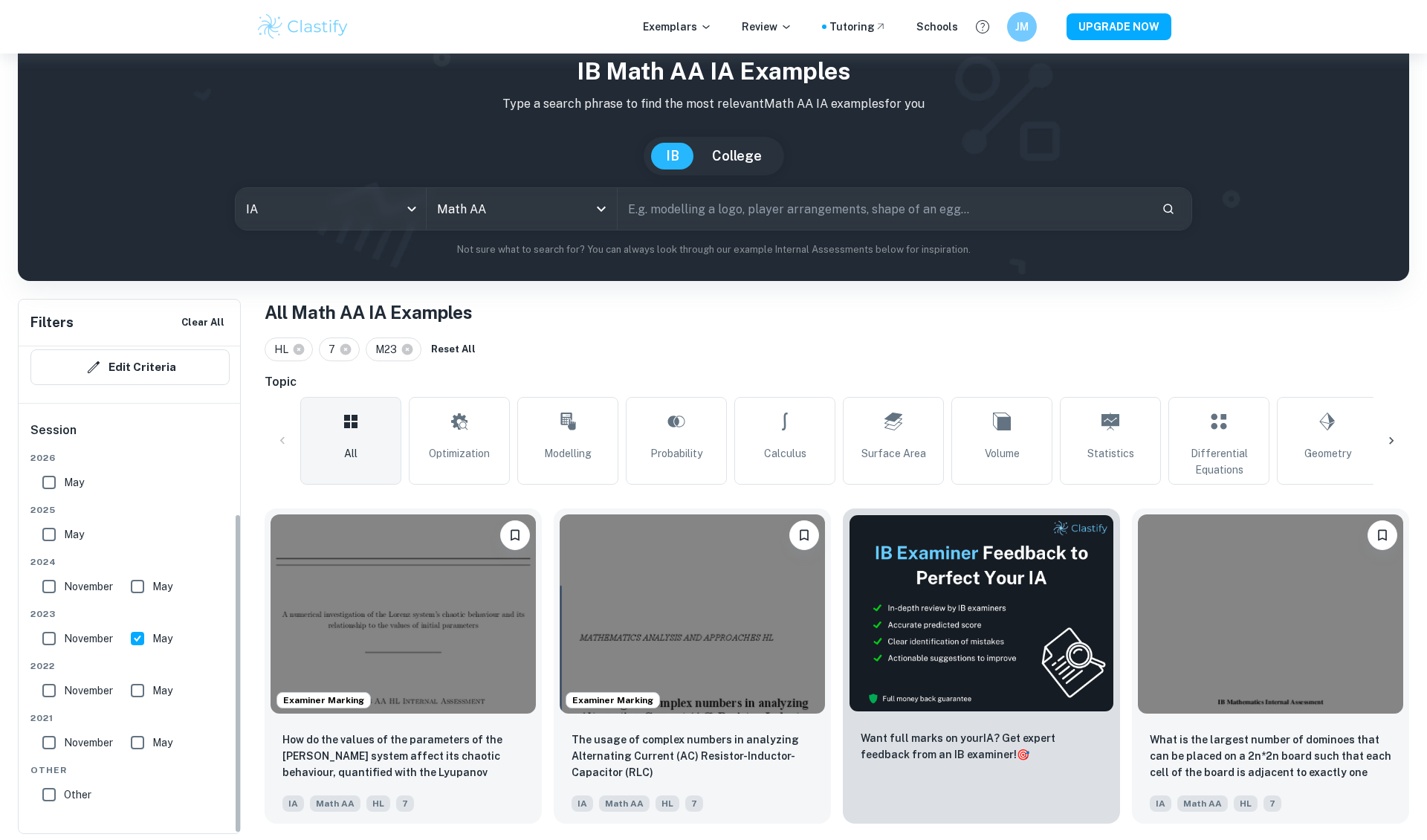
scroll to position [254, 0]
click at [155, 706] on div "2026 May 2025 May 2024 November May 2023 November May 2022 November May 2021 No…" at bounding box center [130, 632] width 199 height 364
click at [155, 698] on span "May" at bounding box center [162, 690] width 20 height 16
click at [153, 698] on input "May" at bounding box center [138, 690] width 30 height 30
checkbox input "true"
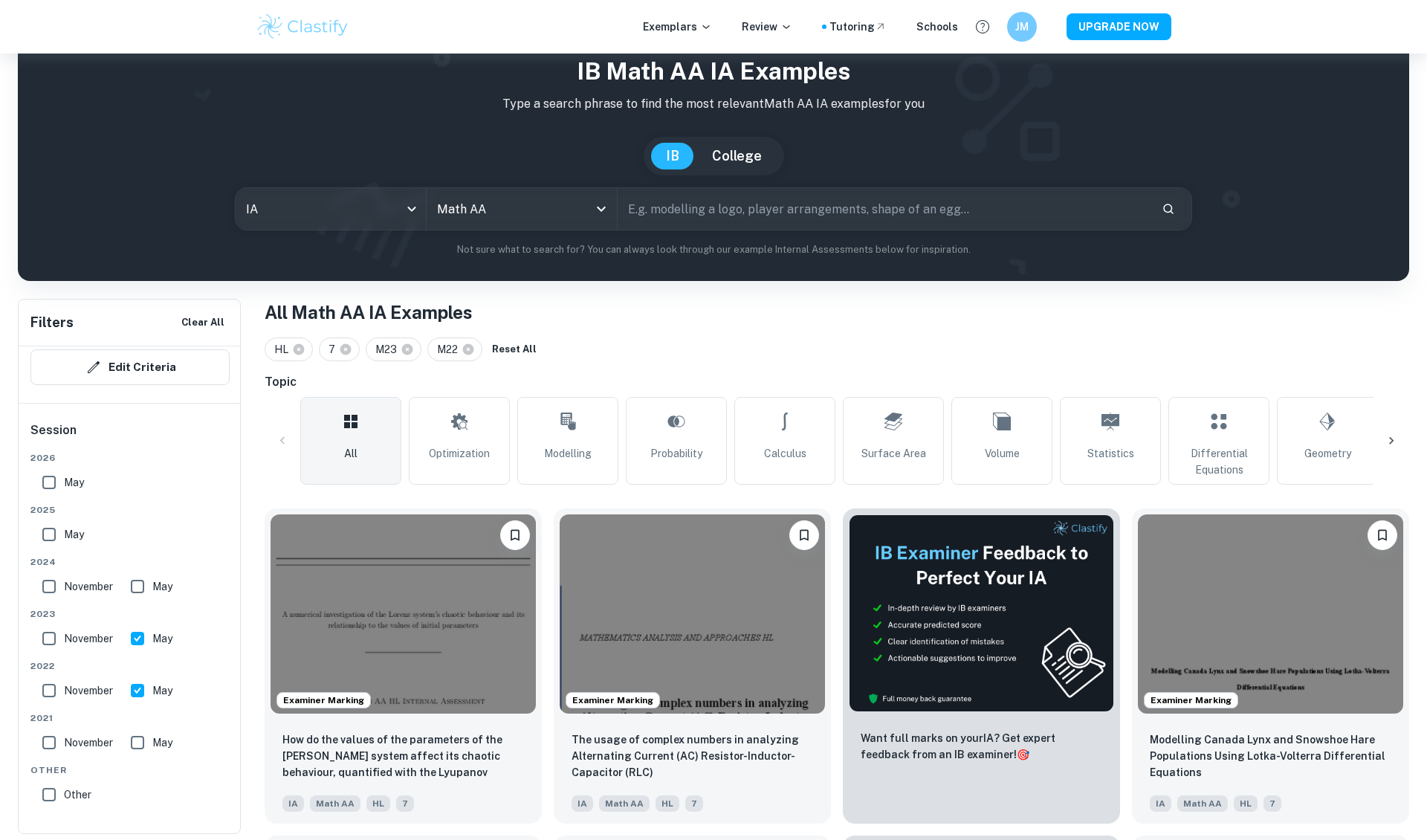
click at [154, 638] on span "May" at bounding box center [162, 638] width 20 height 16
click at [153, 638] on input "May" at bounding box center [138, 638] width 30 height 30
checkbox input "false"
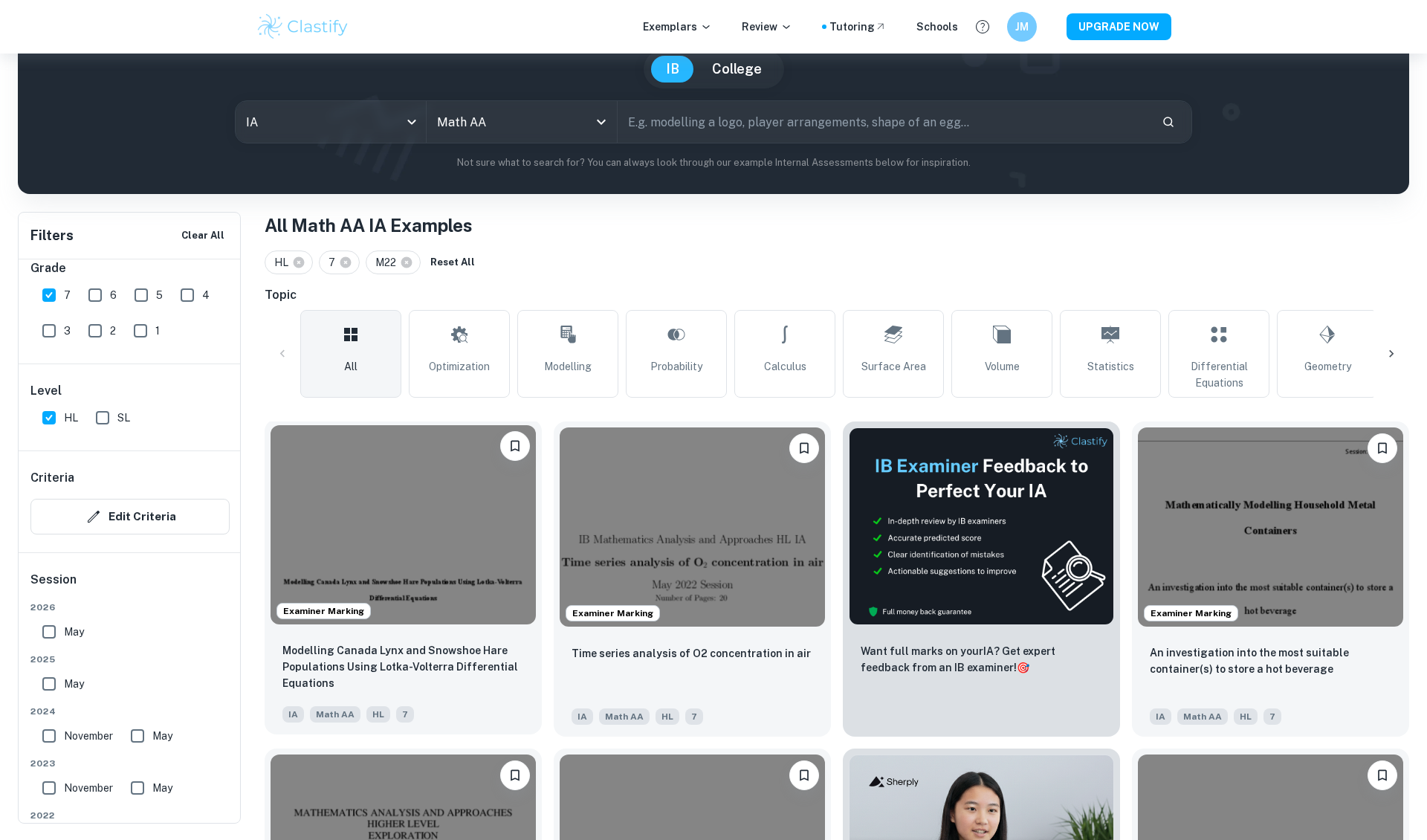
scroll to position [130, 0]
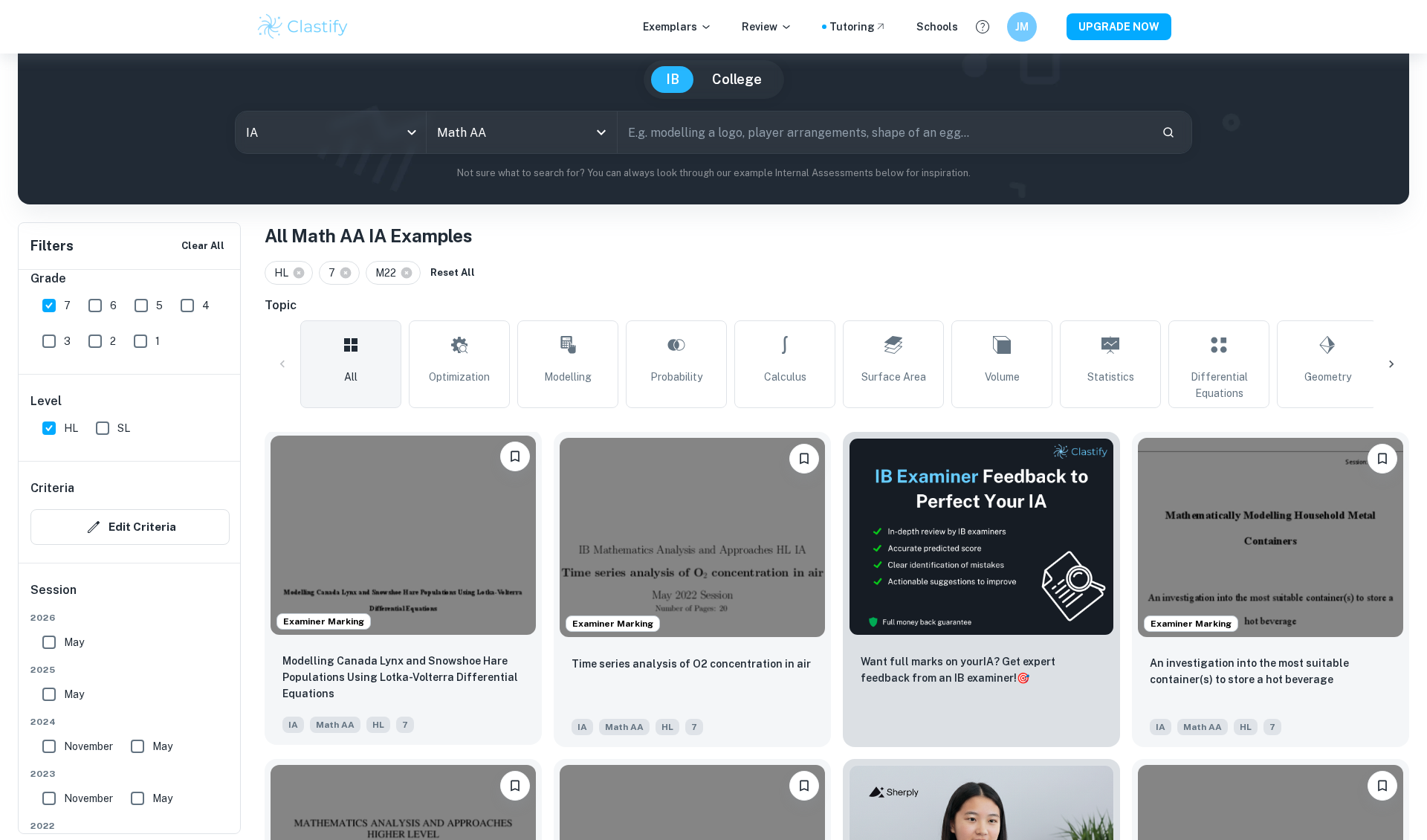
click at [415, 668] on p "Modelling Canada Lynx and Snowshoe Hare Populations Using Lotka-Volterra Differ…" at bounding box center [403, 677] width 242 height 49
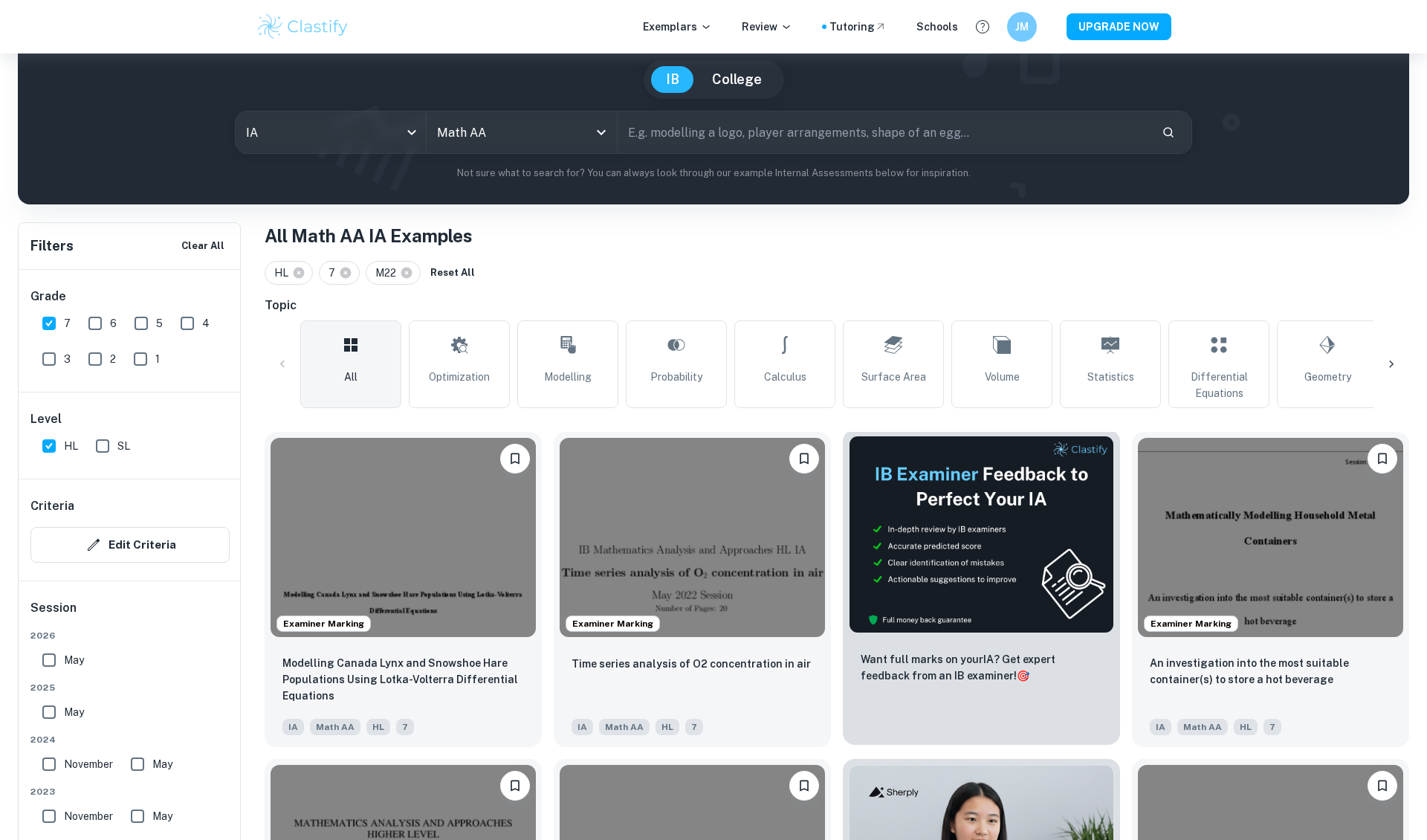
scroll to position [195, 0]
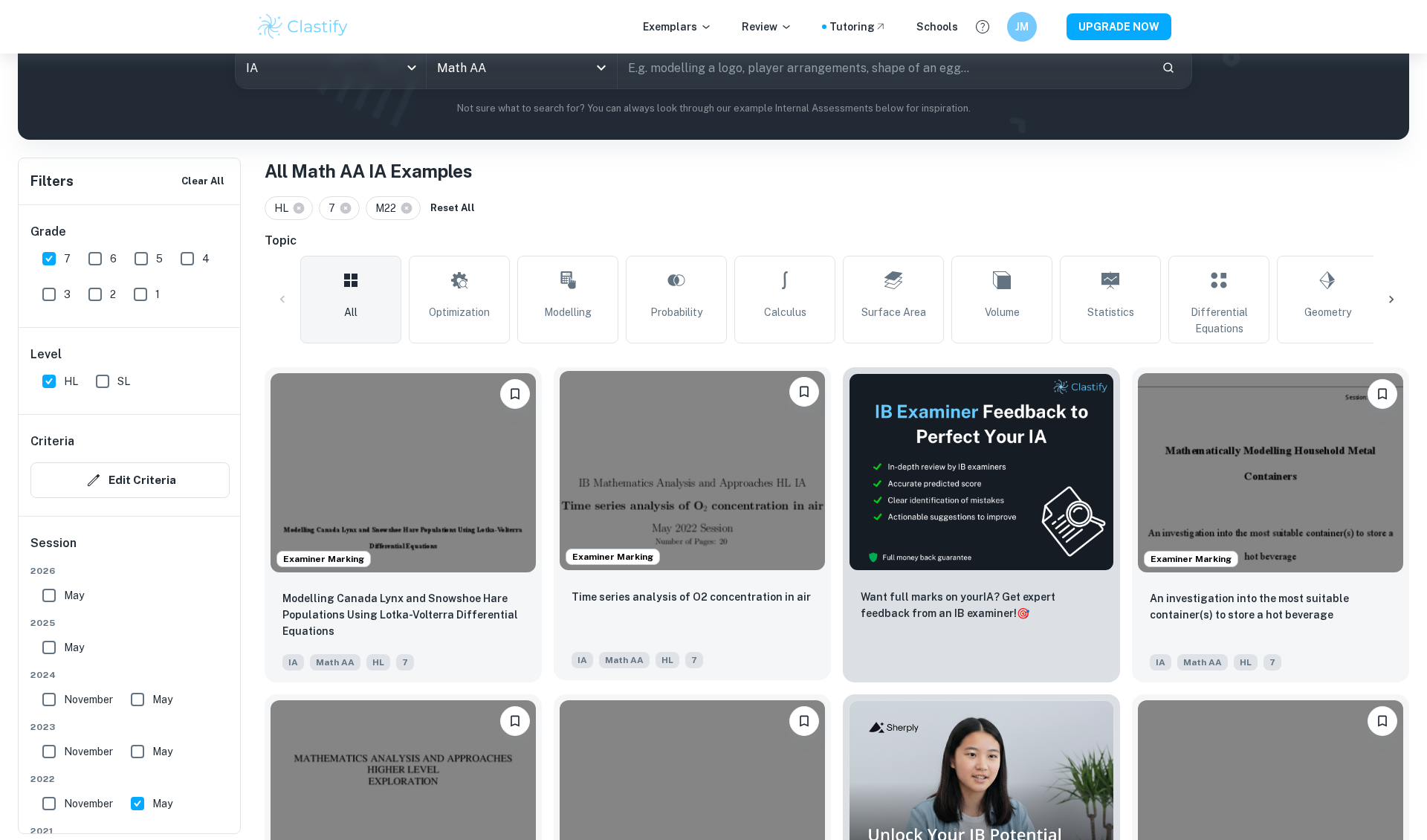
click at [689, 612] on div "Time series analysis of O2 concentration in air" at bounding box center [692, 613] width 242 height 51
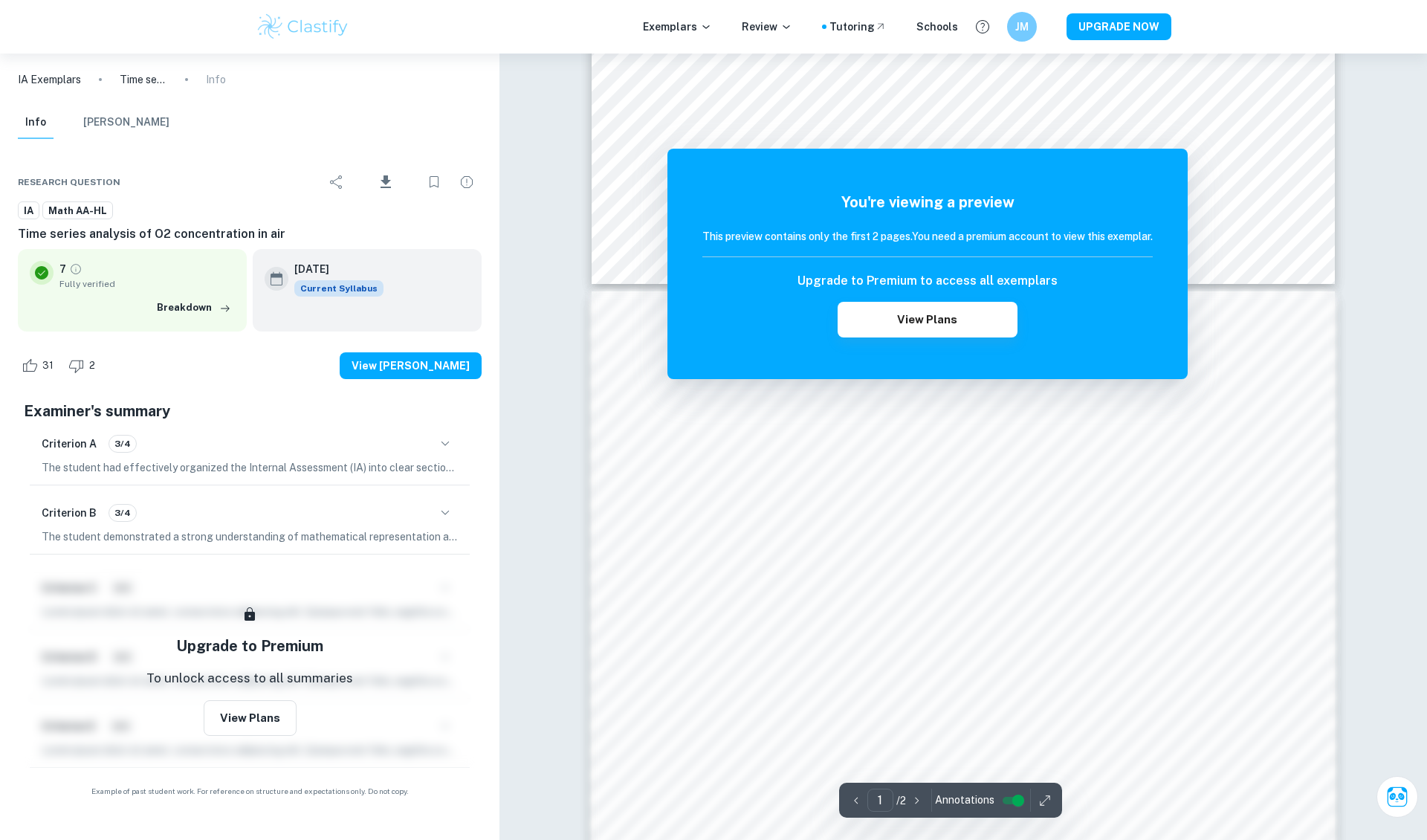
scroll to position [850, 0]
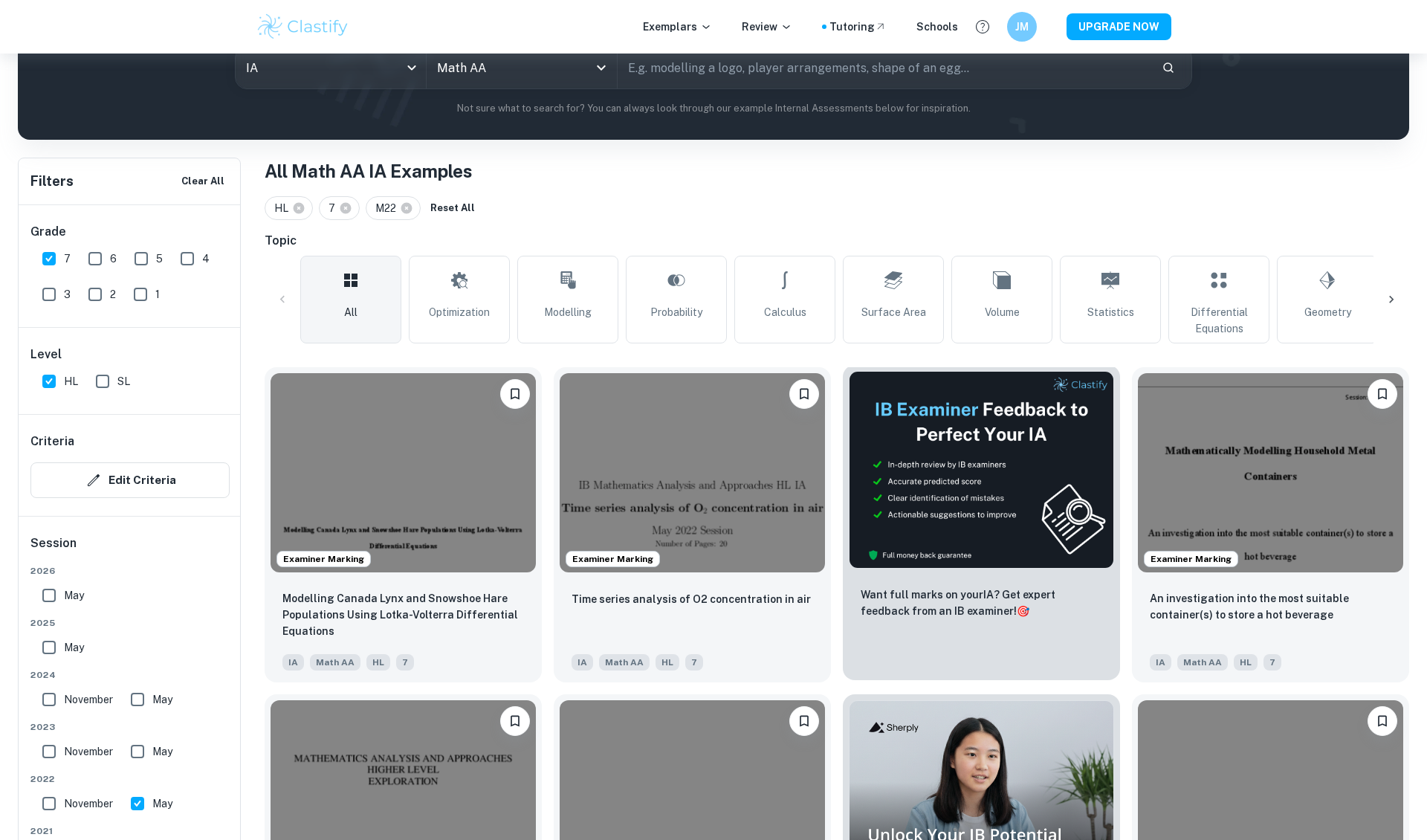
scroll to position [496, 0]
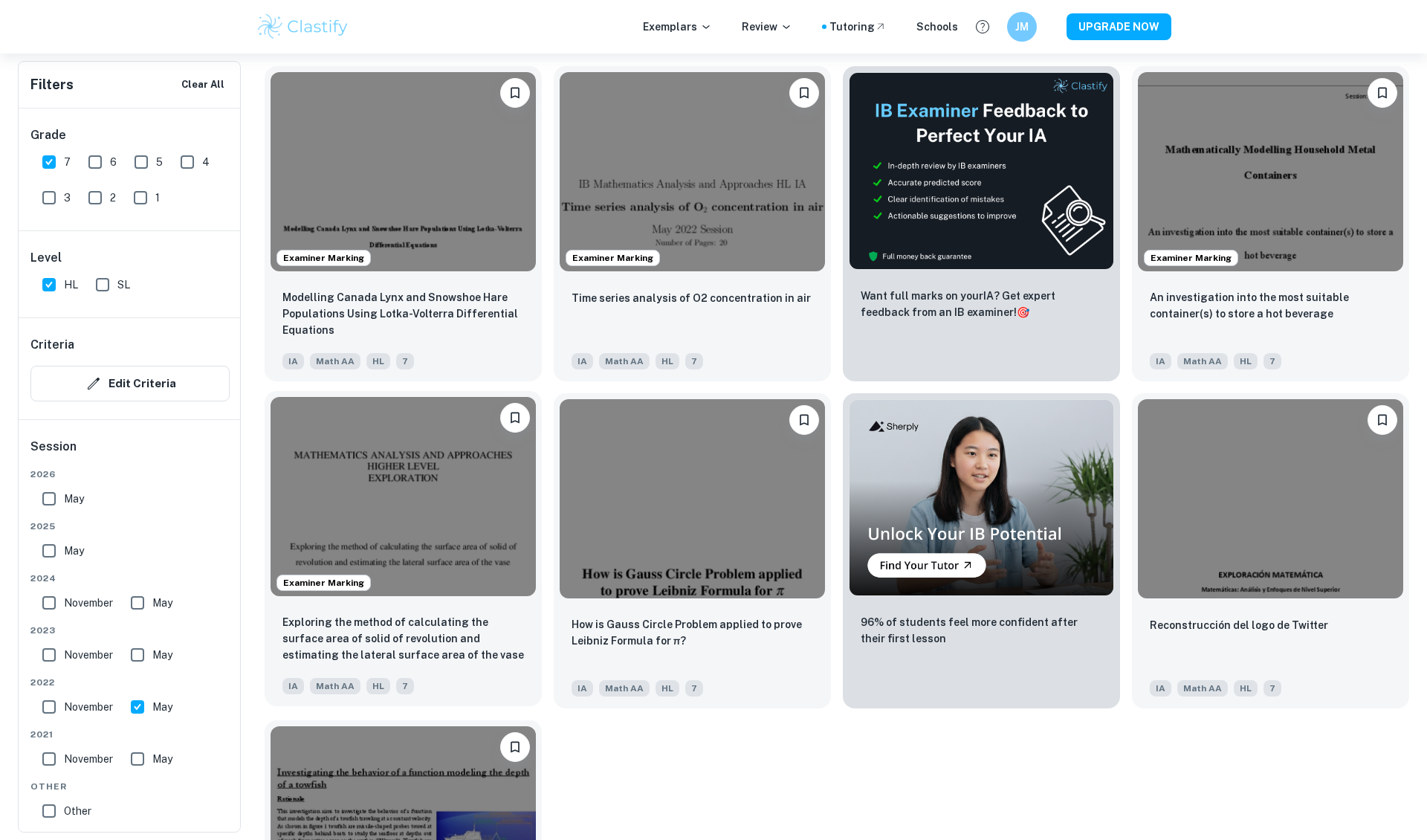
click at [433, 608] on div "Exploring the method of calculating the surface area of solid of revolution and…" at bounding box center [403, 654] width 278 height 104
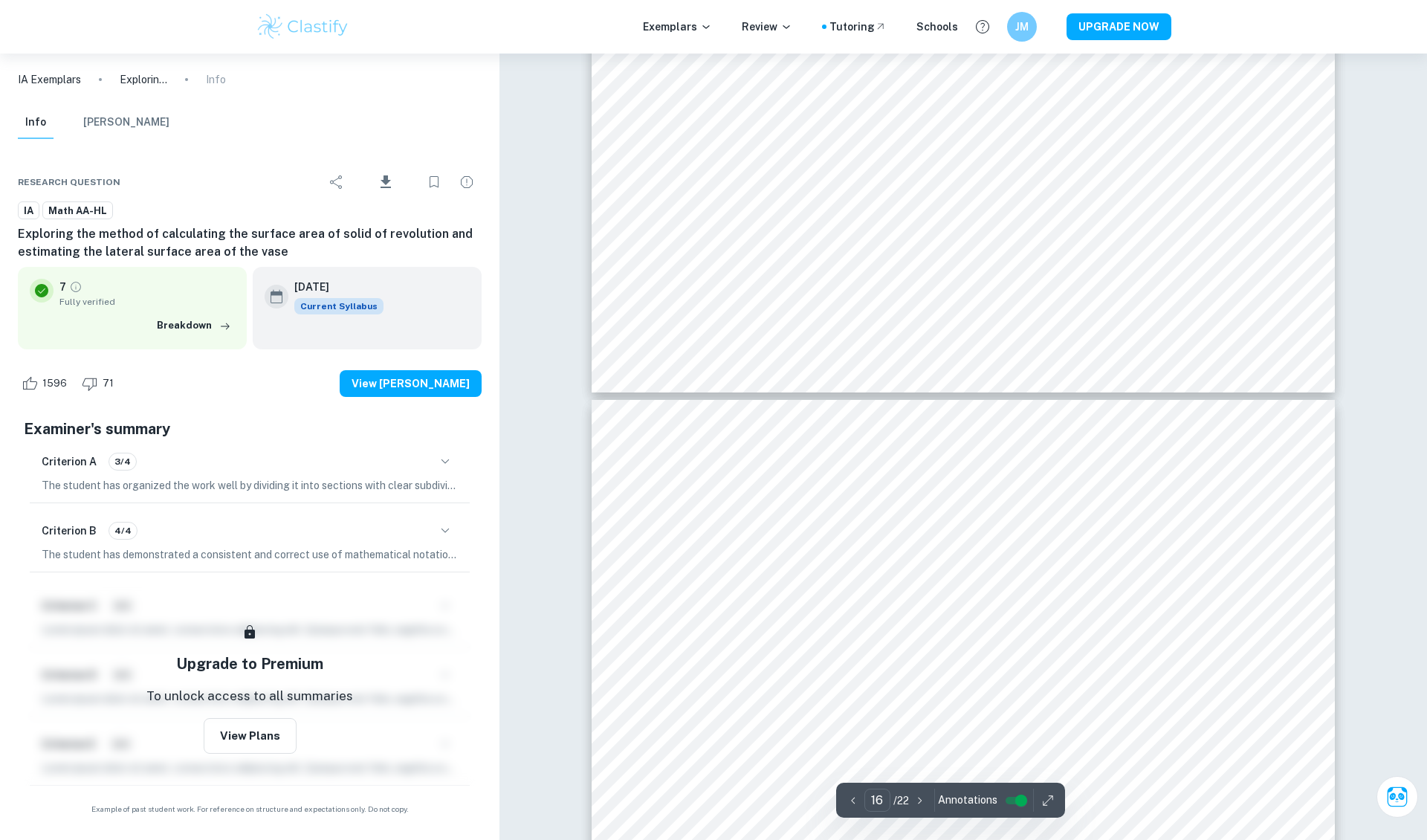
type input "17"
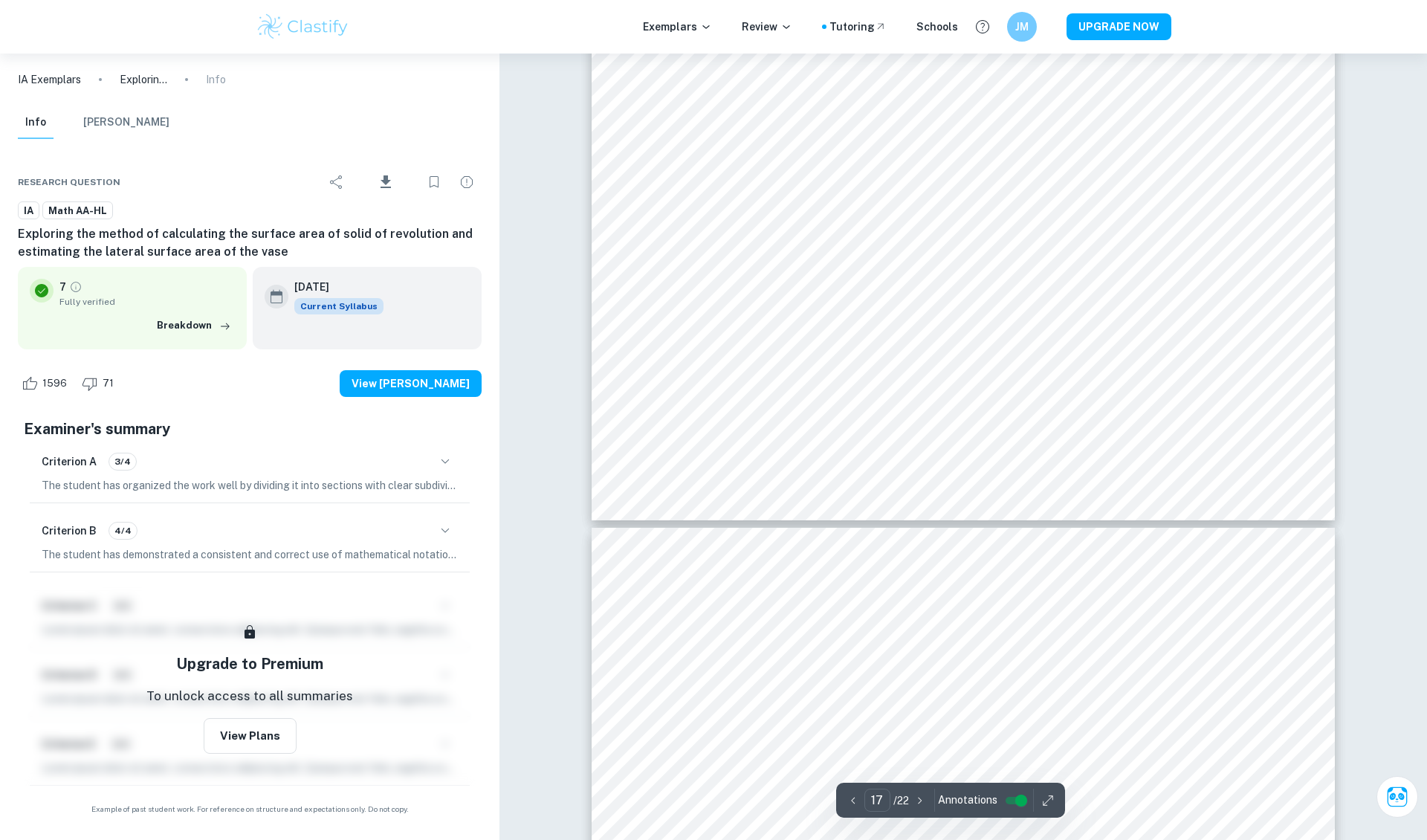
scroll to position [18051, 0]
